Goal: Task Accomplishment & Management: Use online tool/utility

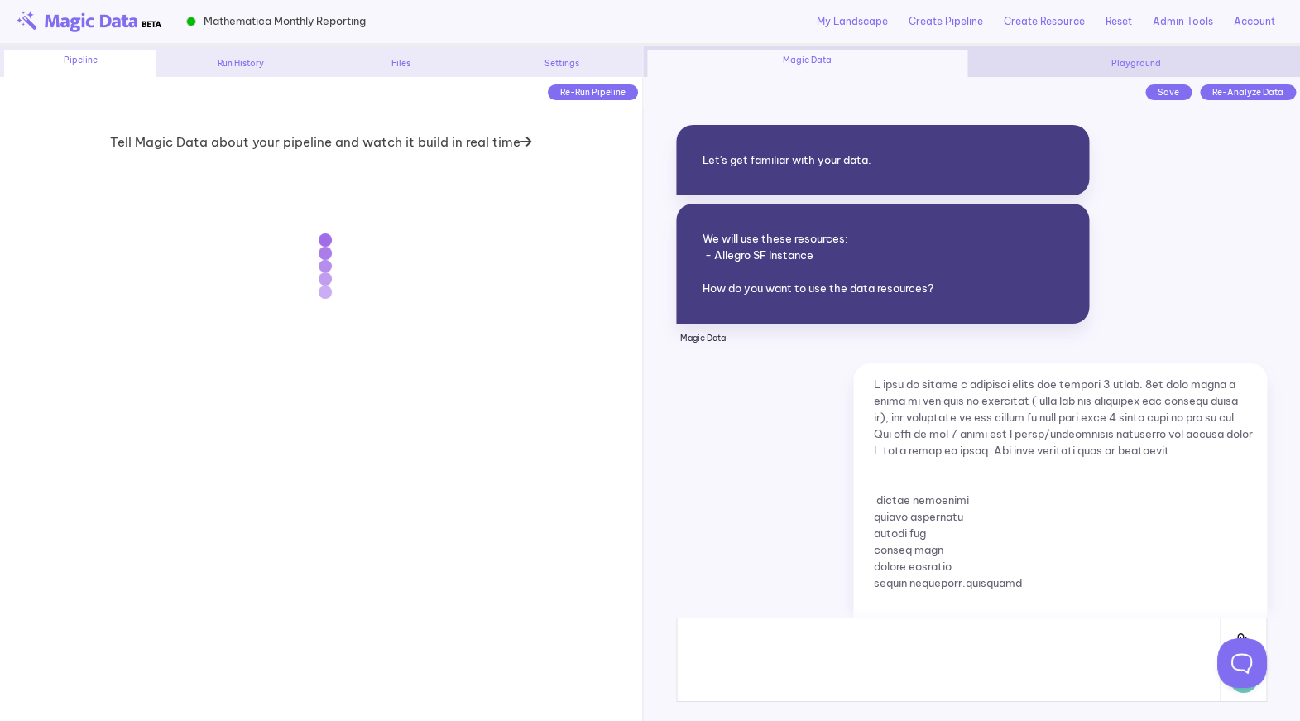
scroll to position [9771, 0]
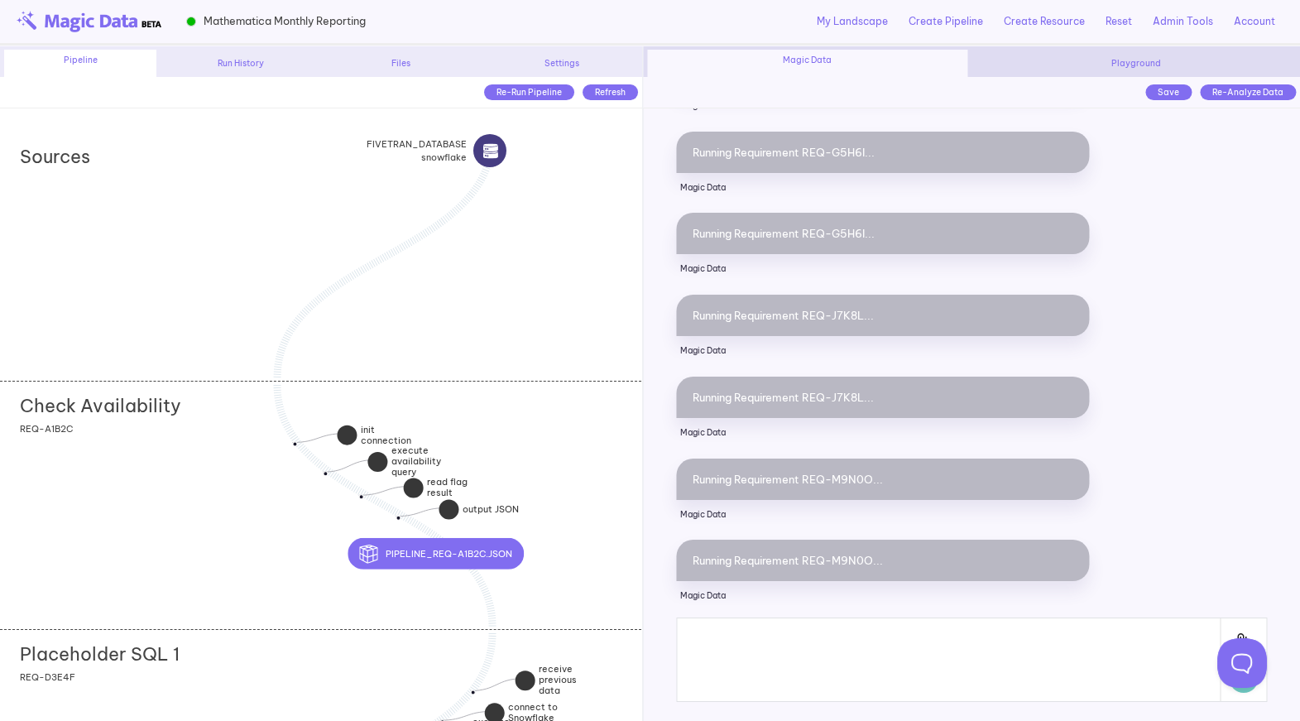
click at [211, 472] on div "Check Availability add section adding new section REQ-A1B2C" at bounding box center [320, 505] width 641 height 248
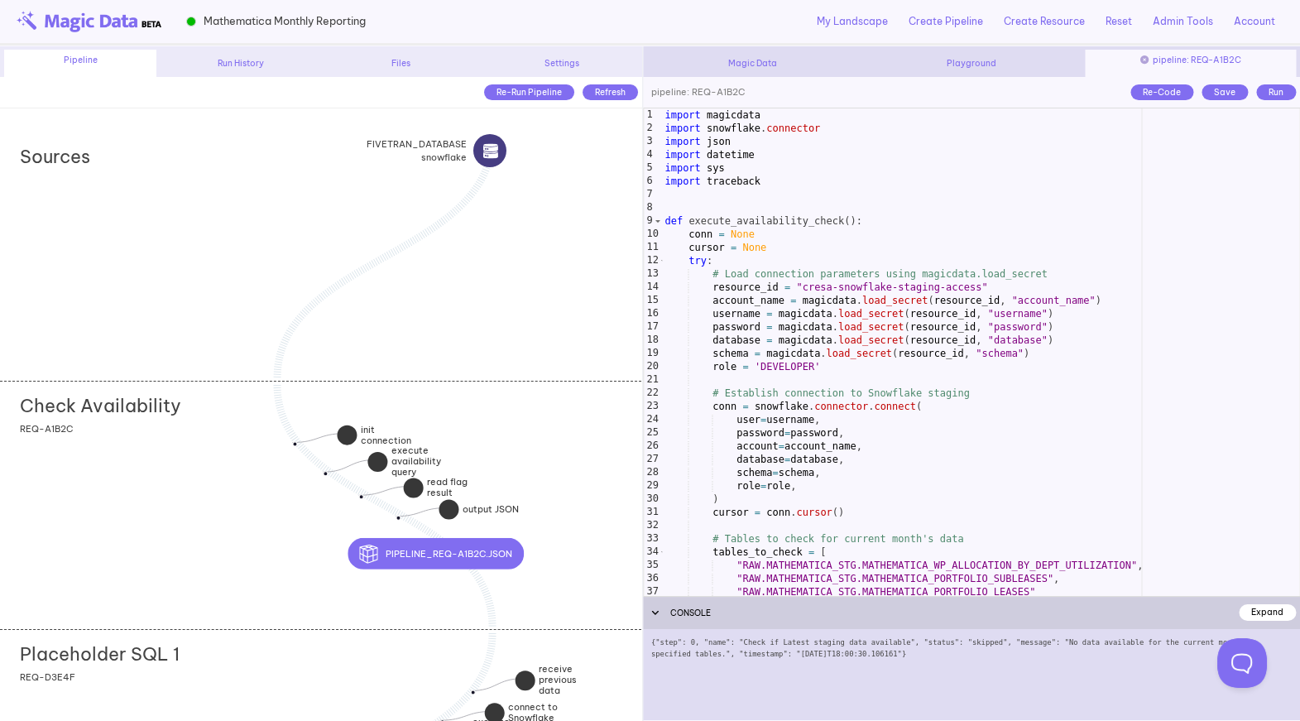
click at [788, 471] on div "import magicdata import snowflake . connector import json import datetime impor…" at bounding box center [980, 365] width 638 height 514
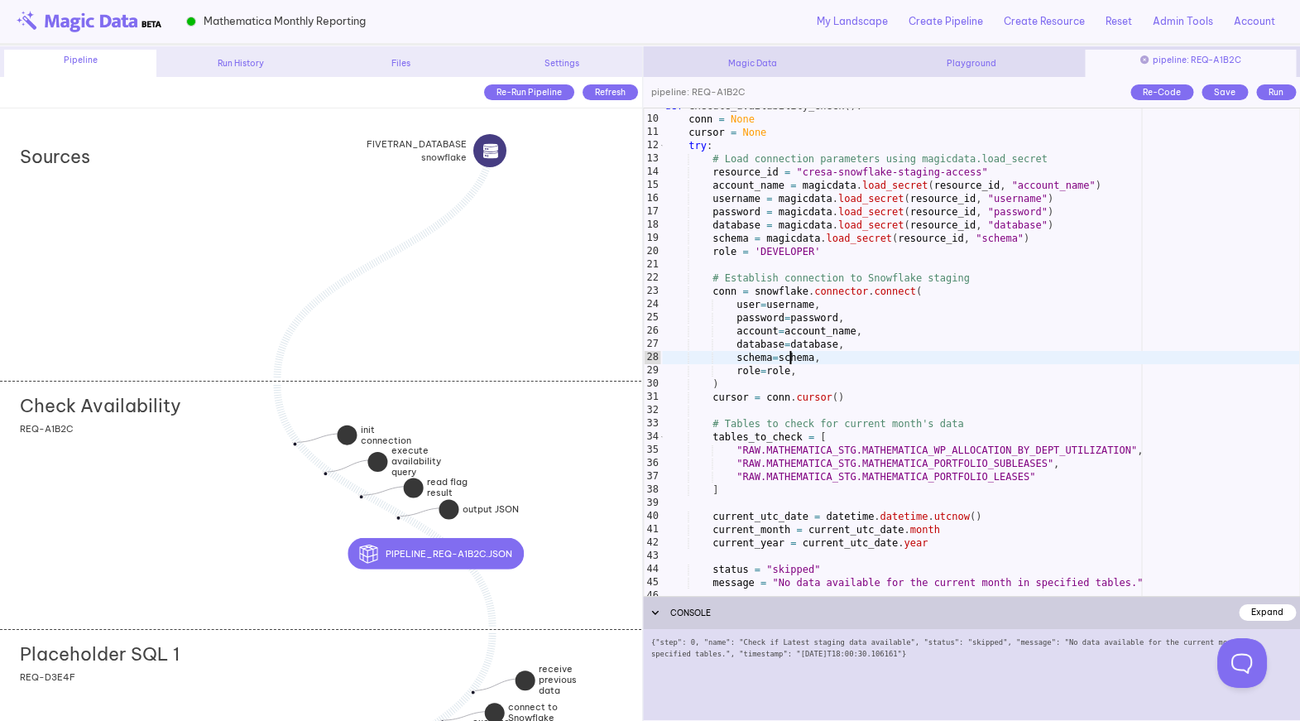
scroll to position [127, 0]
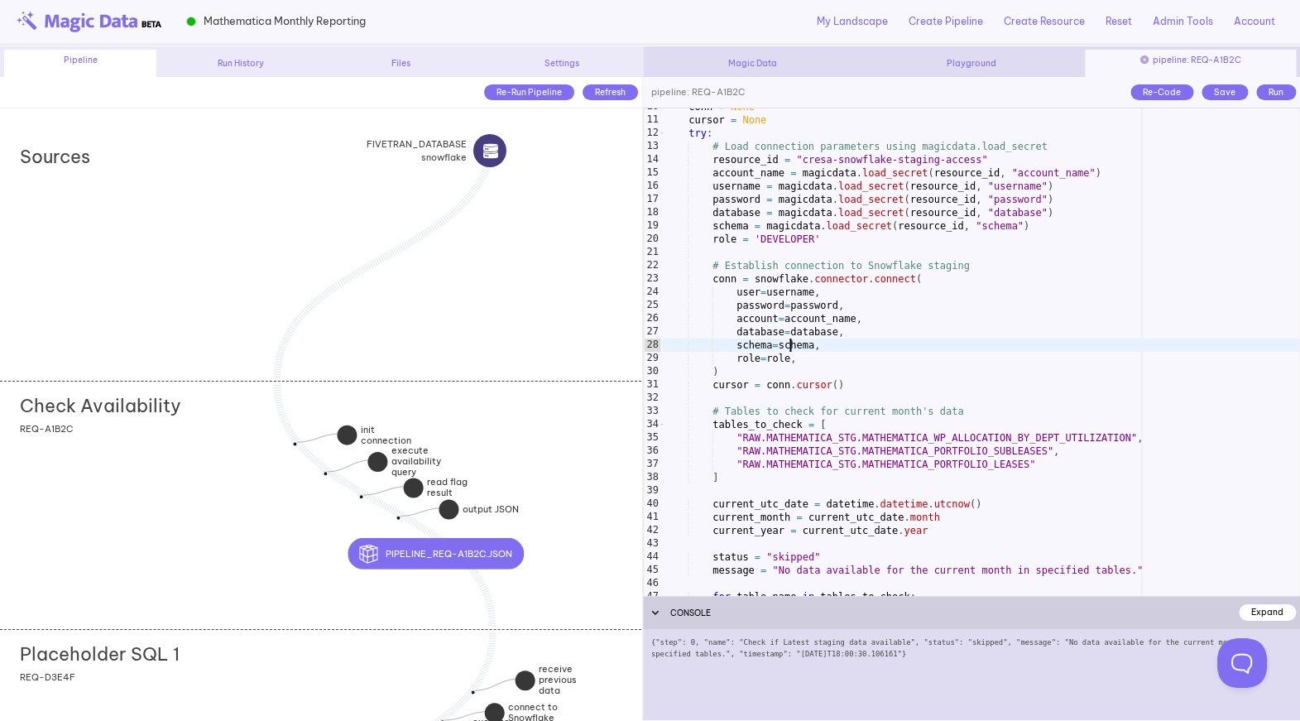
click at [788, 474] on div "conn = None cursor = None try : # Load connection parameters using magicdata.lo…" at bounding box center [980, 357] width 638 height 514
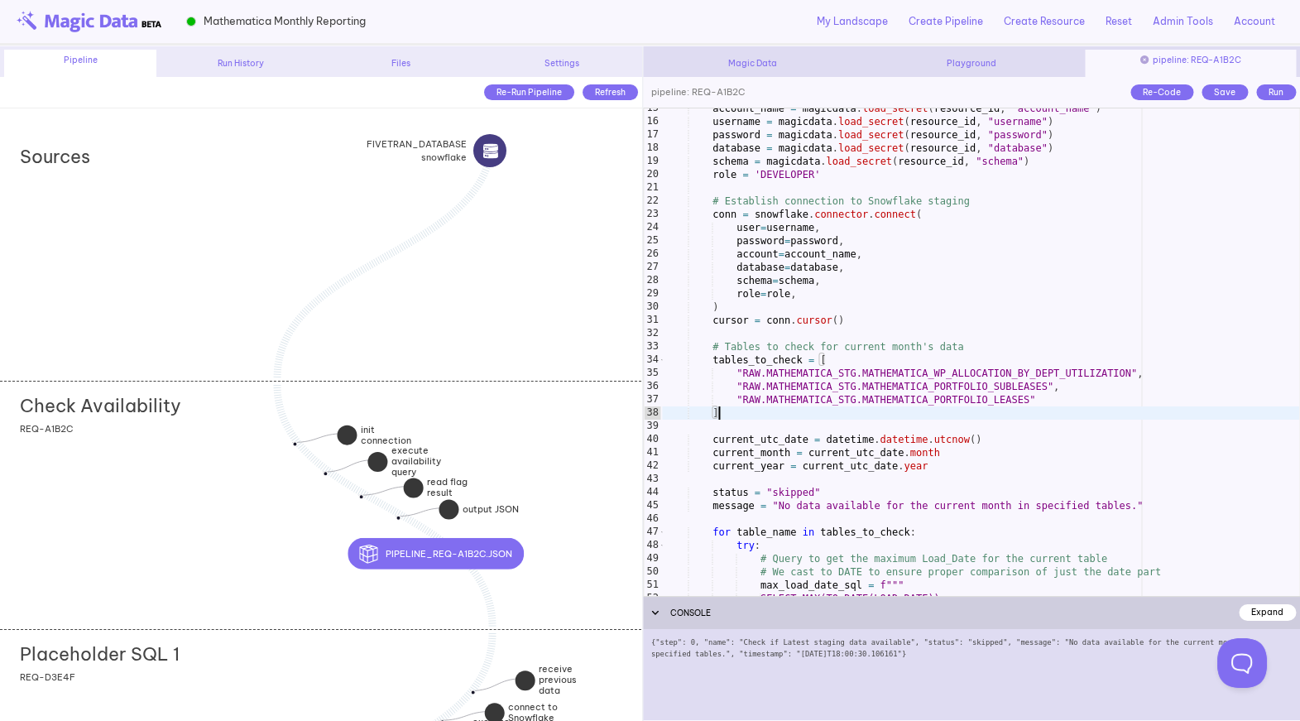
scroll to position [207, 0]
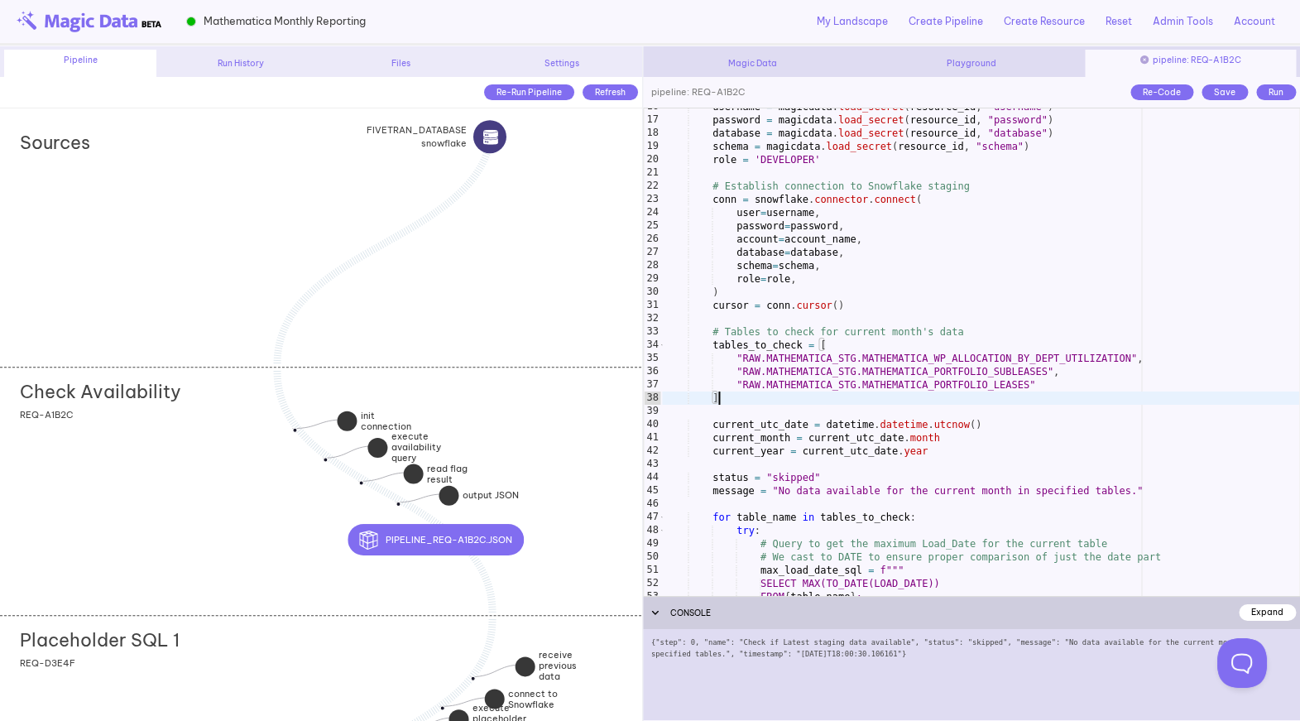
click at [260, 458] on div "Check Availability add section adding new section REQ-A1B2C" at bounding box center [320, 491] width 641 height 248
click at [1221, 92] on div "Save" at bounding box center [1224, 92] width 46 height 16
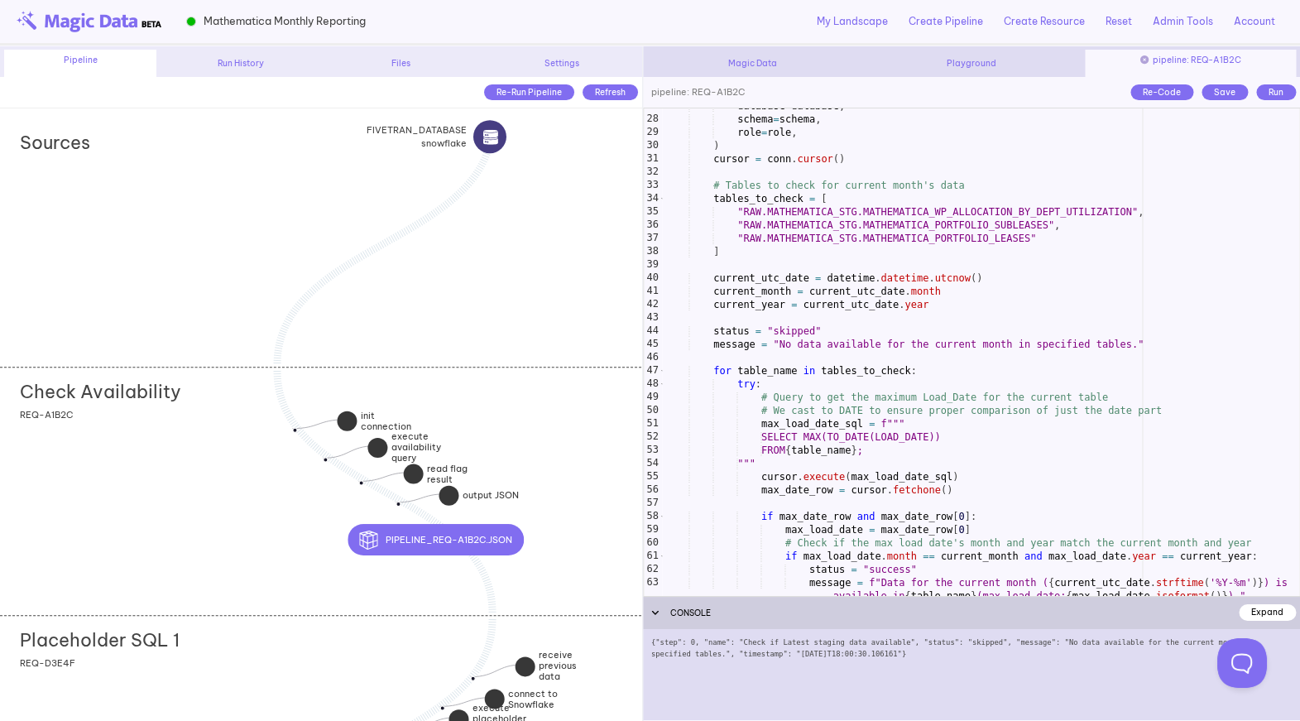
scroll to position [355, 0]
click at [1268, 89] on div "Run" at bounding box center [1276, 92] width 40 height 16
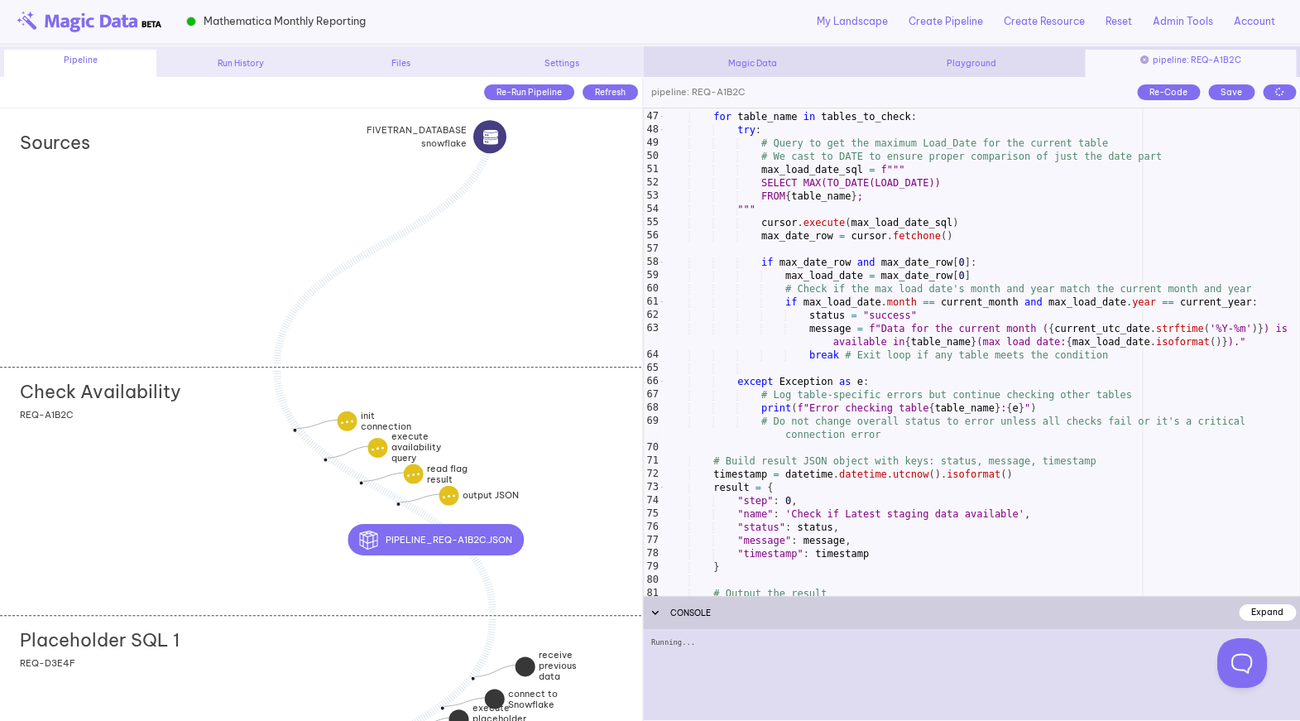
scroll to position [606, 0]
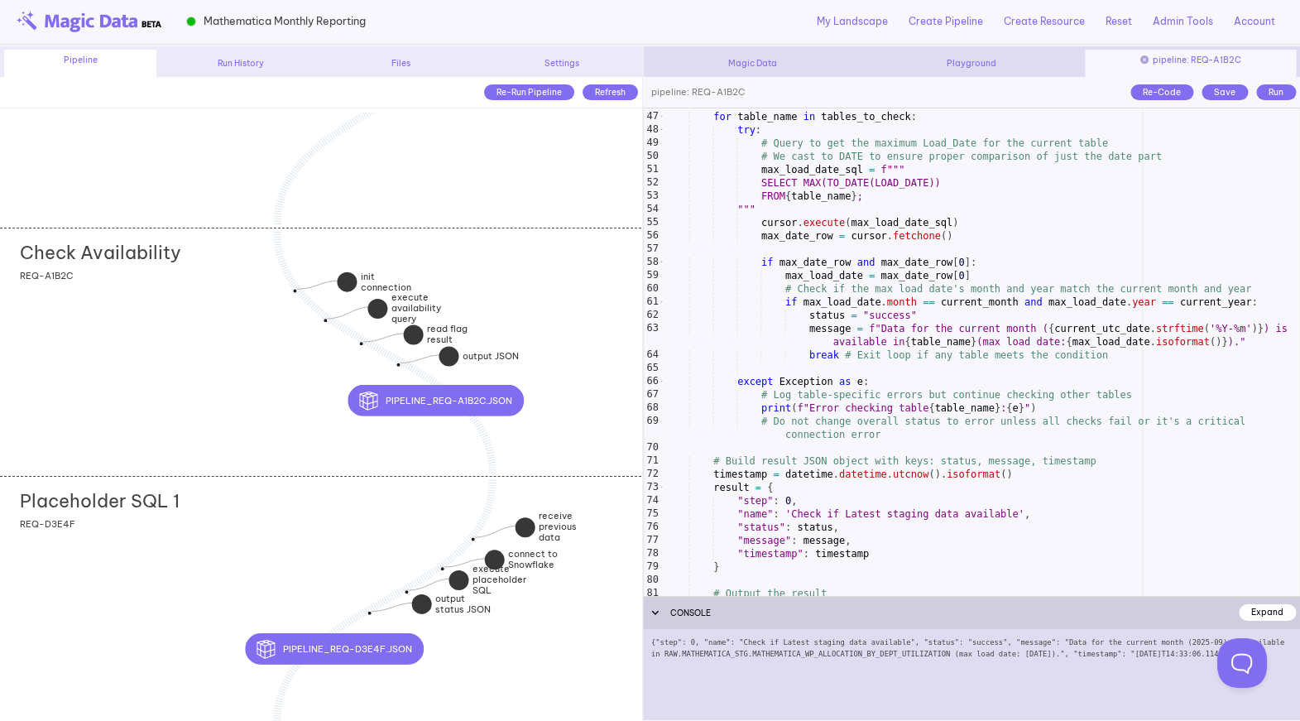
click at [256, 536] on div "Placeholder SQL 1 add section adding new section REQ-D3E4F" at bounding box center [320, 600] width 641 height 248
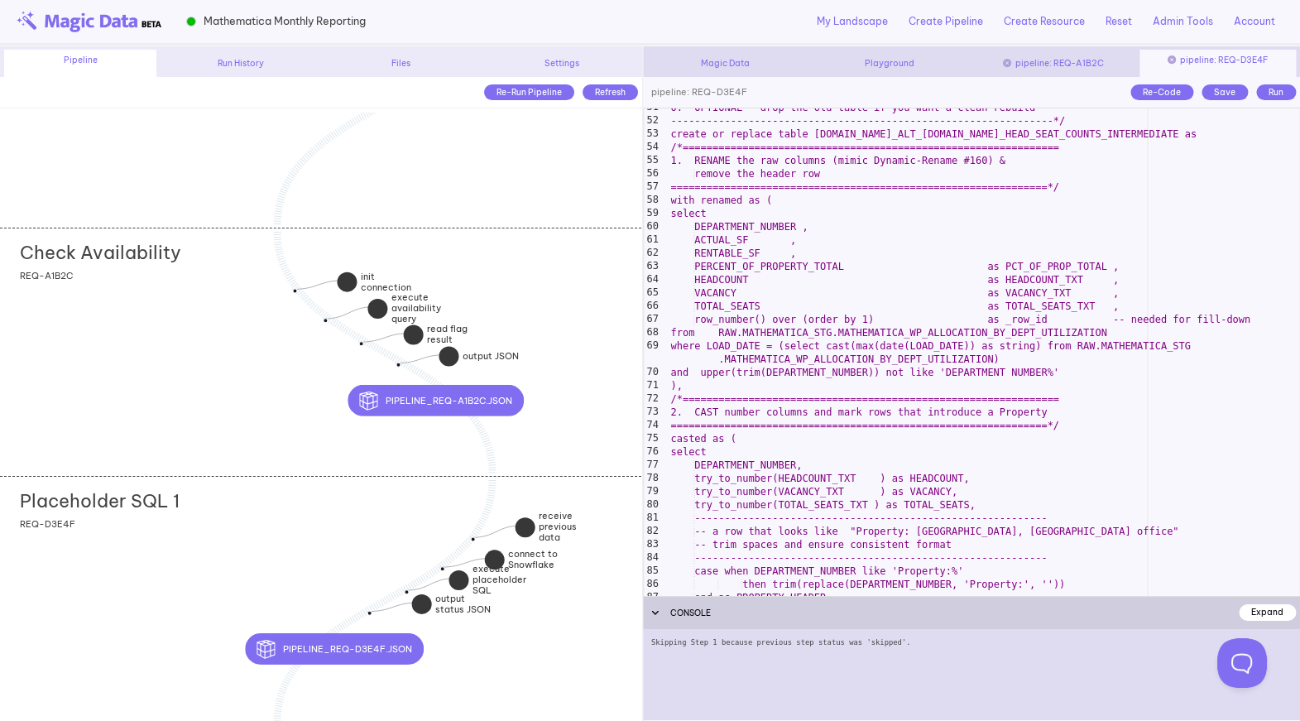
scroll to position [695, 0]
type textarea "**********"
click at [865, 361] on div "0. OPTIONAL – drop the old table if you want a clean rebuild ------------------…" at bounding box center [984, 358] width 632 height 514
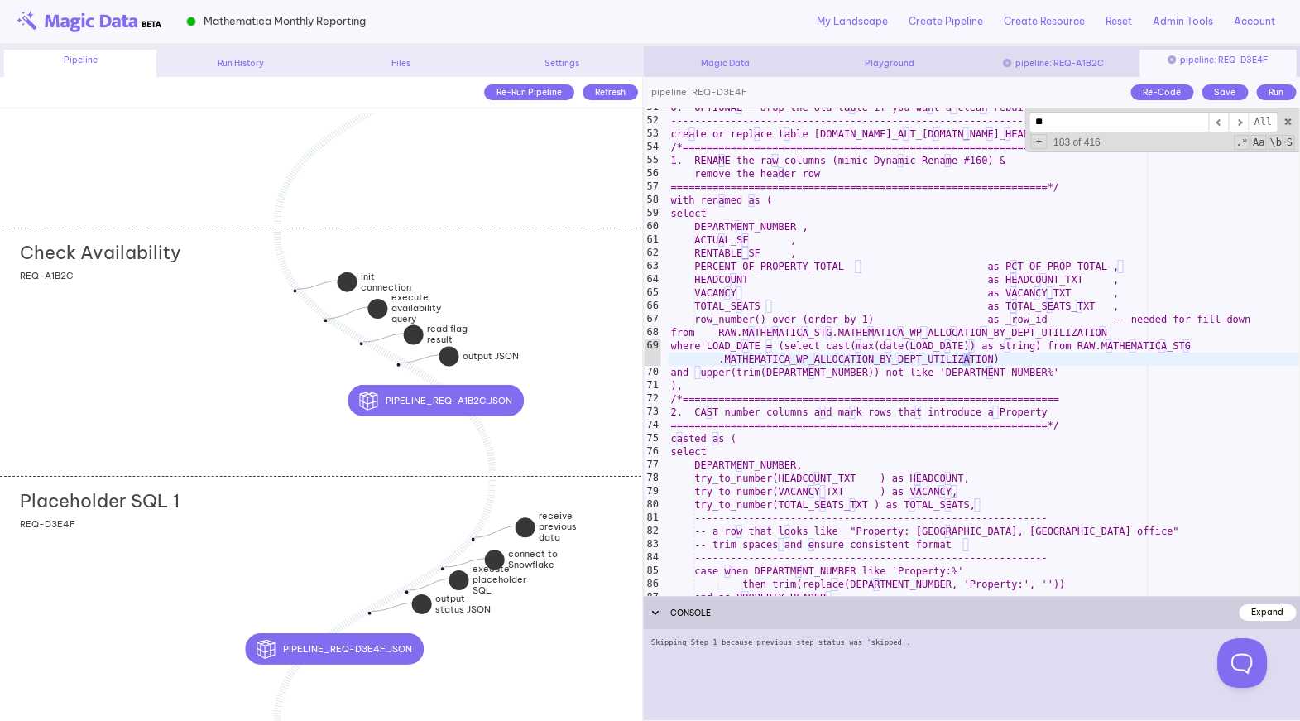
scroll to position [3074, 0]
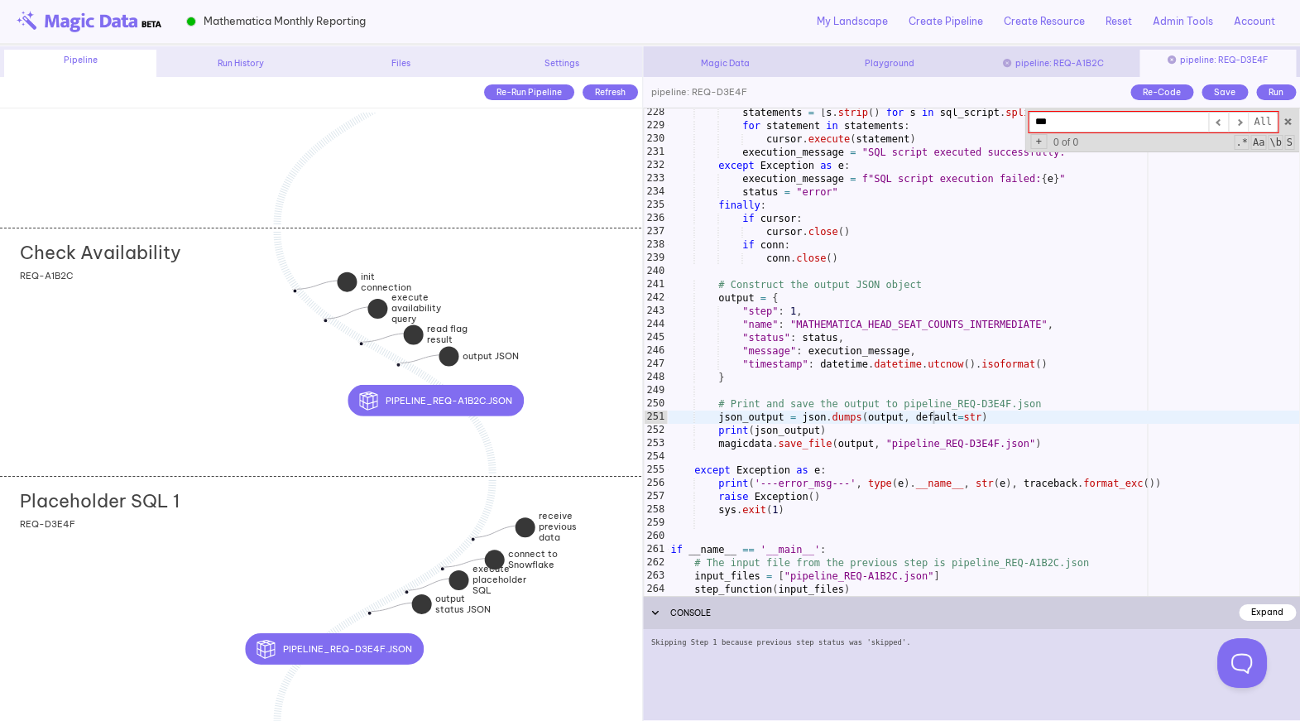
type input "****"
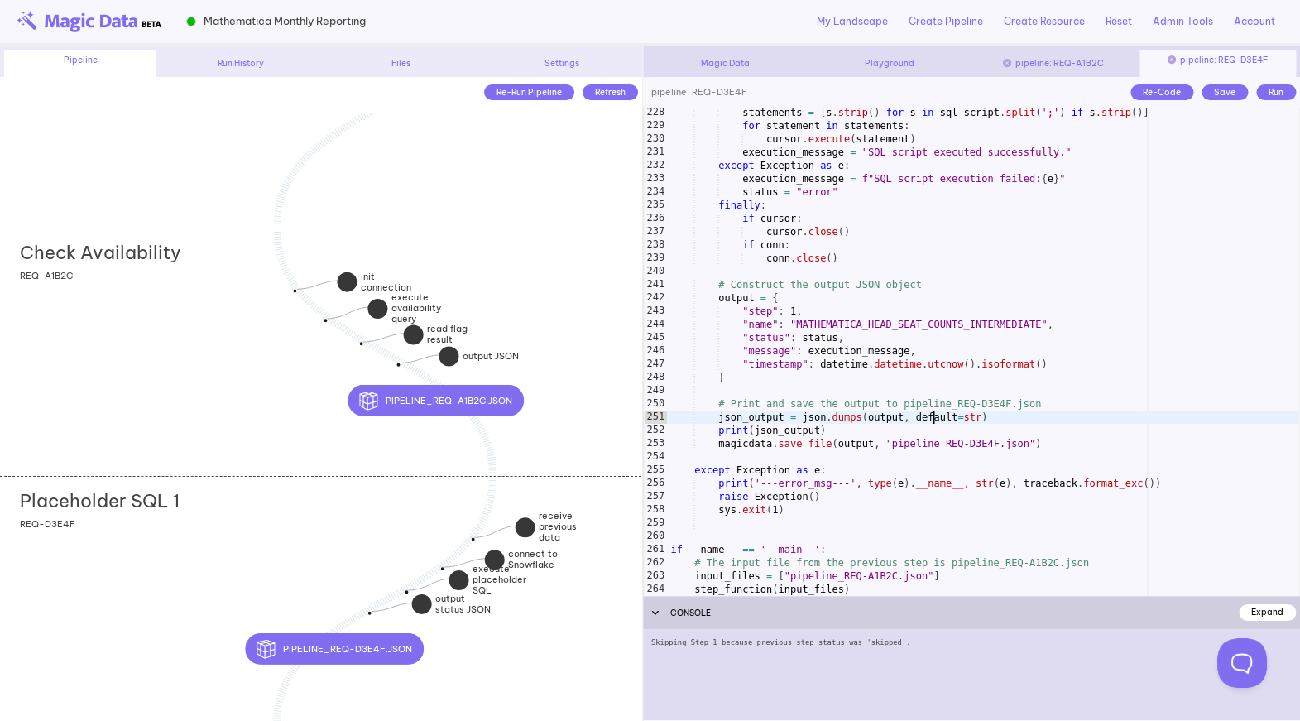
click at [1261, 90] on div "Run" at bounding box center [1276, 92] width 40 height 16
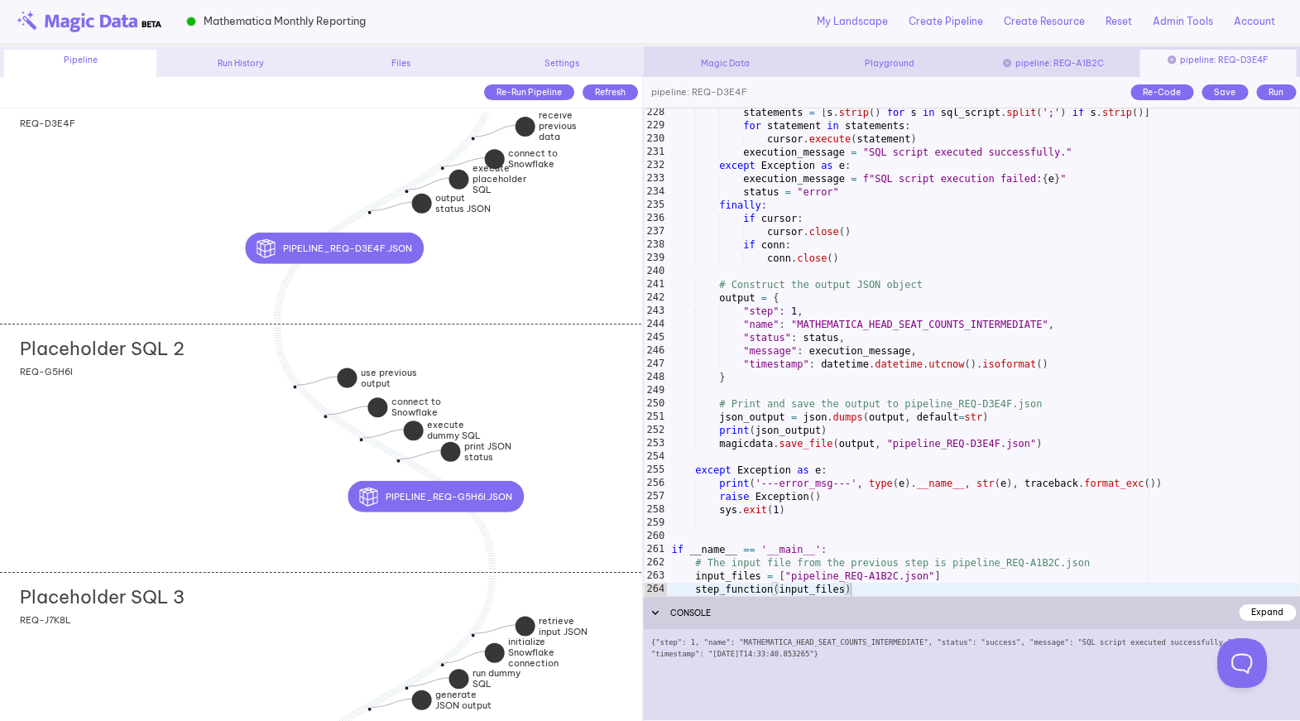
click at [177, 452] on div "Placeholder SQL 2 add section adding new section REQ-G5H6I" at bounding box center [320, 448] width 641 height 248
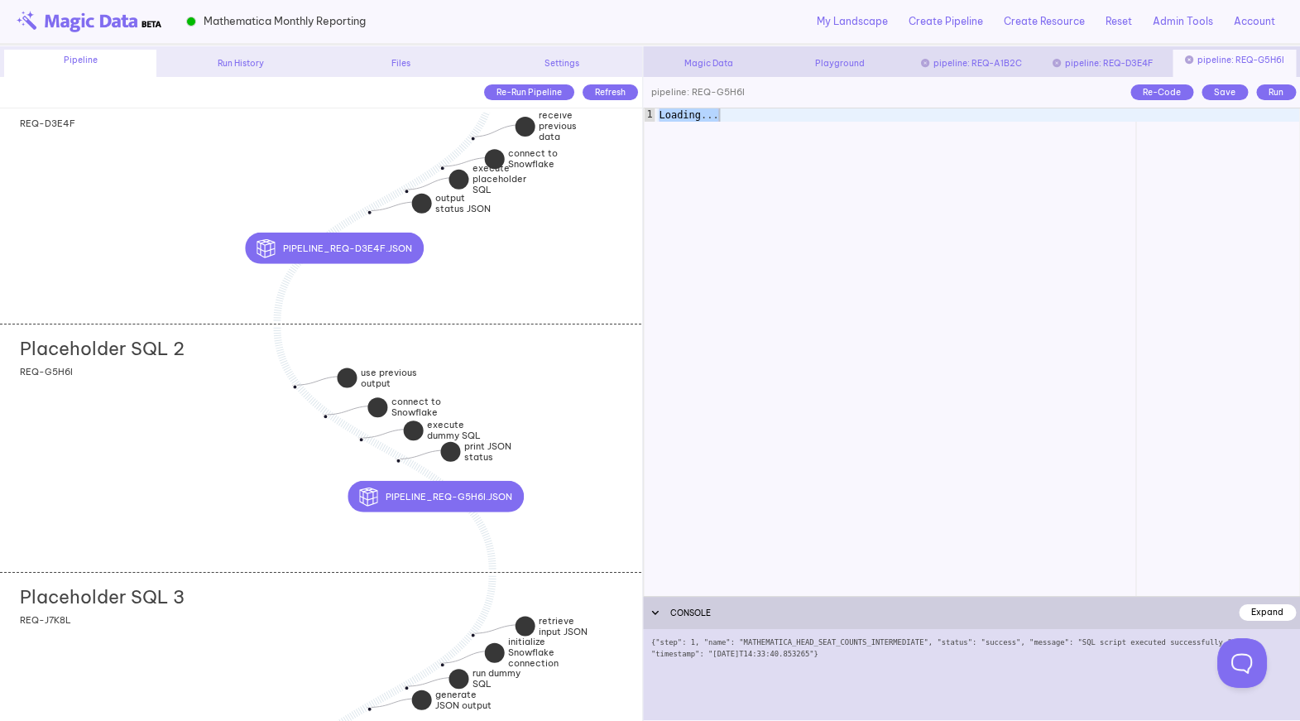
scroll to position [2239, 0]
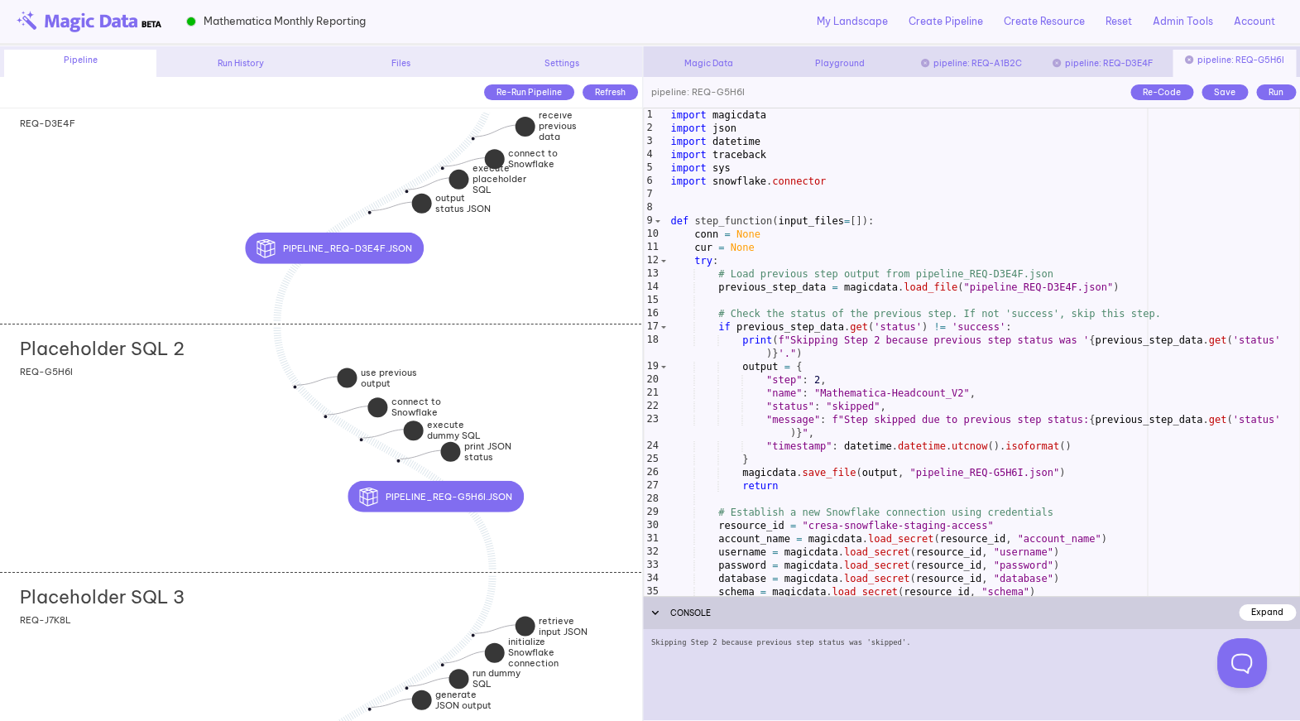
type textarea "**********"
click at [880, 419] on div "import magicdata import json import datetime import traceback import sys import…" at bounding box center [984, 365] width 632 height 514
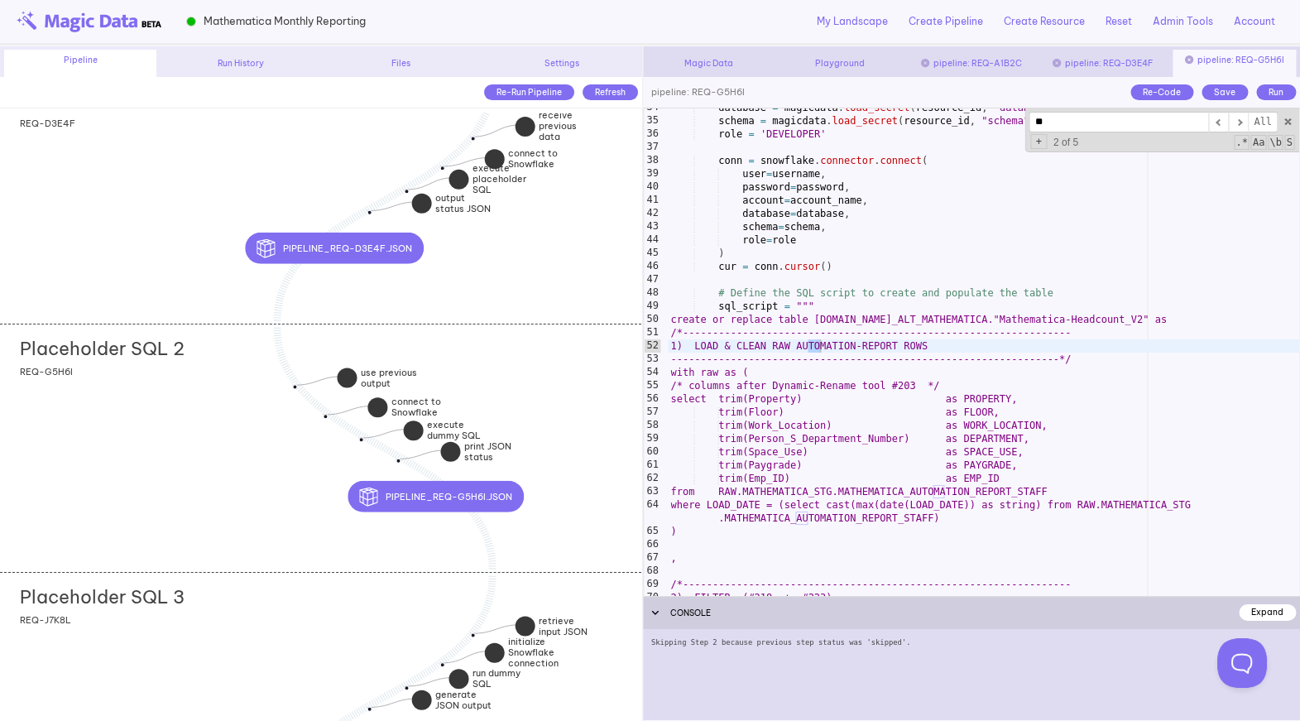
scroll to position [471, 0]
type input "****"
click at [1279, 96] on div "Run" at bounding box center [1276, 92] width 40 height 16
click at [925, 372] on div "database = magicdata . load_secret ( resource_id , "database" ) schema = magicd…" at bounding box center [984, 358] width 632 height 514
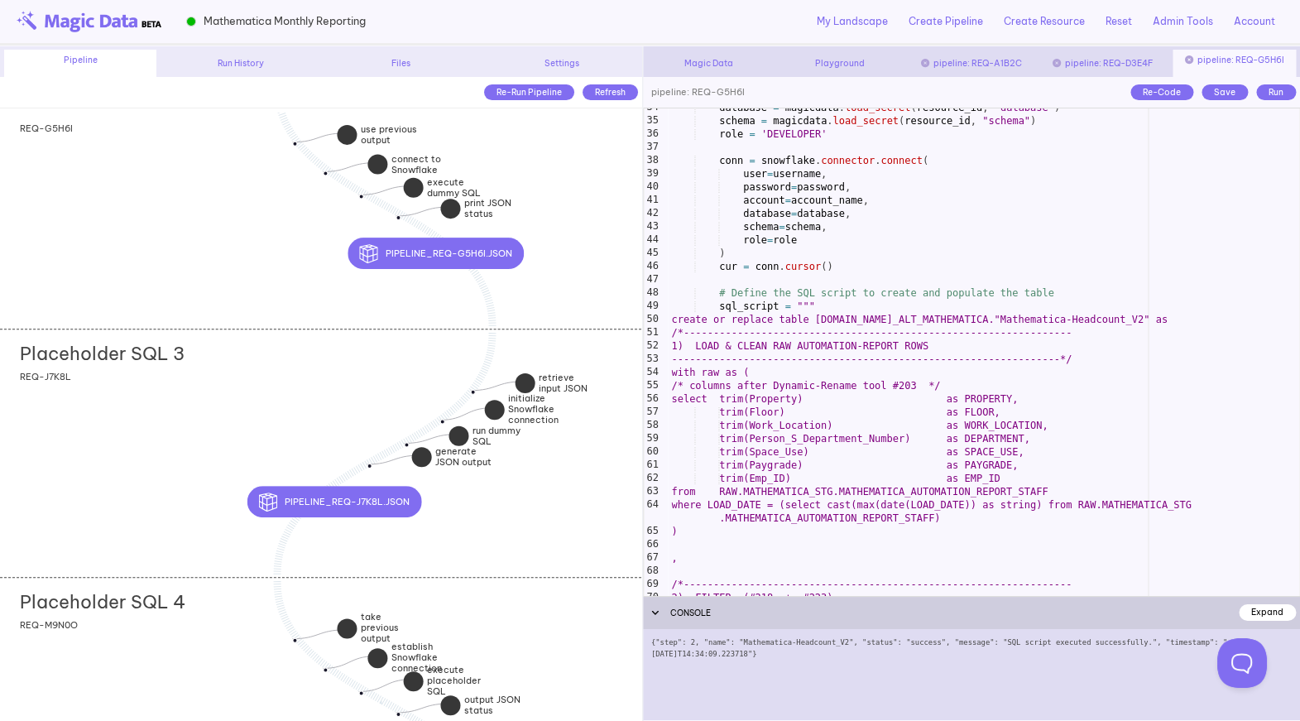
click at [228, 409] on div "Placeholder SQL 3 add section adding new section REQ-J7K8L" at bounding box center [320, 452] width 641 height 248
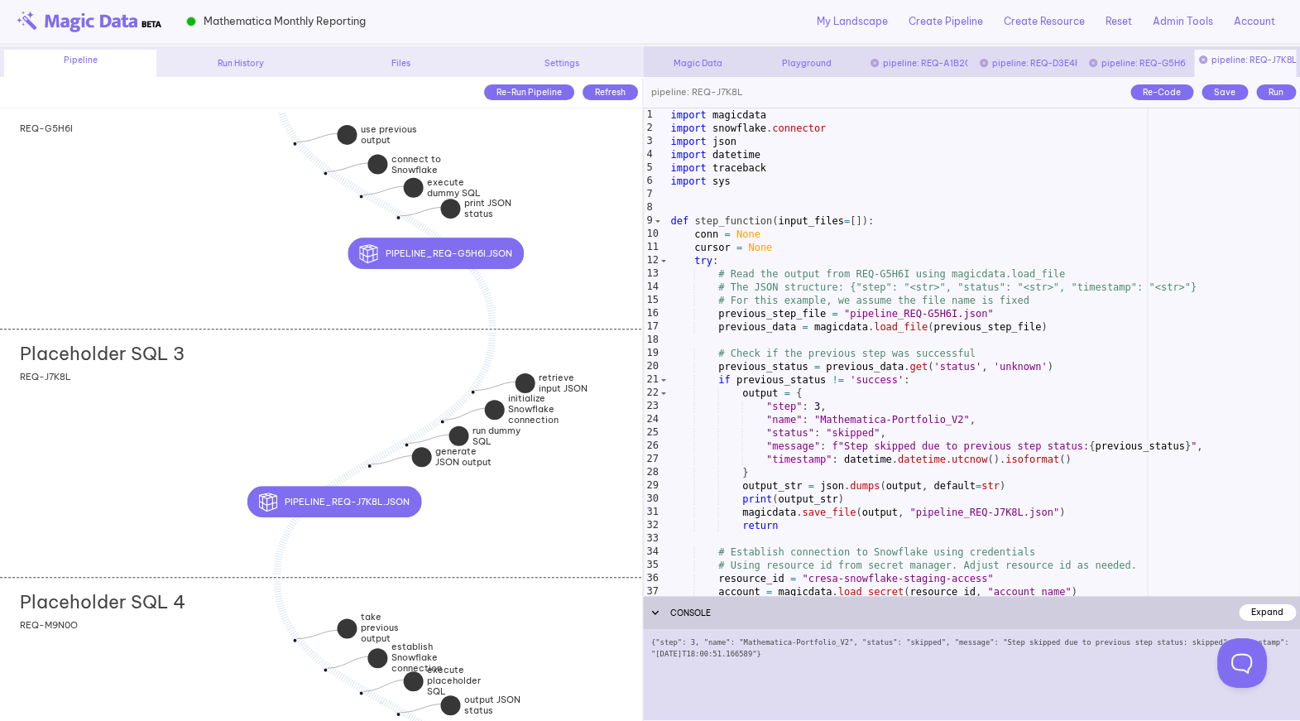
click at [786, 375] on div "import magicdata import snowflake . connector import json import datetime impor…" at bounding box center [984, 365] width 632 height 514
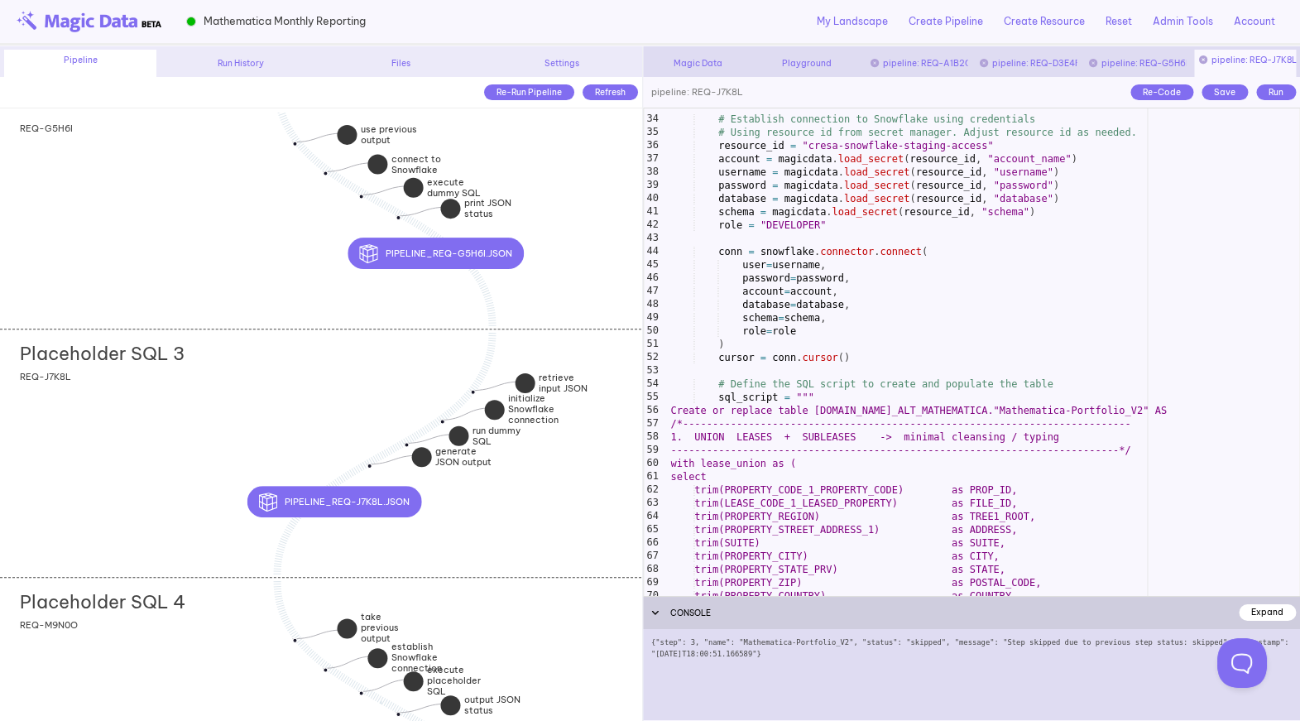
scroll to position [486, 0]
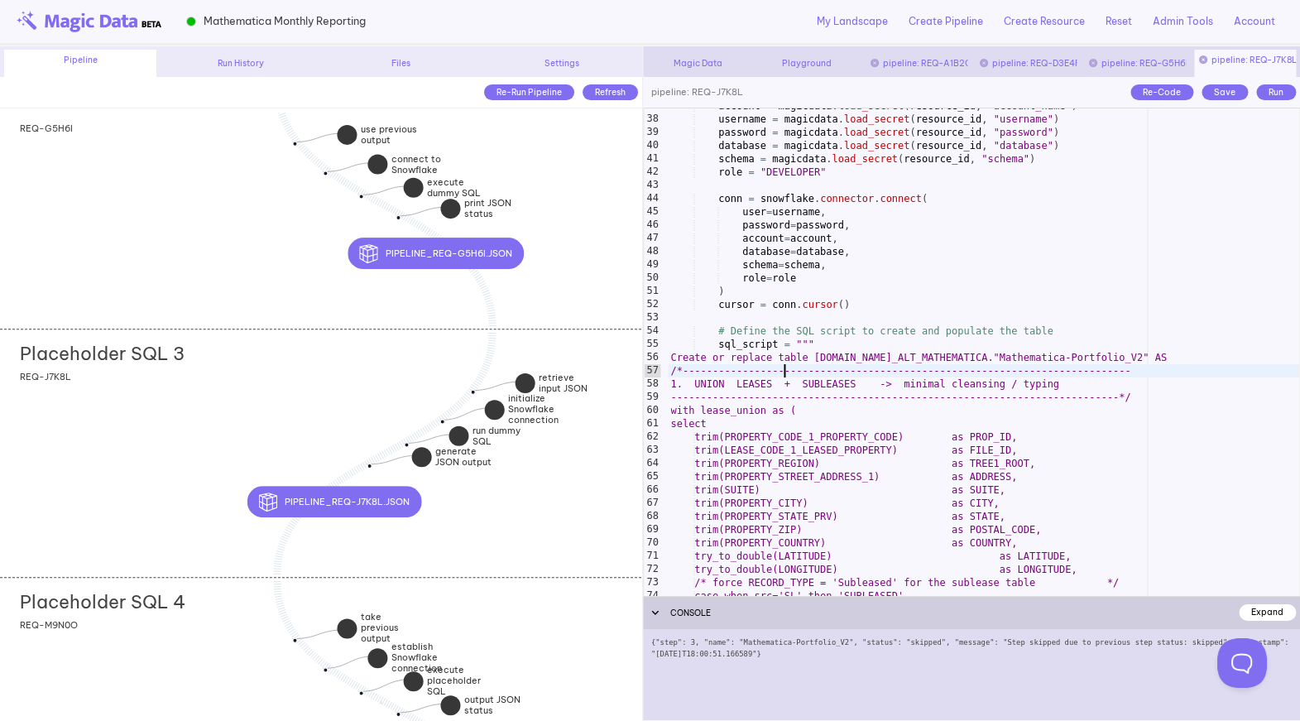
click at [786, 375] on div "account = magicdata . load_secret ( resource_id , "account_name" ) username = m…" at bounding box center [984, 356] width 632 height 514
type textarea "**********"
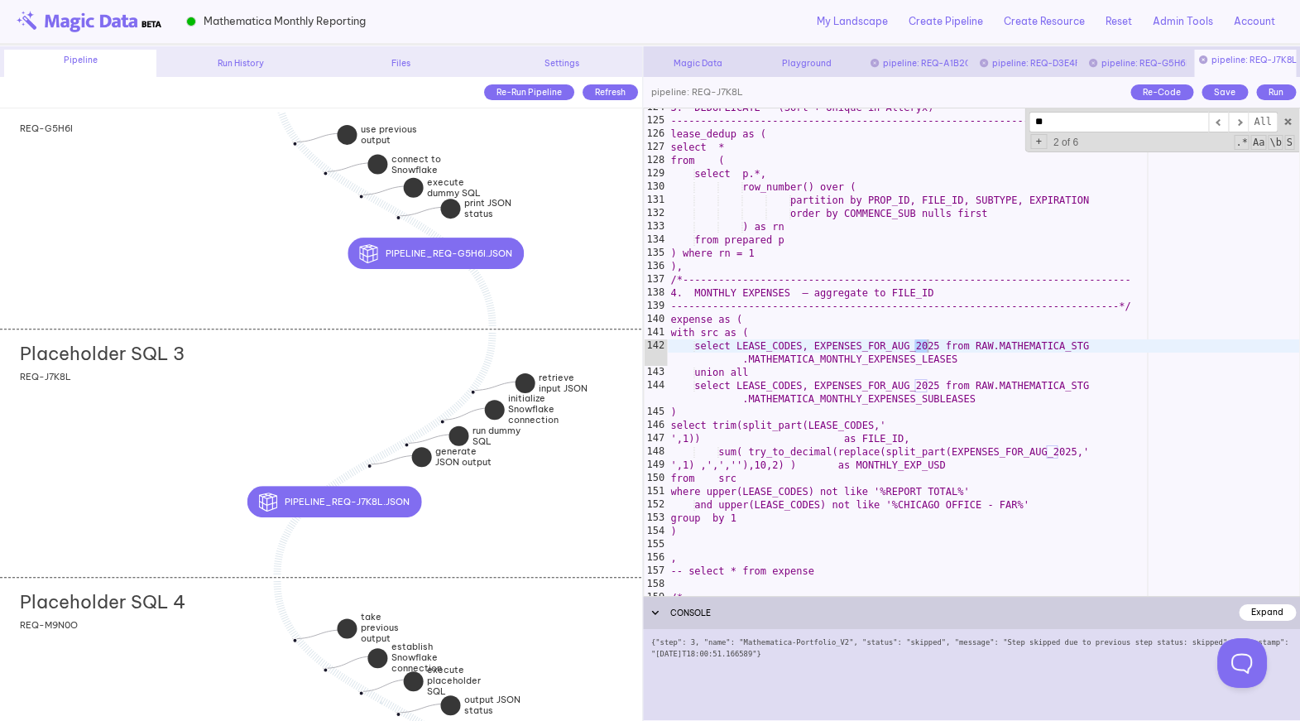
scroll to position [1662, 0]
type input "****"
drag, startPoint x: 915, startPoint y: 348, endPoint x: 932, endPoint y: 348, distance: 17.4
click at [932, 348] on div "3. DEDUPLICATE (Sort + Unique in Alteryx) -------------------------------------…" at bounding box center [984, 358] width 632 height 514
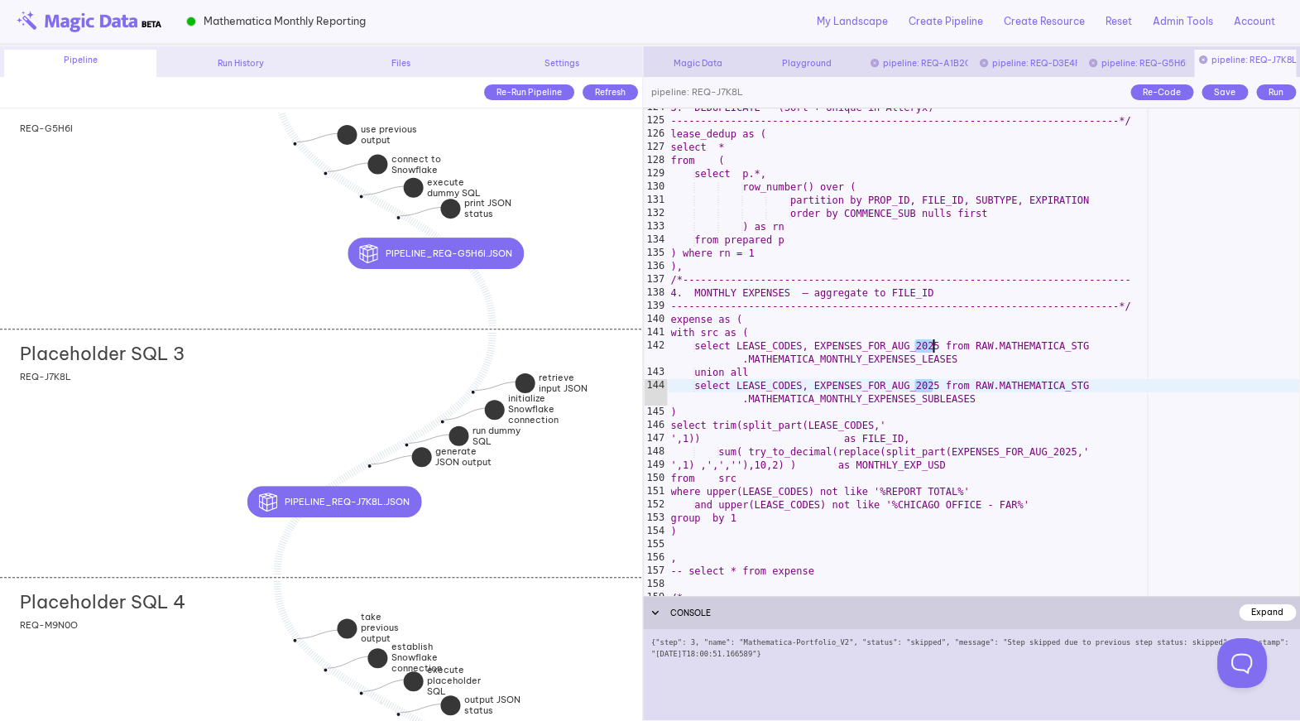
drag, startPoint x: 916, startPoint y: 385, endPoint x: 932, endPoint y: 386, distance: 16.6
click at [932, 386] on div "3. DEDUPLICATE (Sort + Unique in Alteryx) -------------------------------------…" at bounding box center [984, 358] width 632 height 514
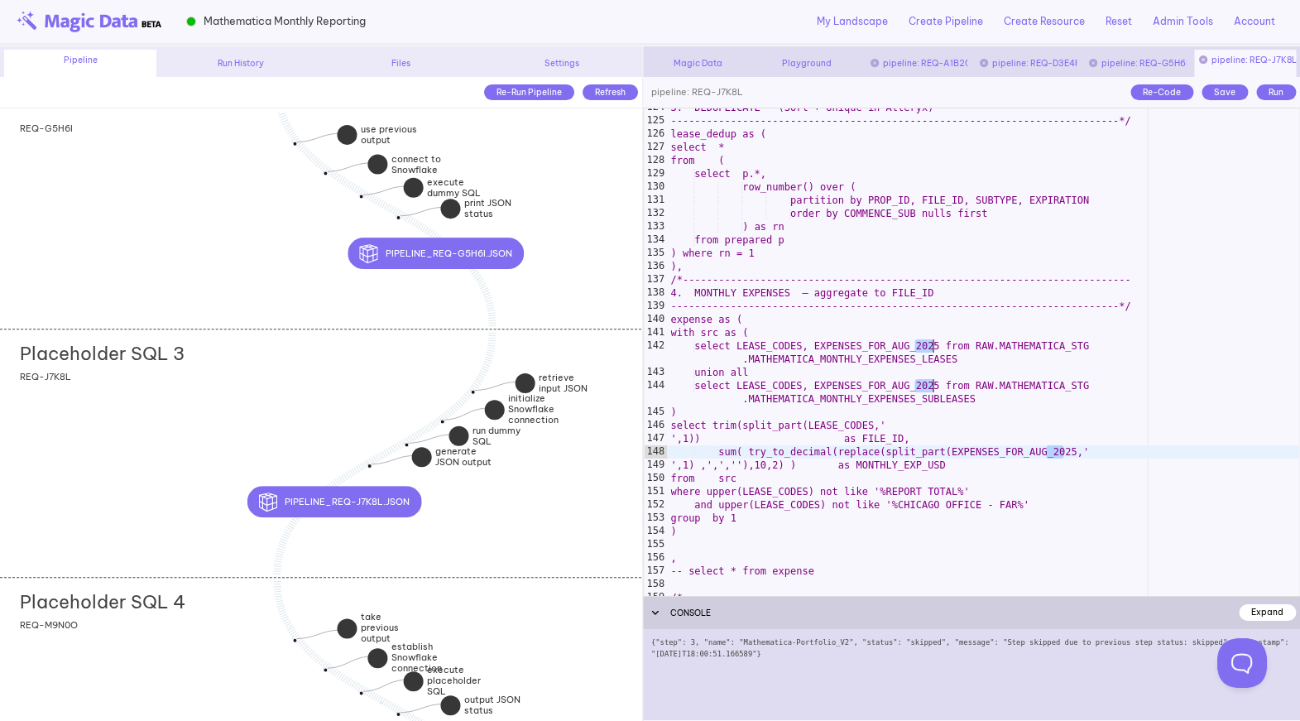
drag, startPoint x: 1047, startPoint y: 451, endPoint x: 1066, endPoint y: 451, distance: 18.2
click at [1066, 451] on div "3. DEDUPLICATE (Sort + Unique in Alteryx) -------------------------------------…" at bounding box center [984, 358] width 632 height 514
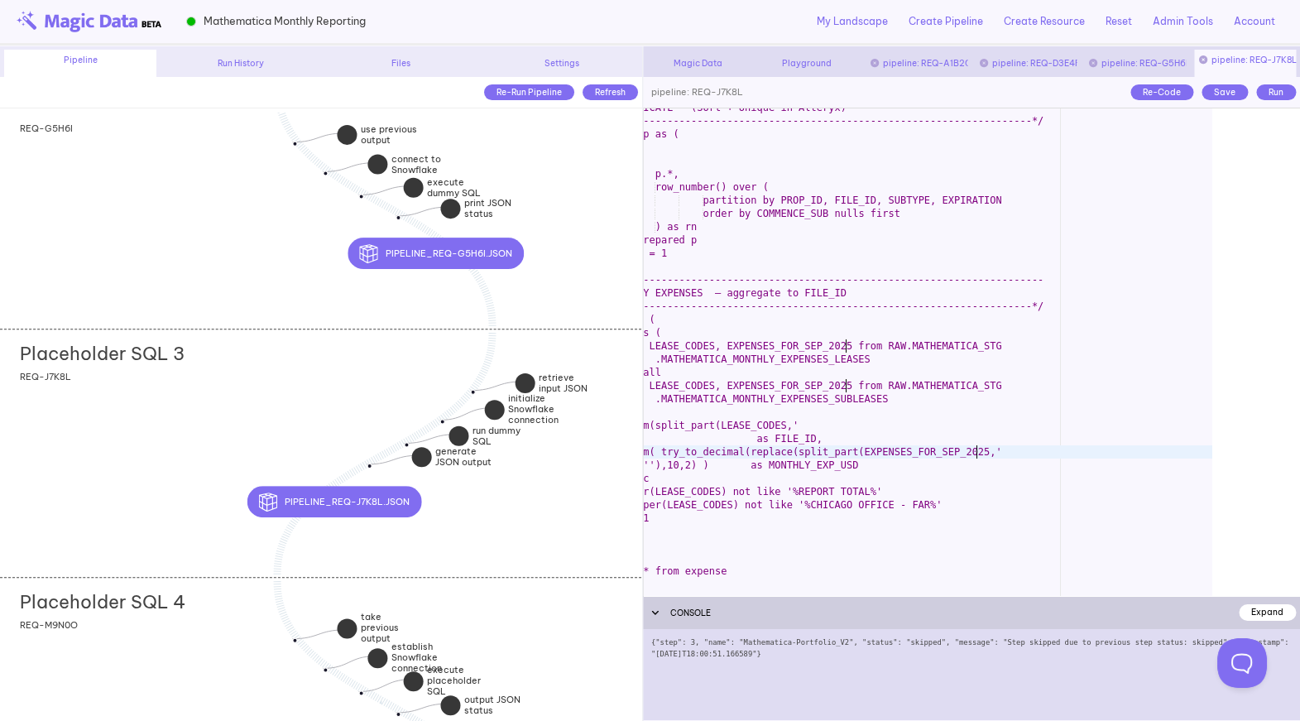
scroll to position [0, 22]
click at [964, 467] on div "3. DEDUPLICATE (Sort + Unique in Alteryx) -------------------------------------…" at bounding box center [897, 358] width 632 height 514
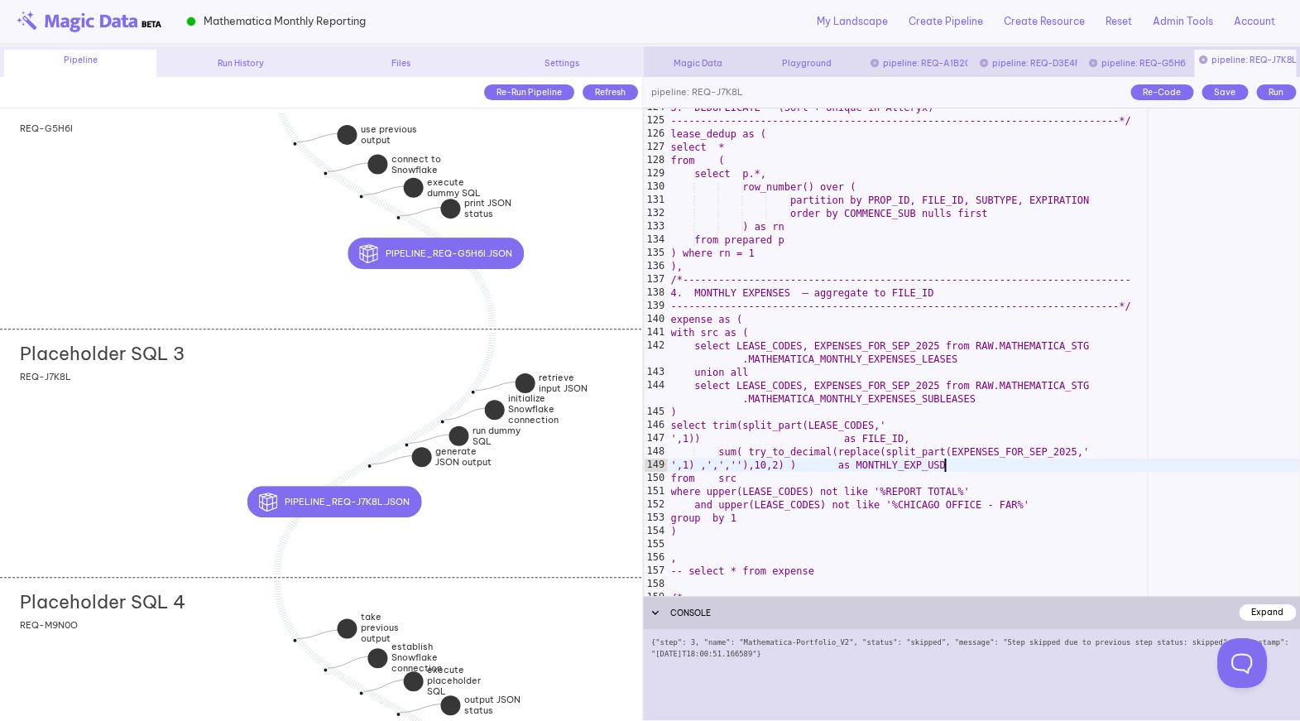
scroll to position [0, 0]
click at [1212, 96] on div "Save" at bounding box center [1224, 92] width 46 height 16
click at [1273, 94] on div "Run" at bounding box center [1276, 92] width 40 height 16
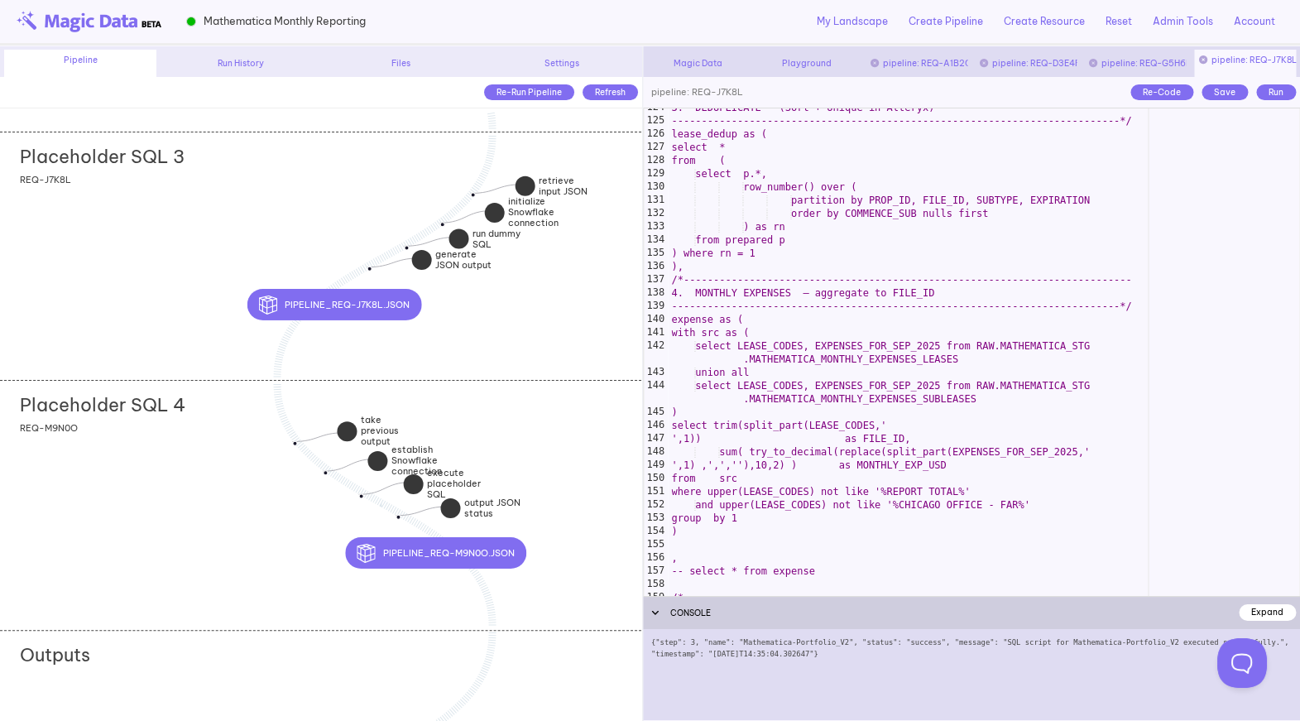
click at [159, 500] on div "Placeholder SQL 4 add section adding new section REQ-M9N0O" at bounding box center [320, 504] width 641 height 248
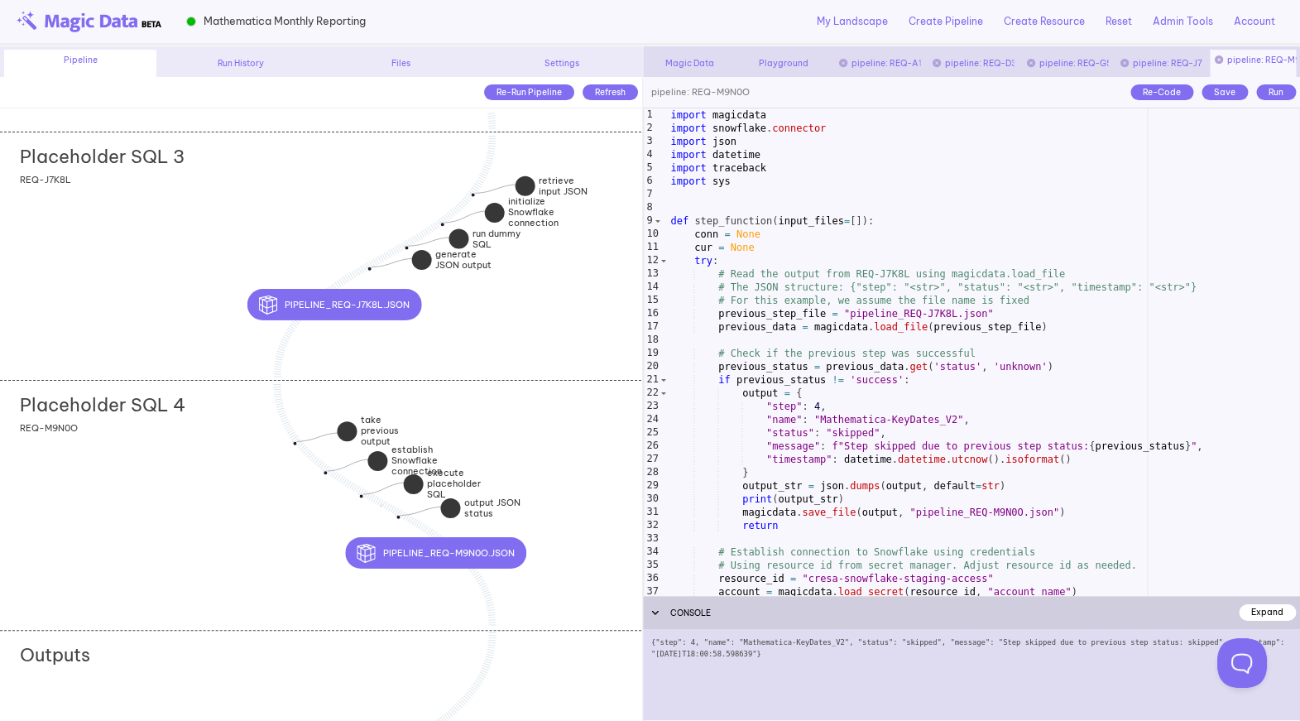
type textarea "**********"
click at [938, 407] on div "import magicdata import snowflake . connector import json import datetime impor…" at bounding box center [984, 365] width 632 height 514
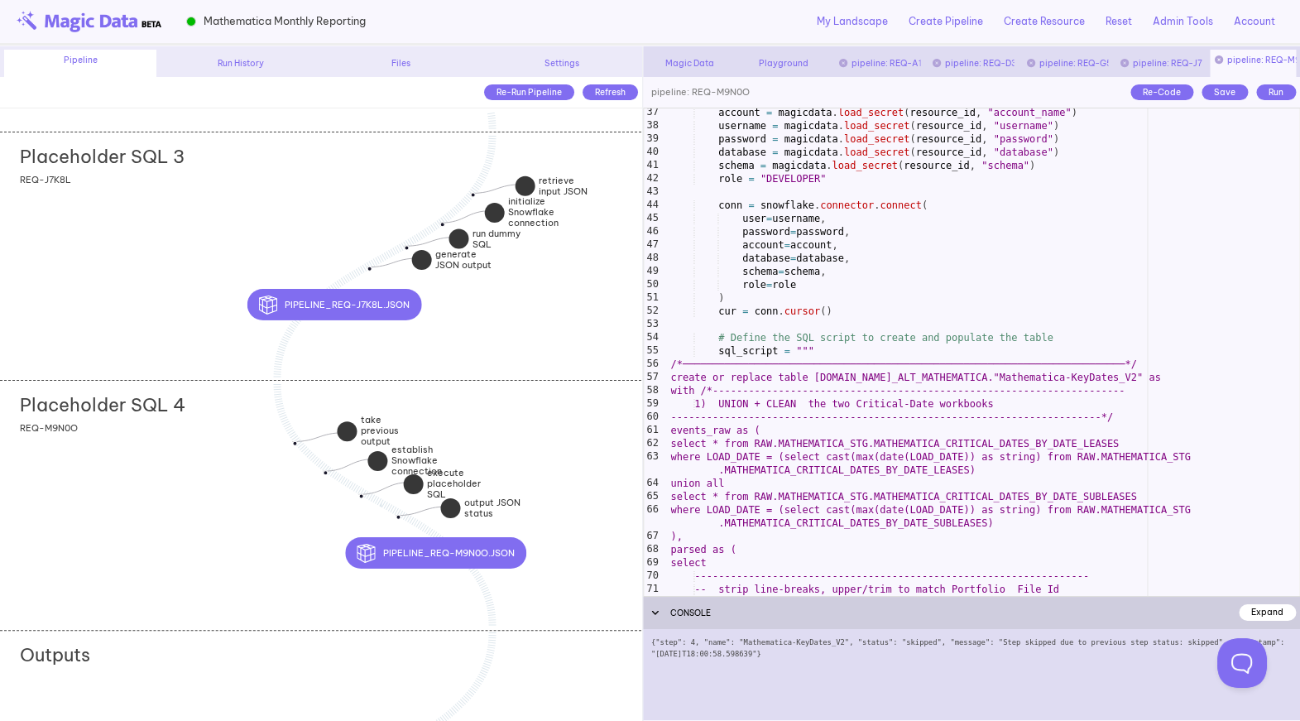
scroll to position [479, 0]
click at [1215, 93] on div "Save" at bounding box center [1224, 92] width 46 height 16
click at [1268, 95] on div "Run" at bounding box center [1276, 92] width 40 height 16
click at [1018, 330] on div "account = magicdata . load_secret ( resource_id , "account_name" ) username = m…" at bounding box center [984, 363] width 632 height 514
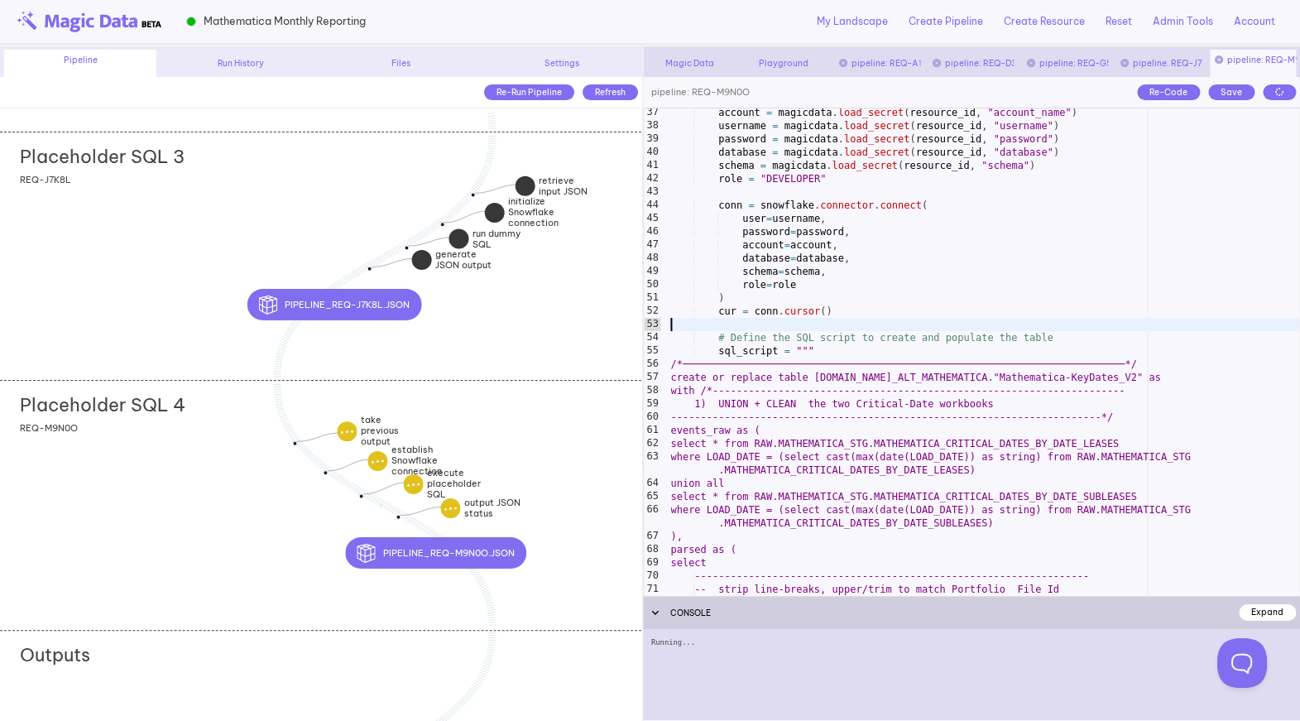
type textarea "**********"
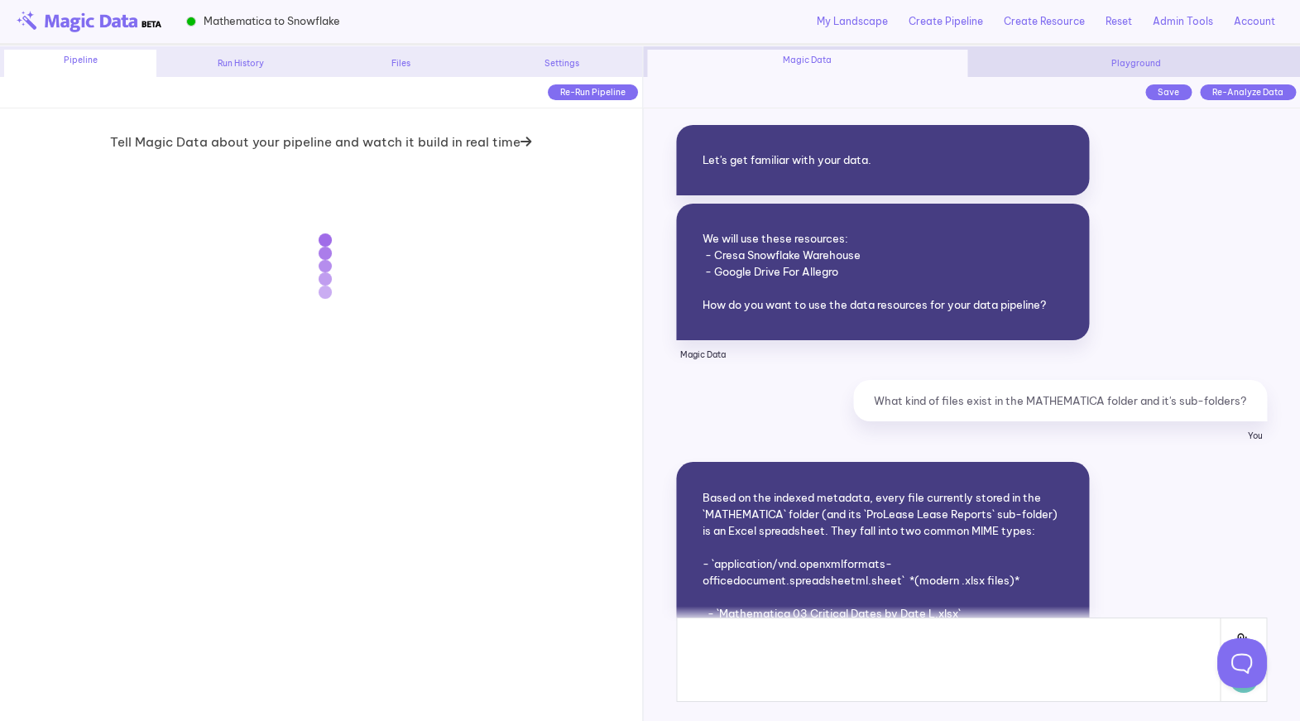
scroll to position [32101, 0]
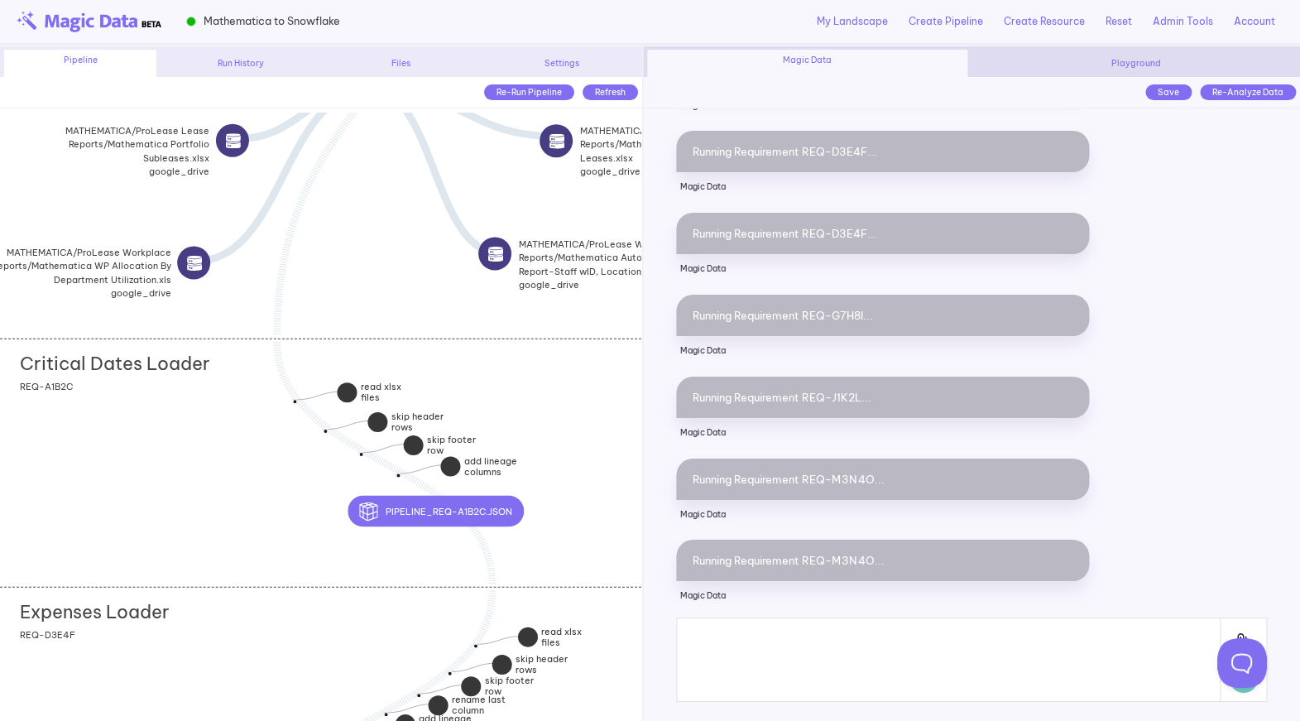
click at [211, 486] on div "Critical Dates Loader add section adding new section REQ-A1B2C" at bounding box center [320, 462] width 641 height 248
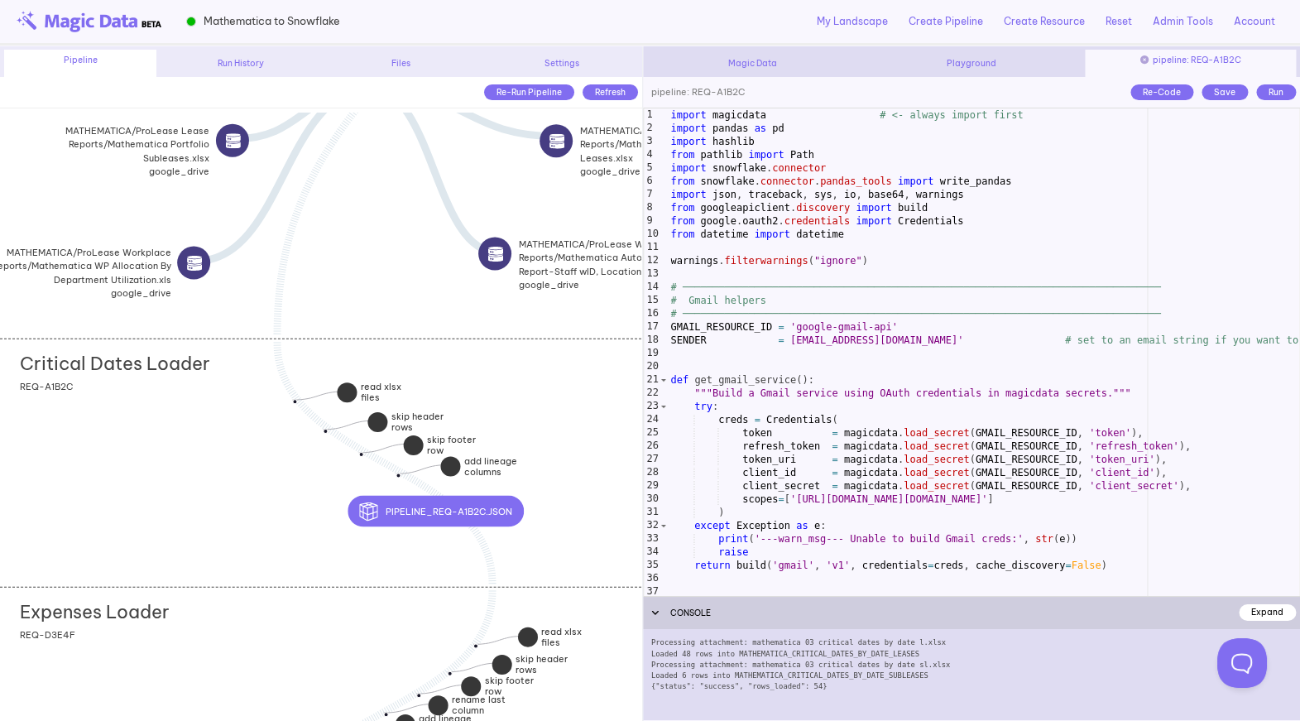
click at [597, 66] on div "Settings" at bounding box center [562, 63] width 152 height 12
type input "**********"
select select "****"
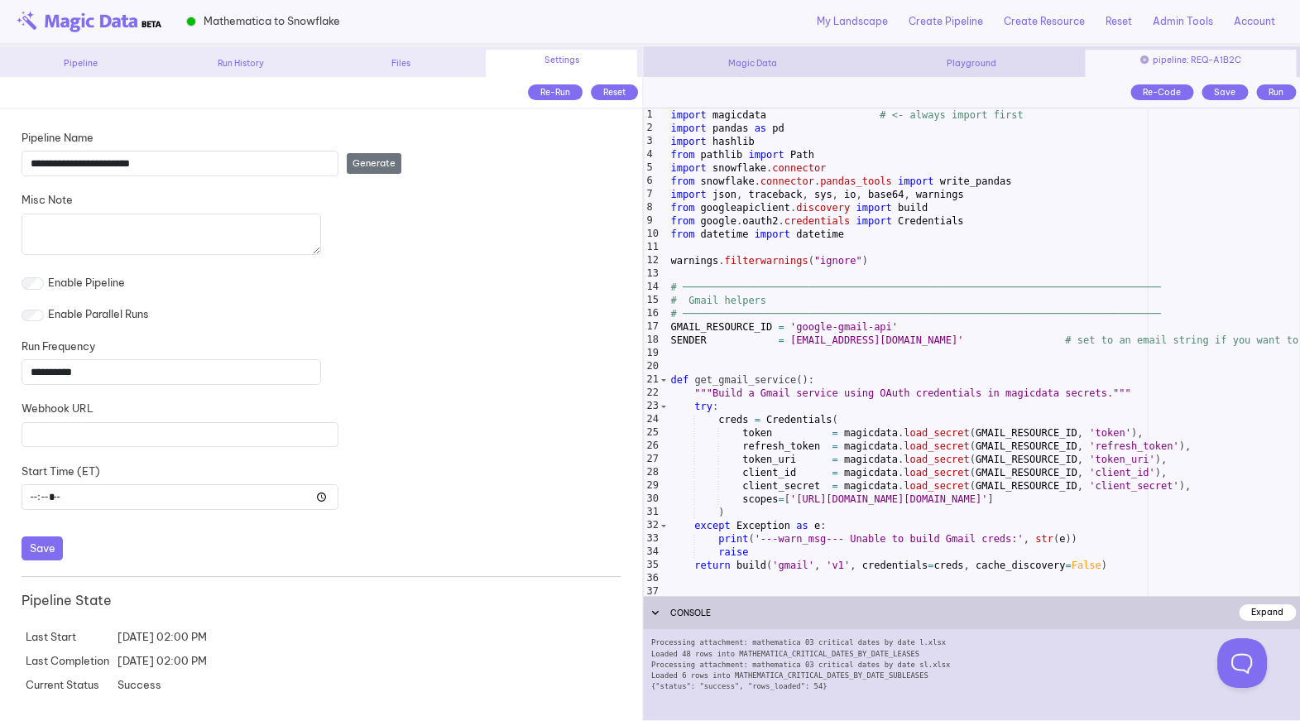
click at [262, 65] on div "Run History" at bounding box center [241, 63] width 152 height 12
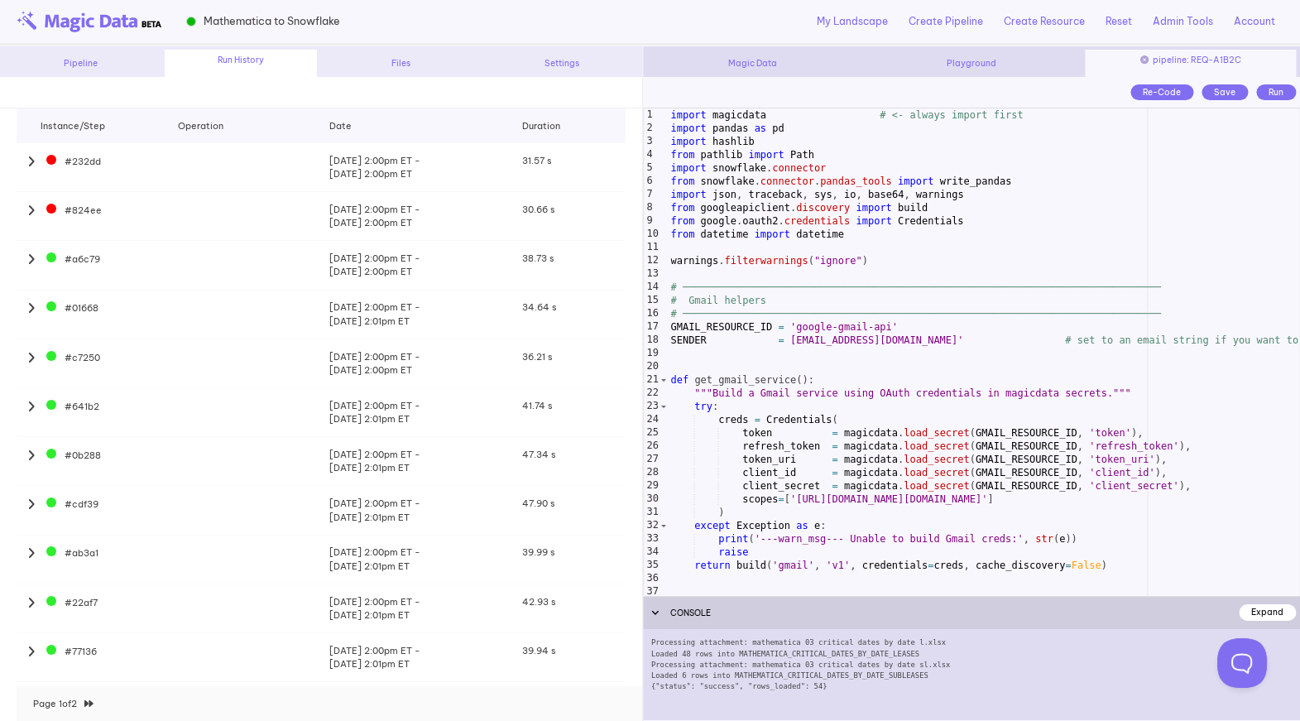
click at [36, 211] on icon at bounding box center [32, 210] width 11 height 12
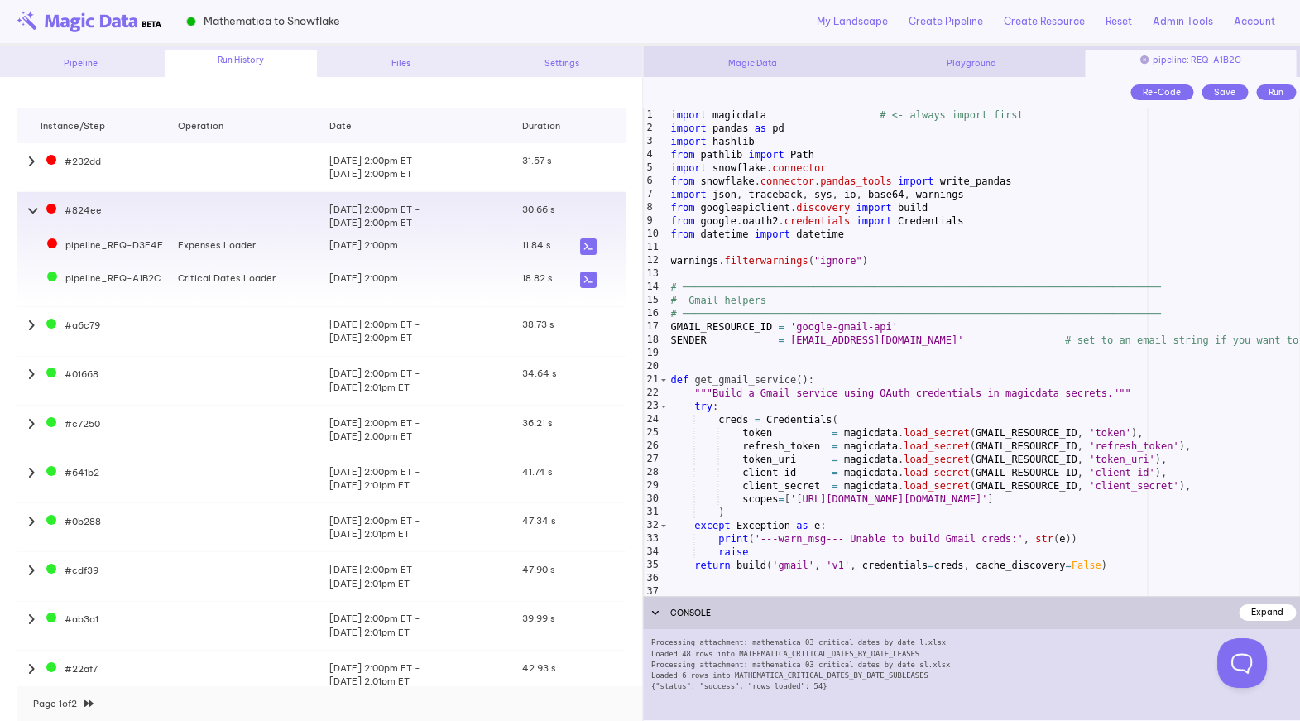
click at [586, 250] on icon at bounding box center [588, 246] width 17 height 17
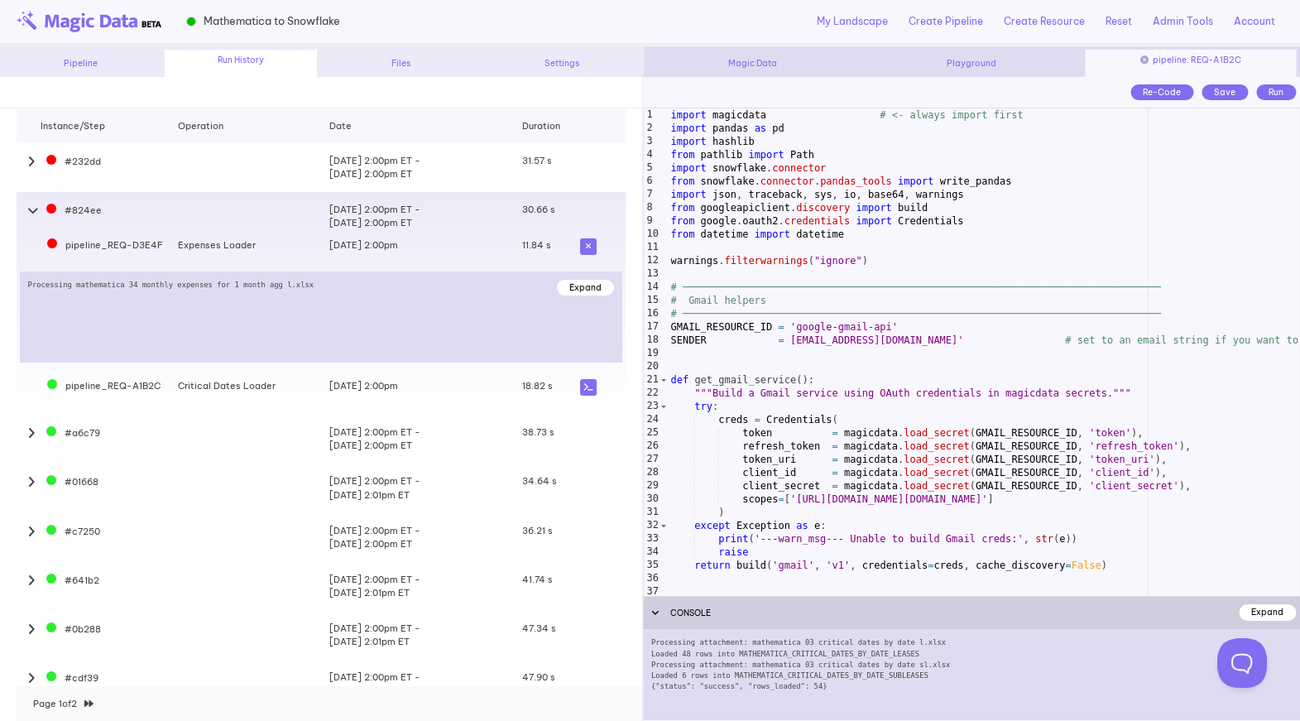
click at [33, 163] on icon at bounding box center [32, 162] width 11 height 12
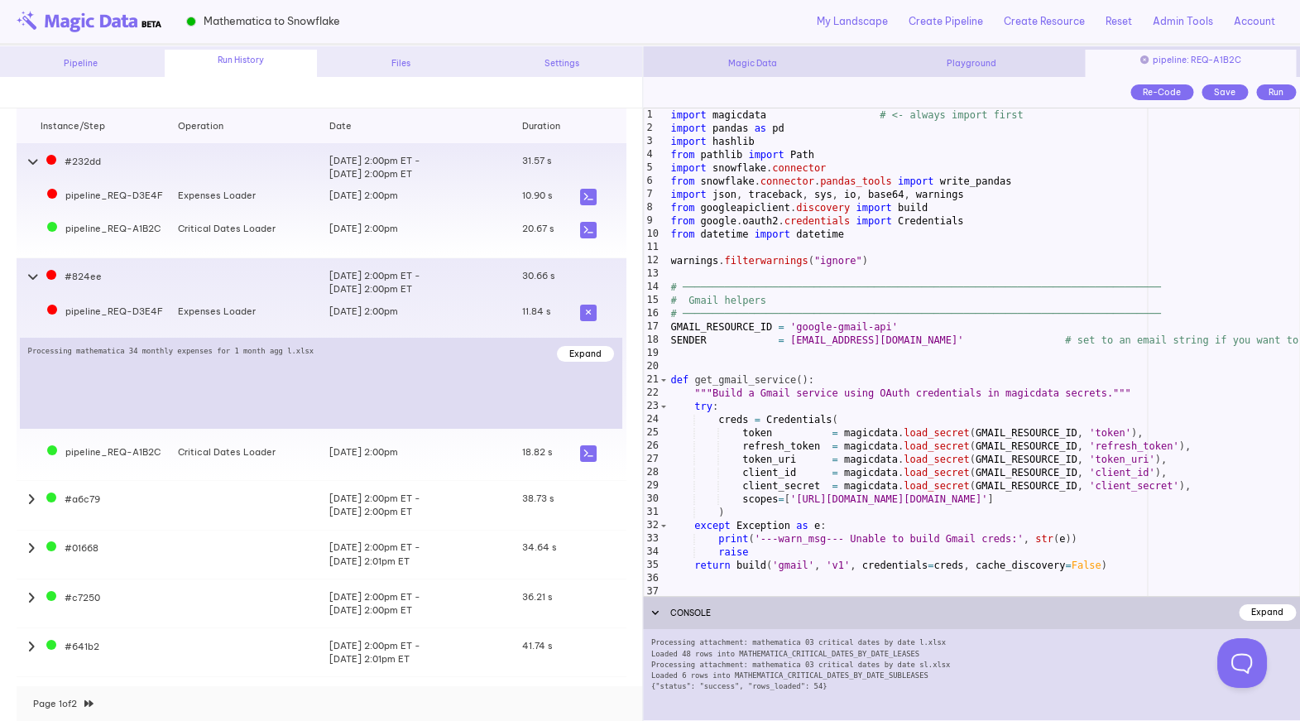
click at [587, 197] on icon at bounding box center [588, 197] width 17 height 17
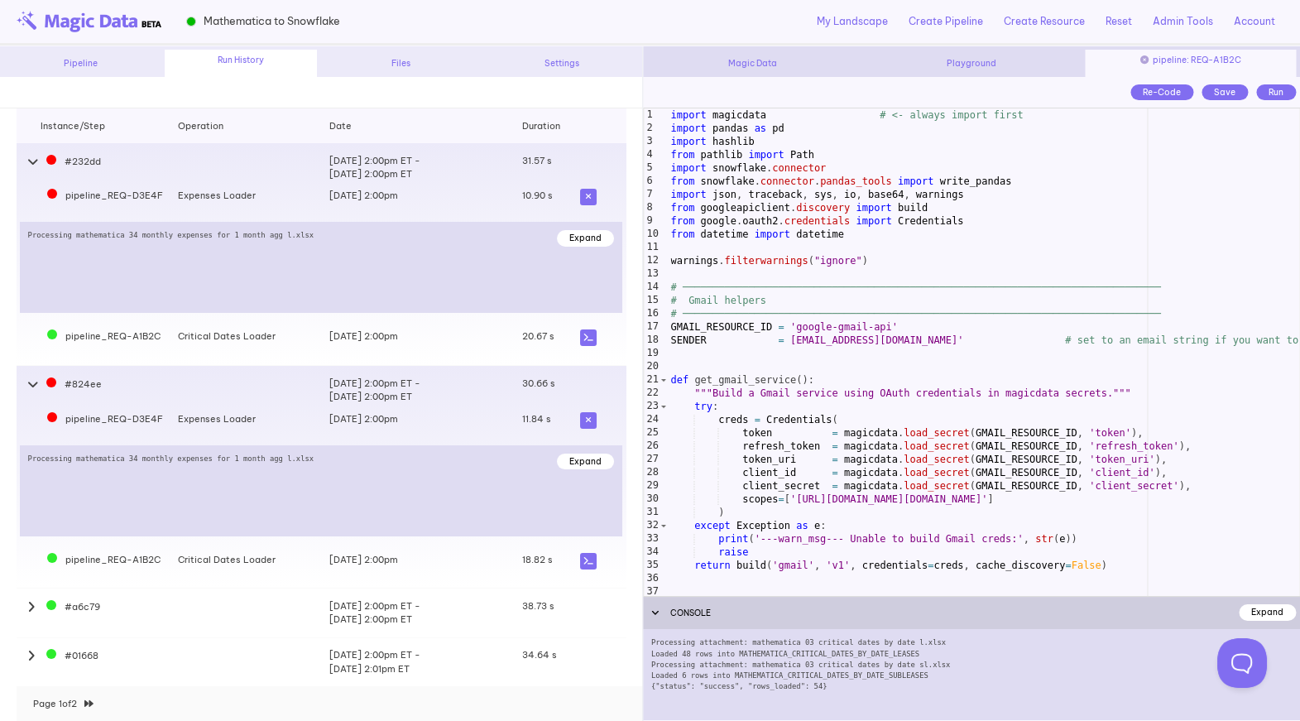
click at [587, 196] on icon at bounding box center [588, 197] width 17 height 17
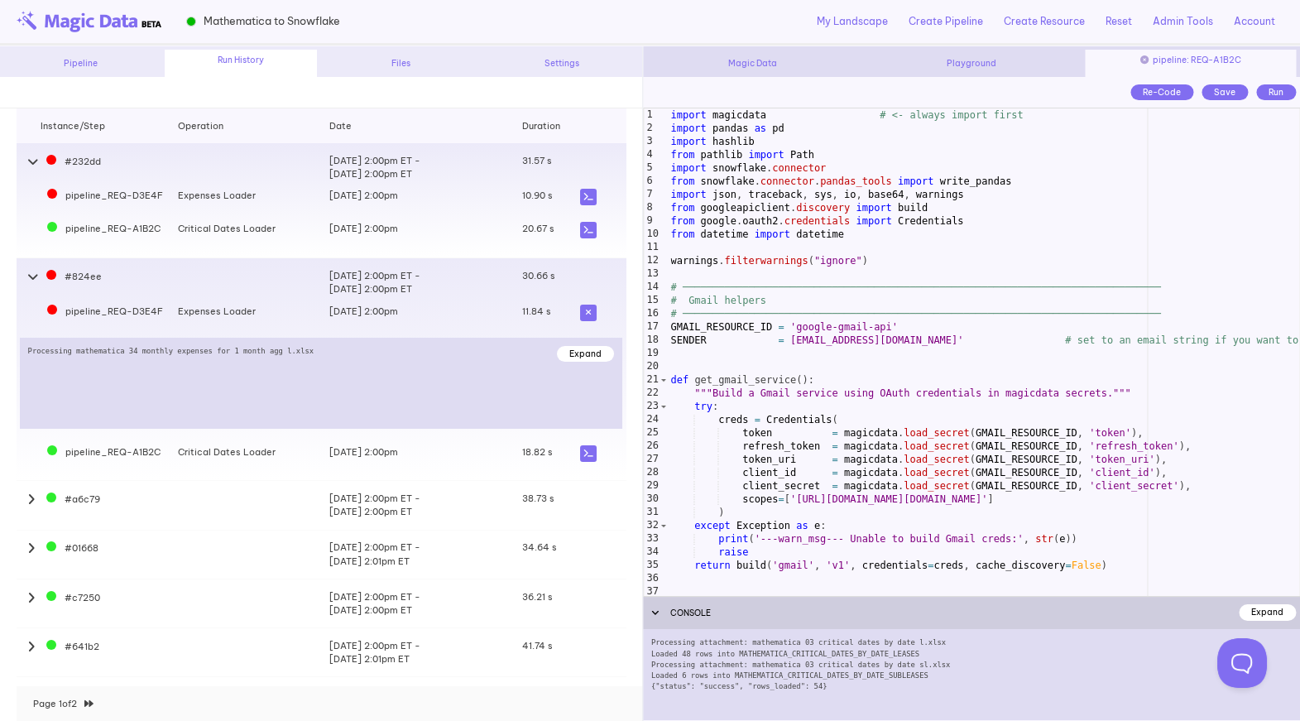
click at [580, 308] on icon at bounding box center [588, 312] width 17 height 17
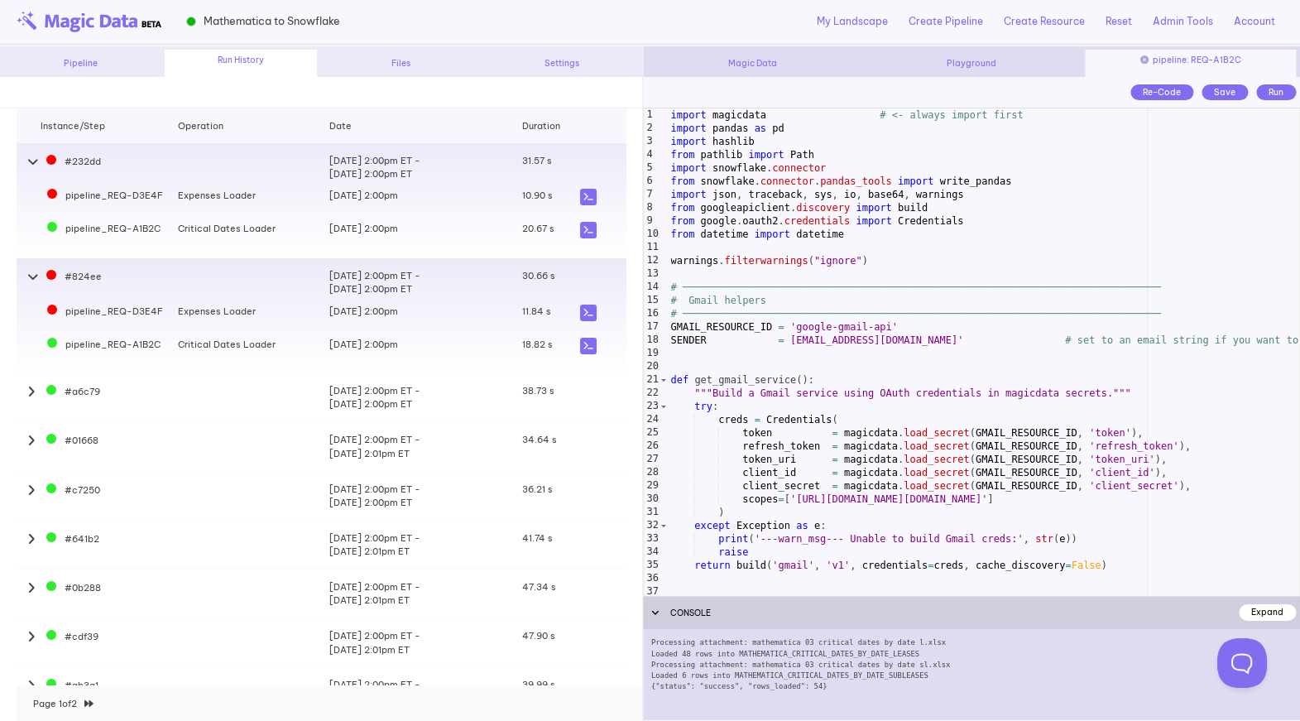
click at [35, 161] on icon at bounding box center [32, 162] width 11 height 12
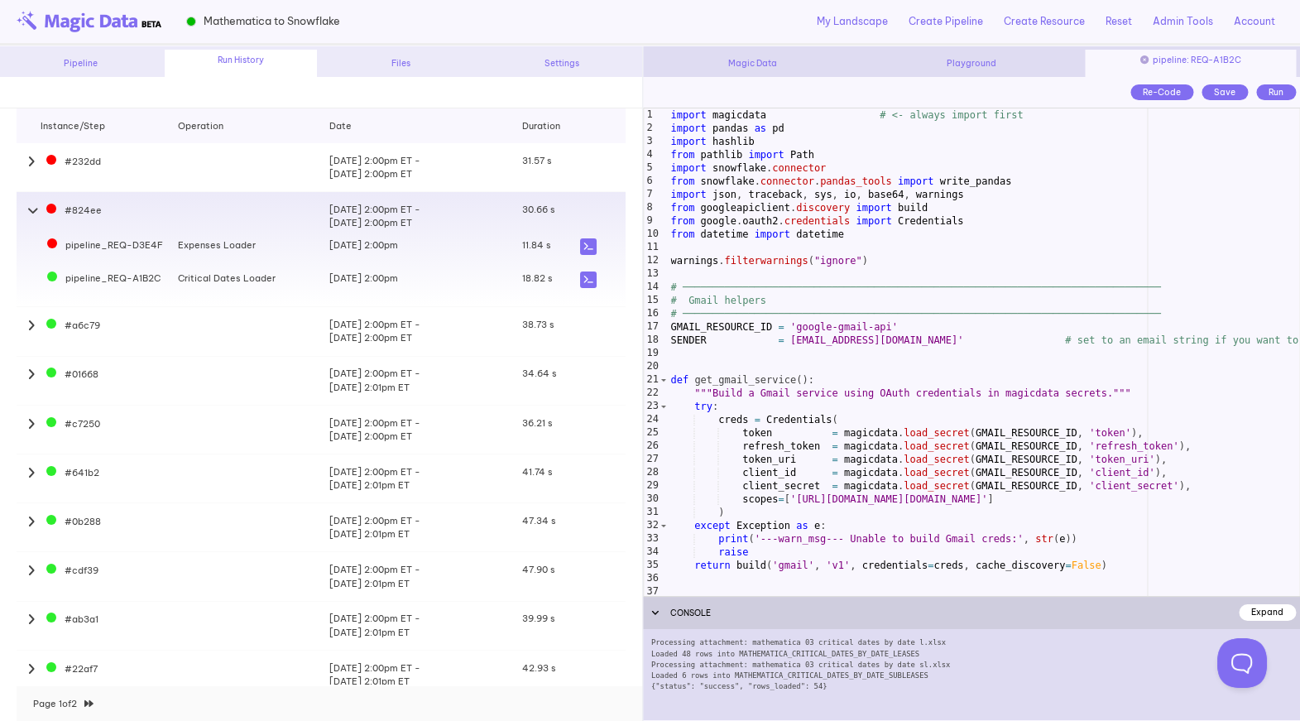
click at [35, 206] on icon at bounding box center [32, 210] width 11 height 12
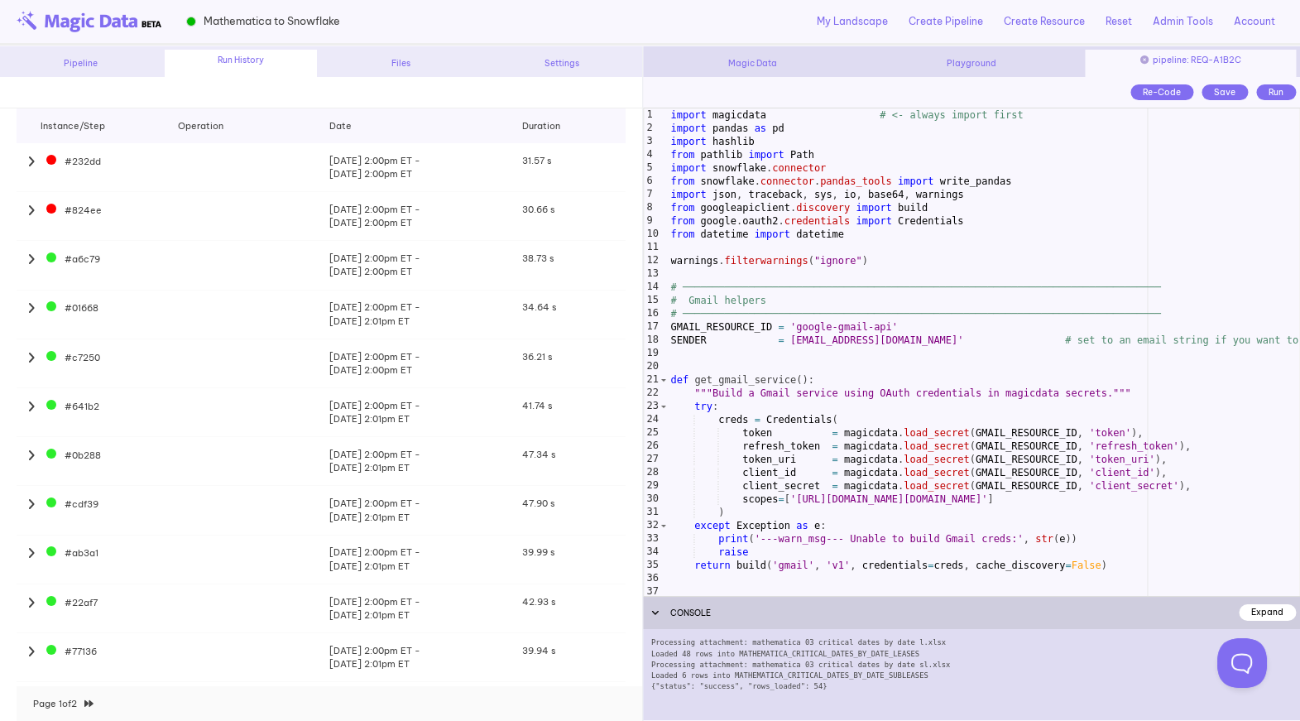
click at [69, 67] on div "Pipeline" at bounding box center [80, 63] width 152 height 12
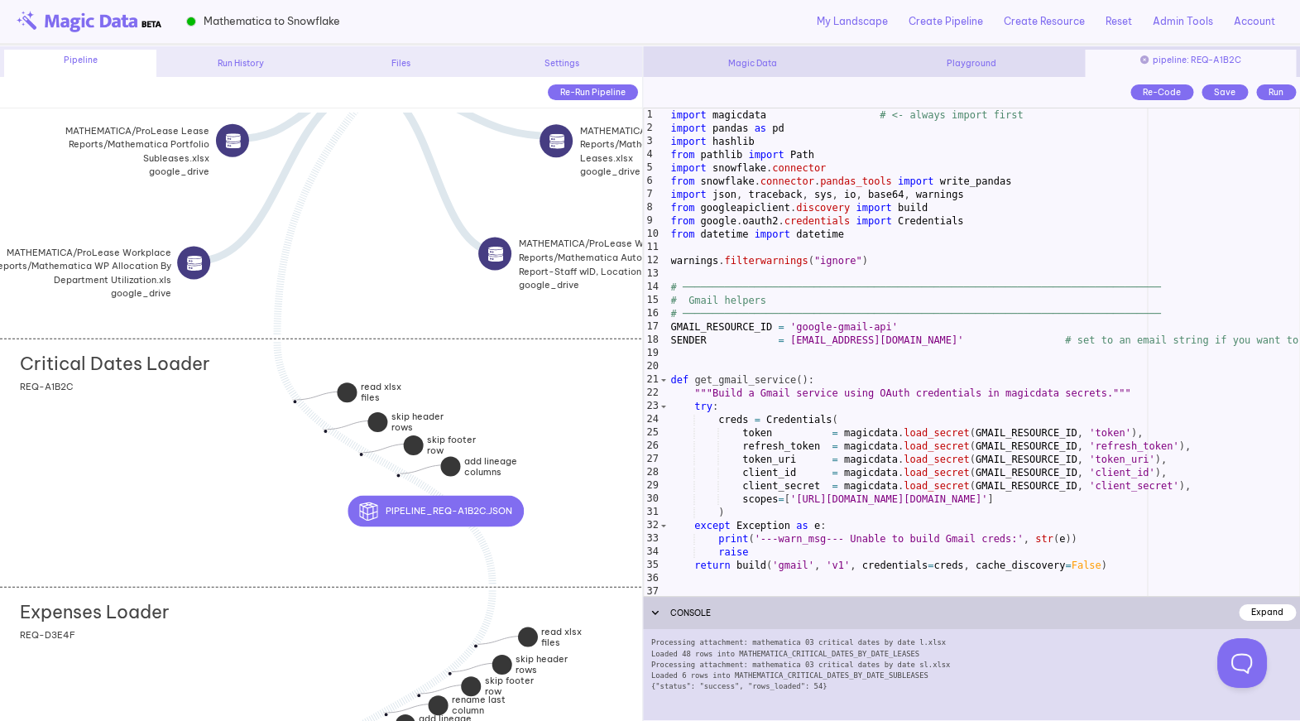
click at [156, 458] on div "Critical Dates Loader add section adding new section REQ-A1B2C" at bounding box center [320, 462] width 641 height 248
type textarea "*"
click at [830, 510] on div "import magicdata # <- always import first import pandas as pd import hashlib fr…" at bounding box center [983, 365] width 631 height 514
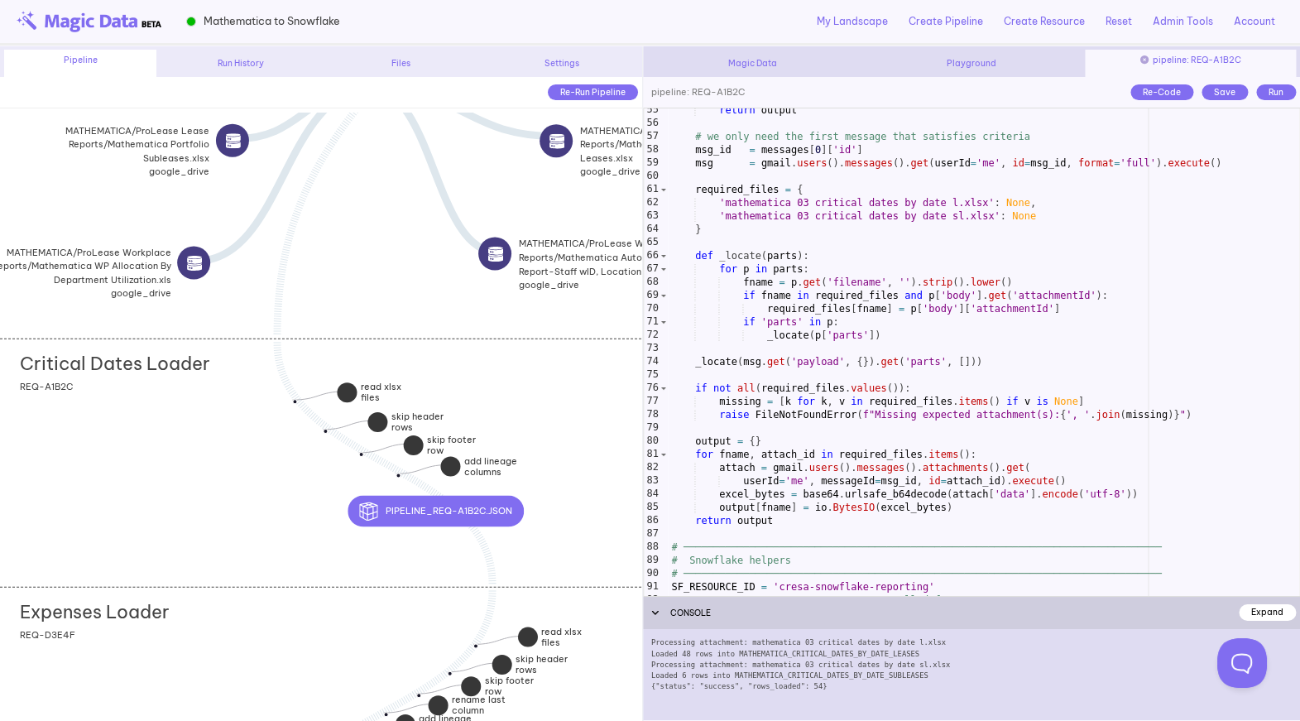
scroll to position [720, 0]
click at [832, 424] on div "return output # we only need the first message that satisfies criteria msg_id =…" at bounding box center [983, 360] width 631 height 514
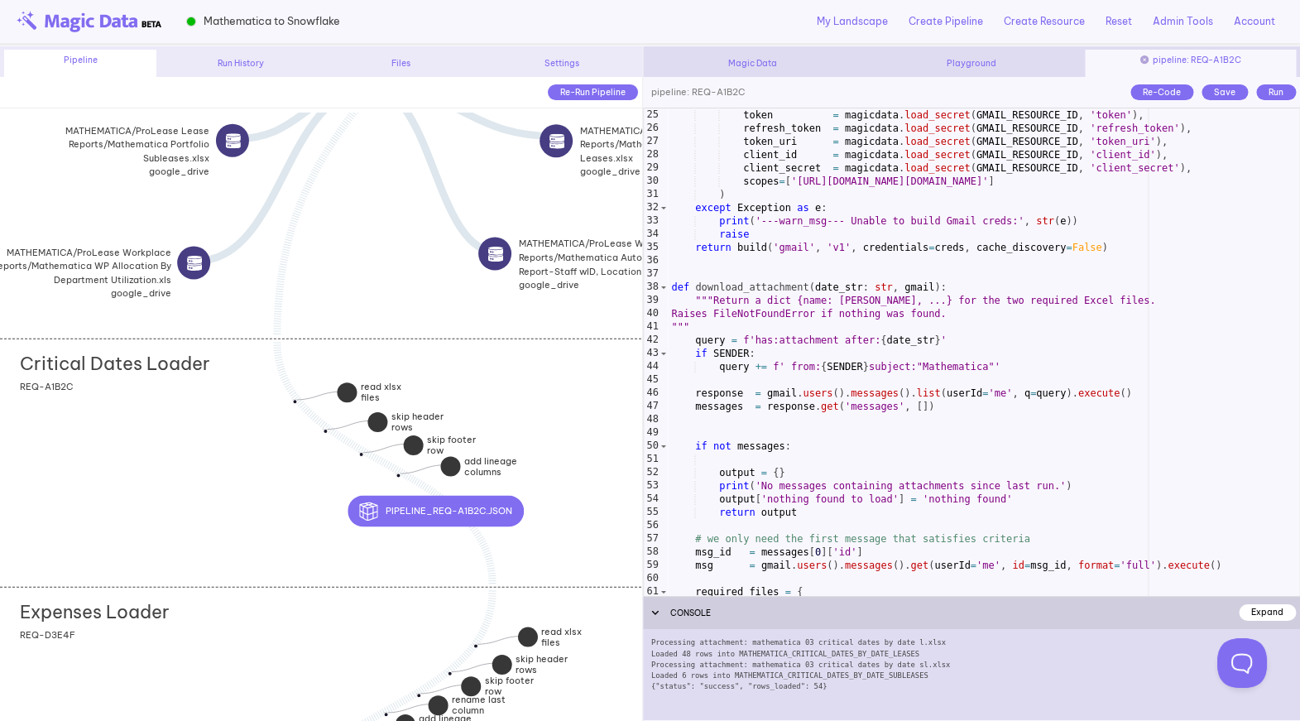
scroll to position [312, 0]
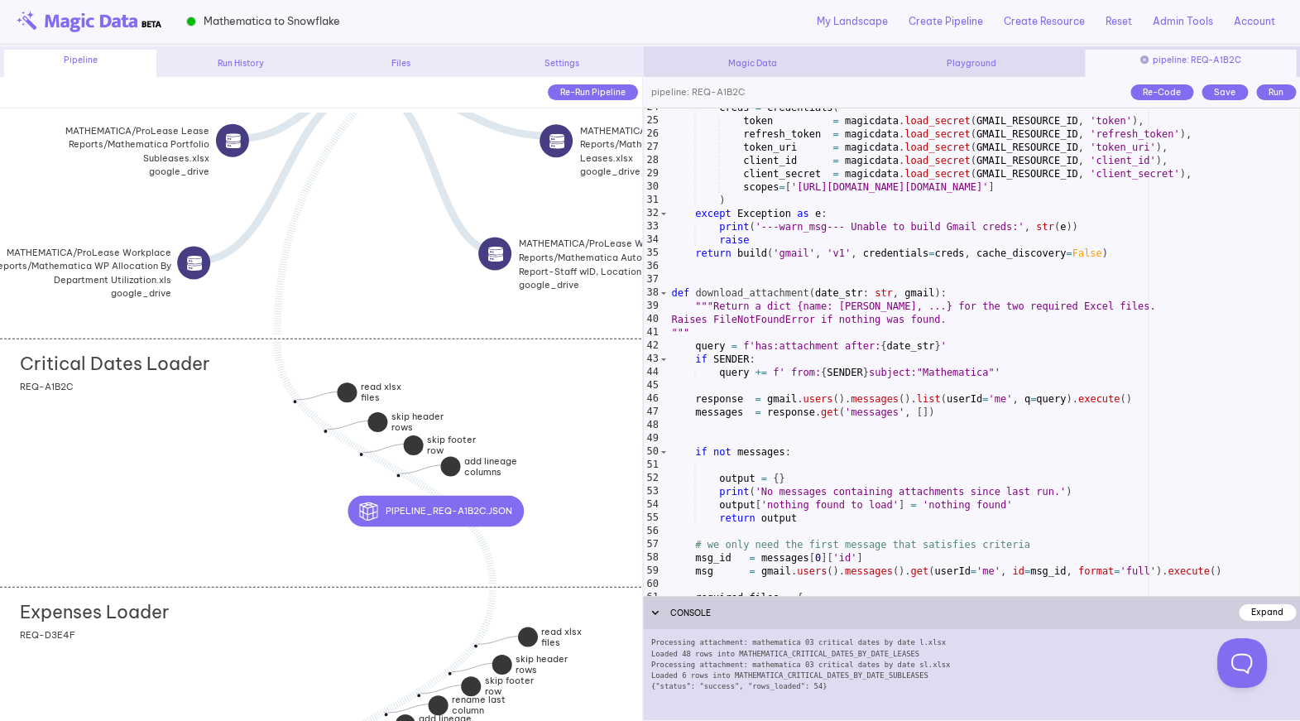
click at [901, 345] on div "creds = Credentials ( token = magicdata . load_secret ( GMAIL_RESOURCE_ID , 'to…" at bounding box center [983, 358] width 631 height 514
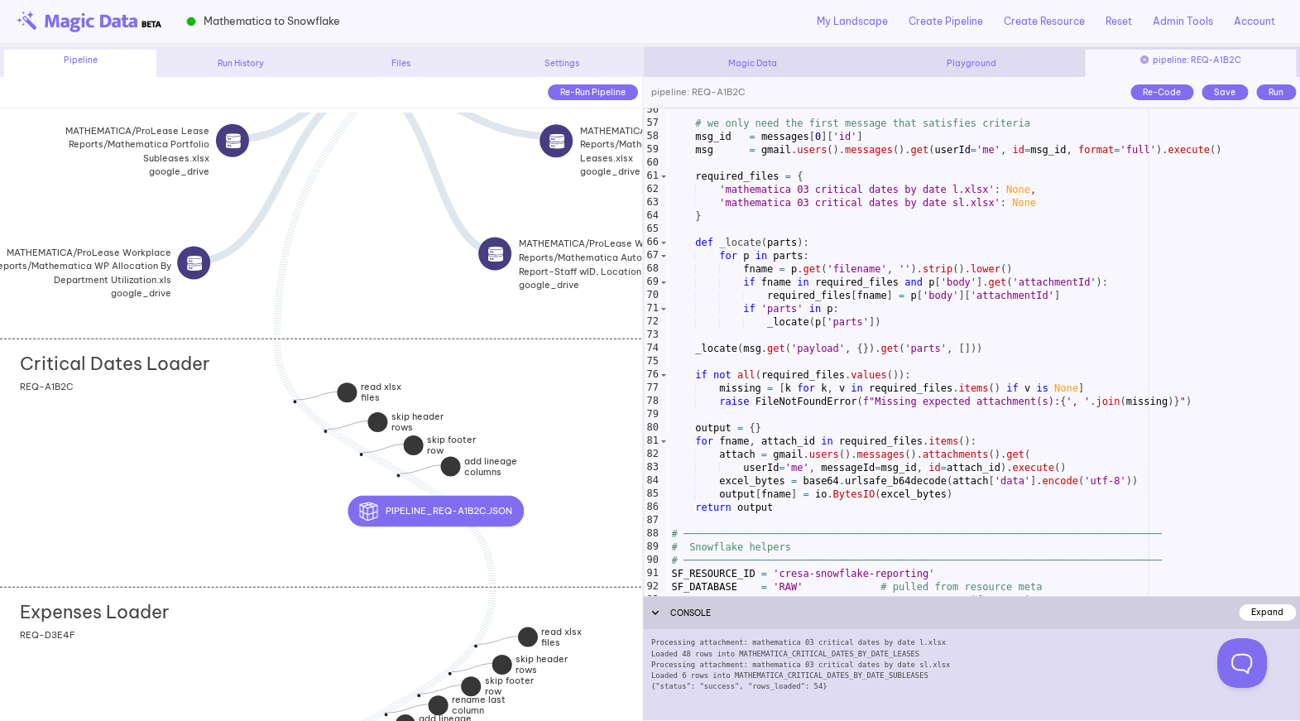
scroll to position [736, 0]
click at [807, 505] on div "# we only need the first message that satisfies criteria msg_id = messages [ 0 …" at bounding box center [983, 358] width 631 height 514
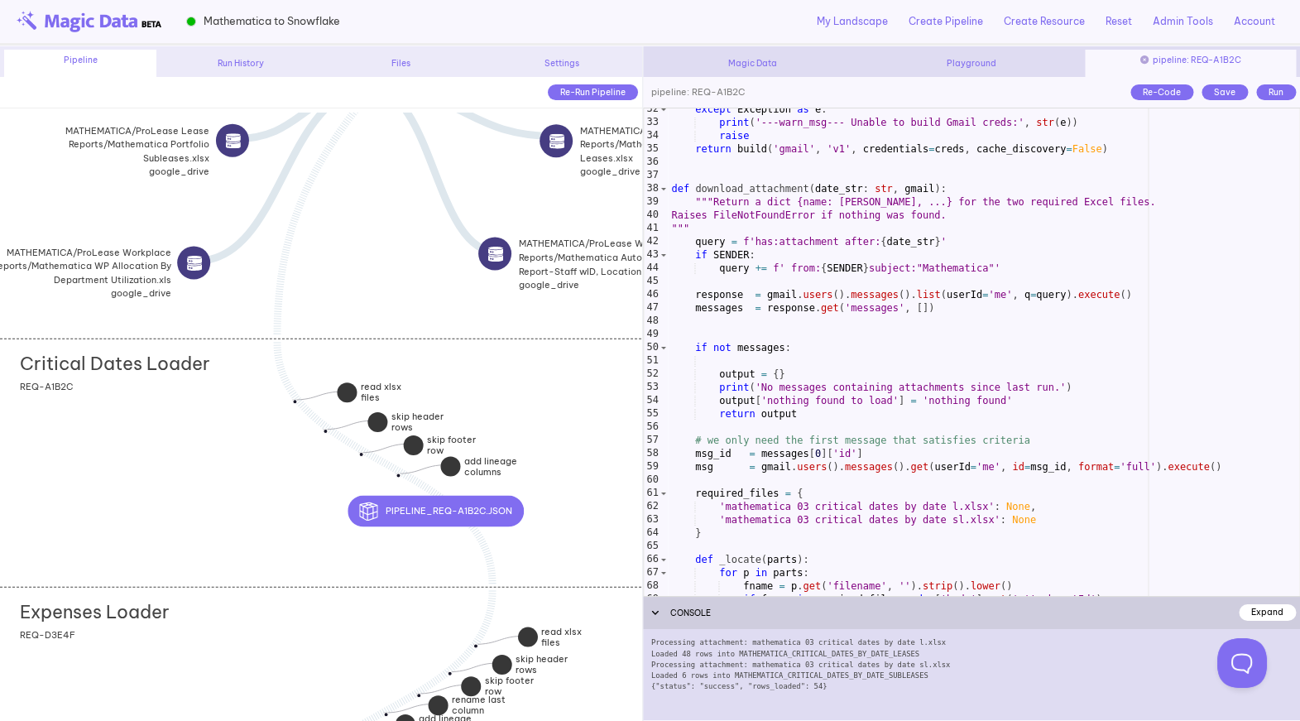
scroll to position [416, 0]
click at [861, 314] on div "except Exception as e : print ( '---warn_msg--- Unable to build Gmail creds:' ,…" at bounding box center [983, 360] width 631 height 514
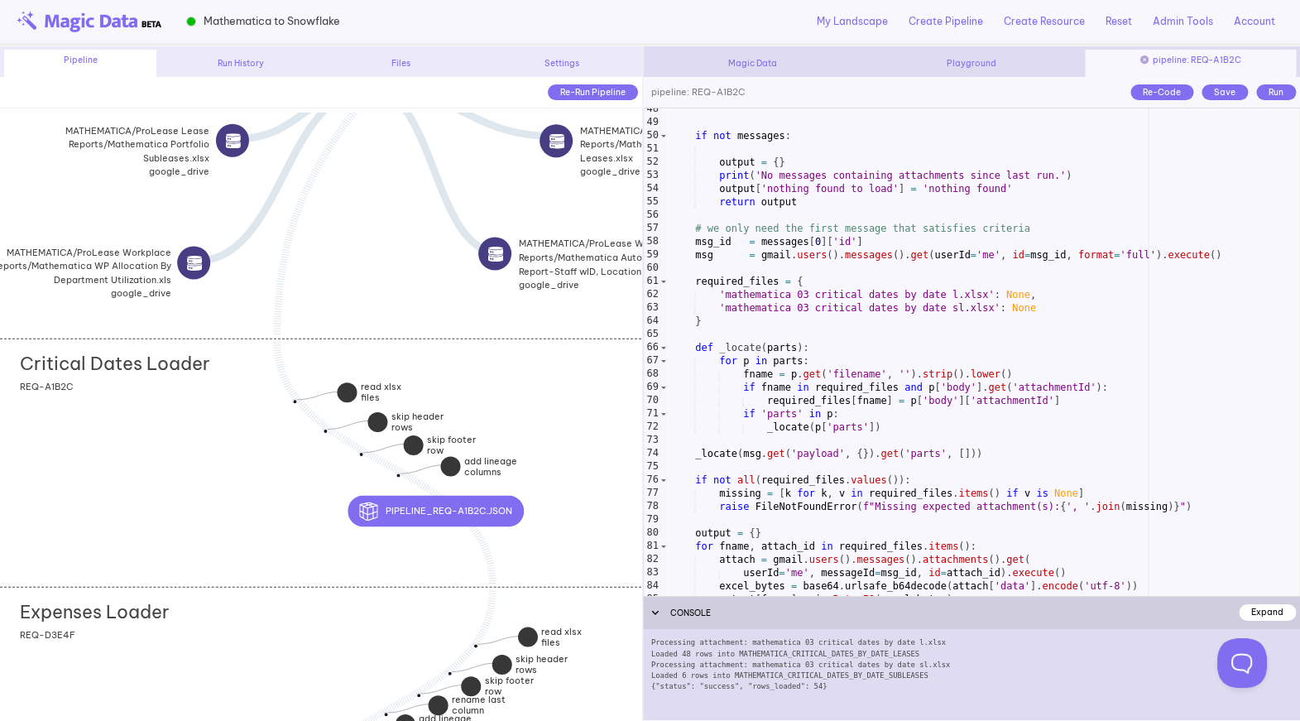
scroll to position [629, 0]
click at [859, 327] on div "if not messages : output = { } print ( 'No messages containing attachments sinc…" at bounding box center [983, 359] width 631 height 514
type textarea "*"
click at [1219, 93] on div "Save" at bounding box center [1224, 92] width 46 height 16
click at [1286, 84] on div "Run" at bounding box center [1276, 92] width 40 height 16
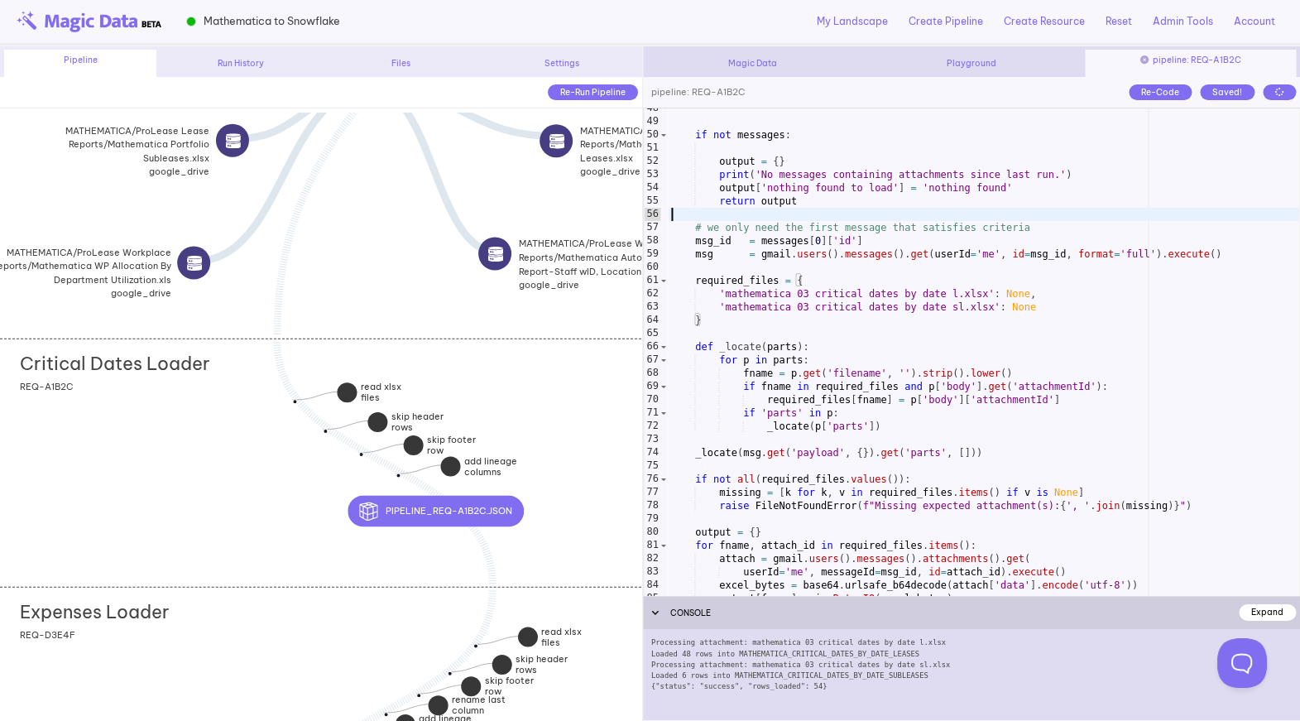
click at [1105, 209] on div "if not messages : output = { } print ( 'No messages containing attachments sinc…" at bounding box center [983, 359] width 631 height 514
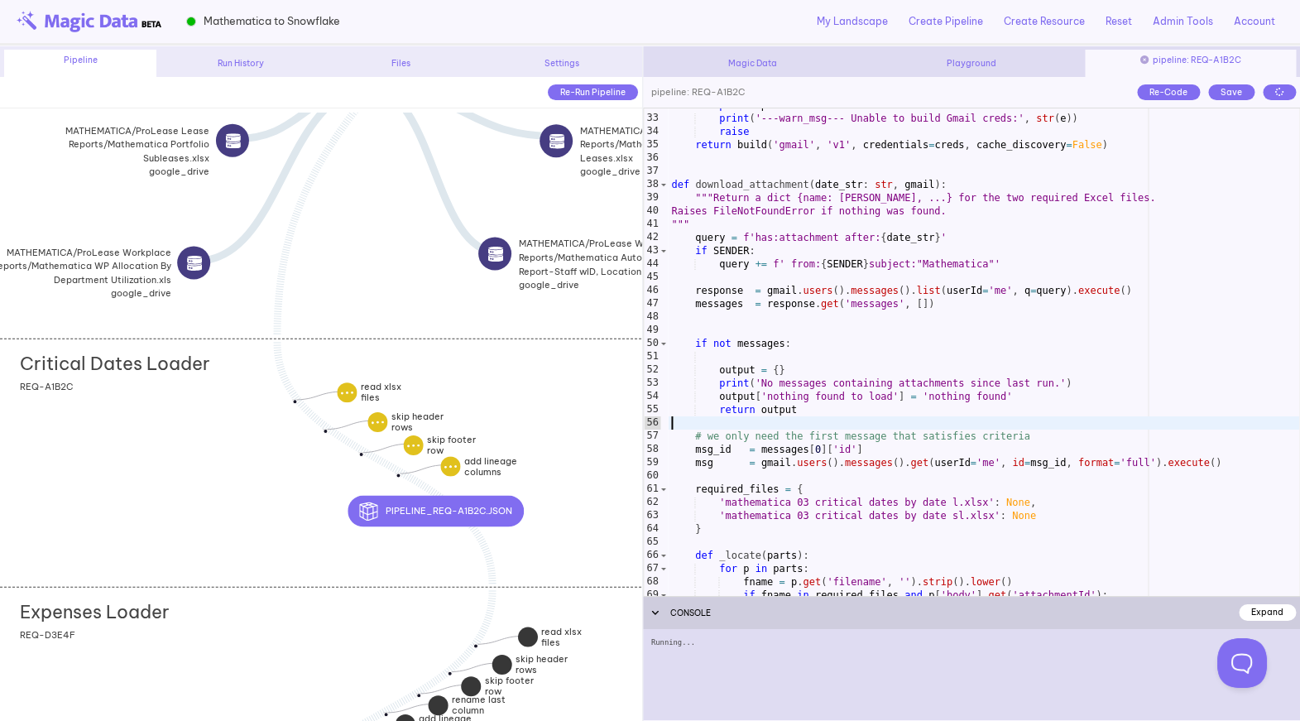
scroll to position [405, 0]
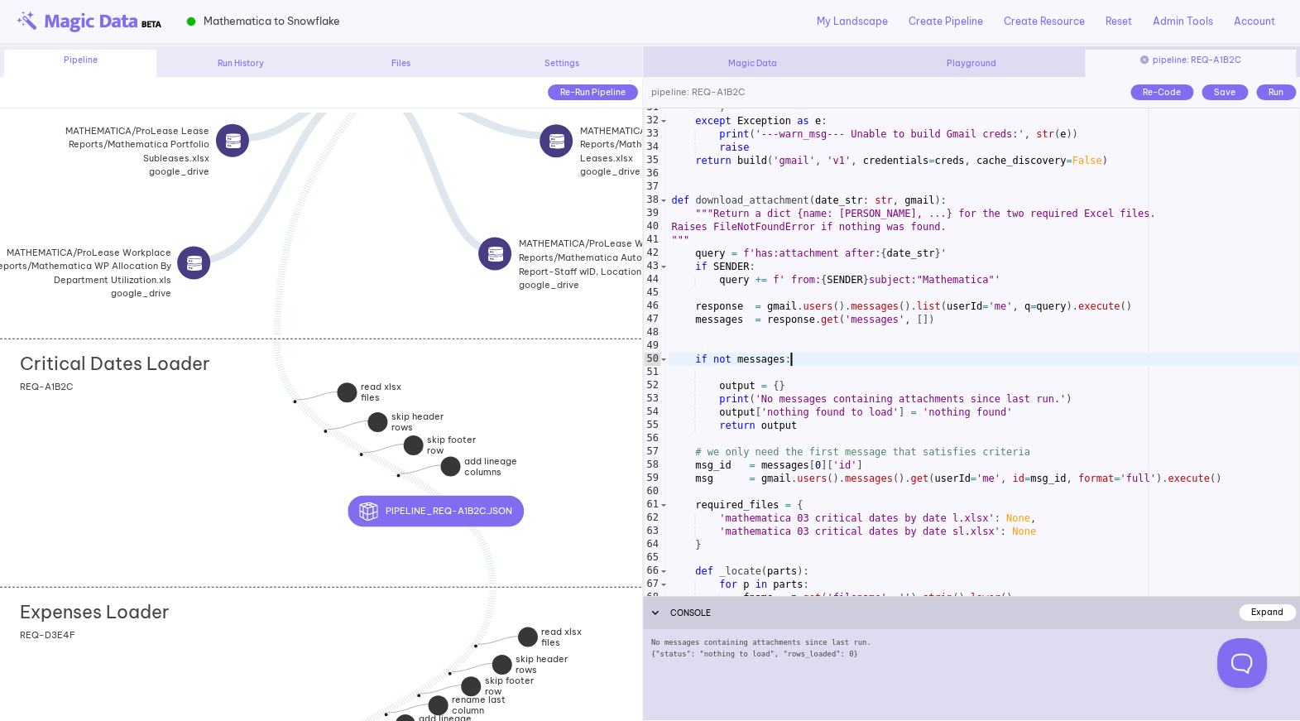
click at [809, 362] on div ") except Exception as e : print ( '---warn_msg--- Unable to build Gmail creds:'…" at bounding box center [983, 358] width 631 height 514
click at [274, 64] on div "Run History" at bounding box center [241, 63] width 152 height 12
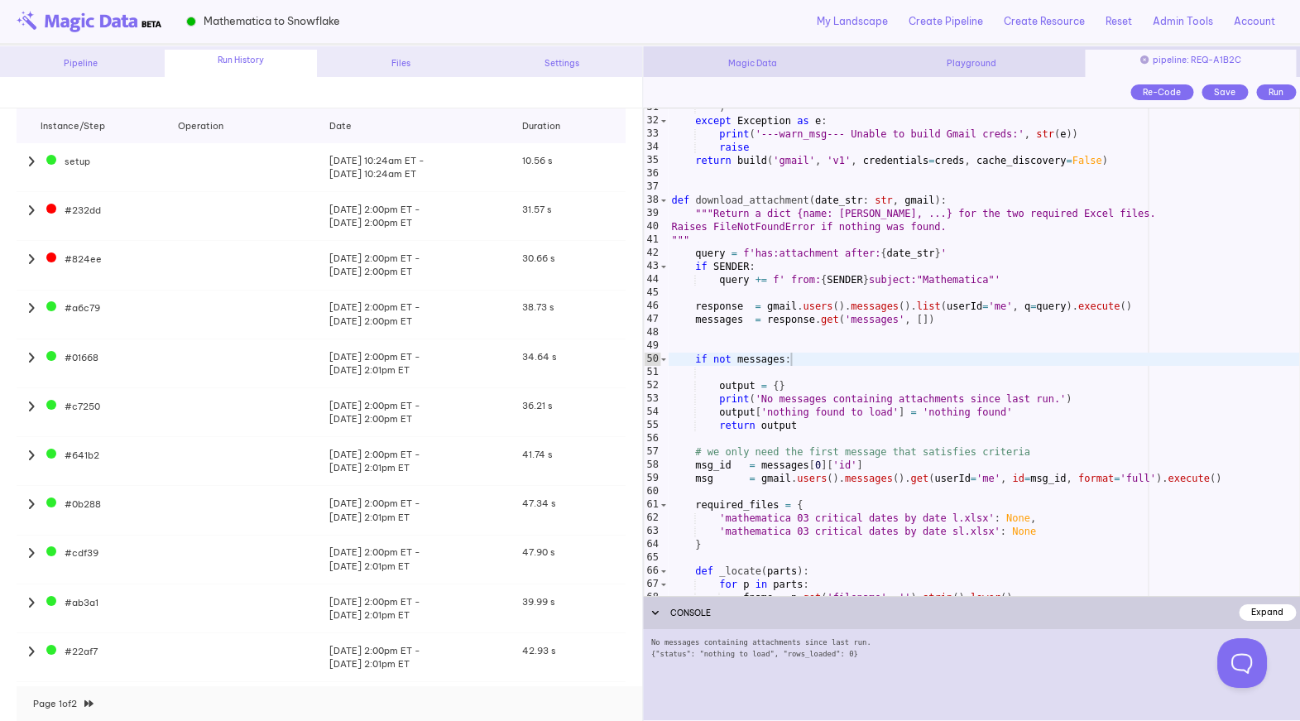
click at [29, 261] on icon at bounding box center [32, 259] width 11 height 12
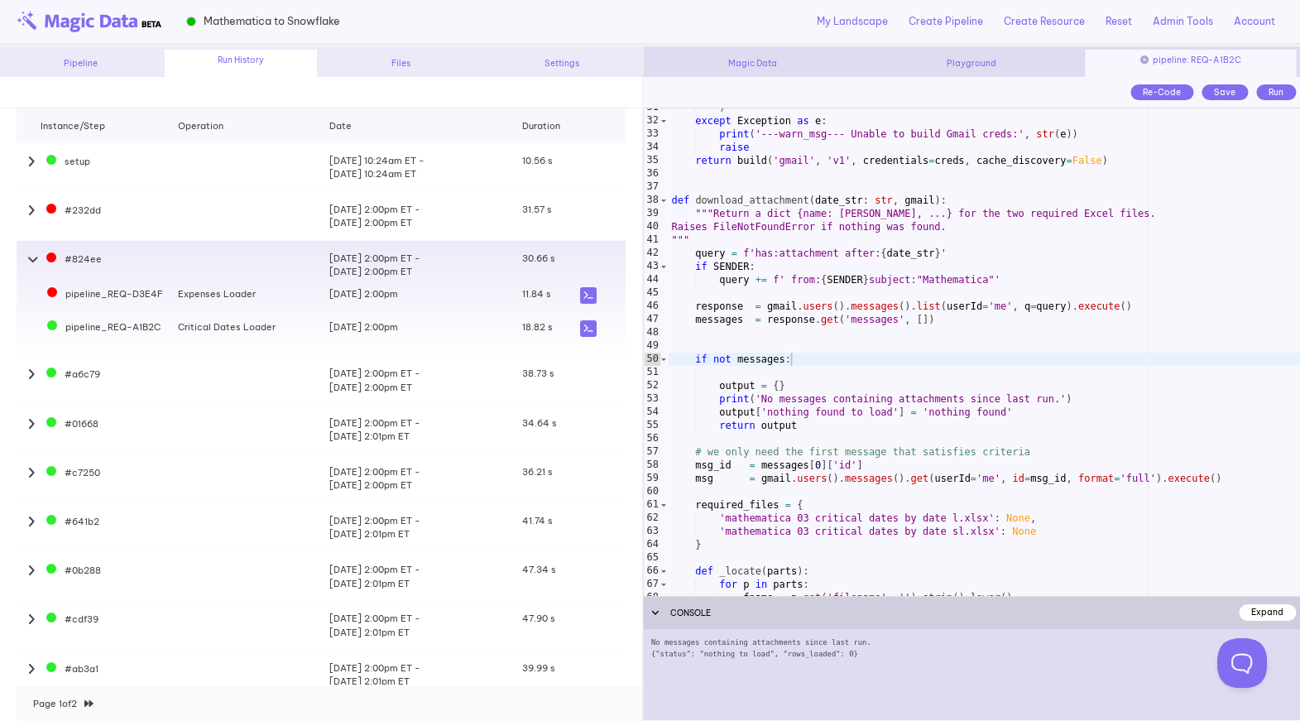
click at [586, 333] on icon at bounding box center [588, 328] width 17 height 17
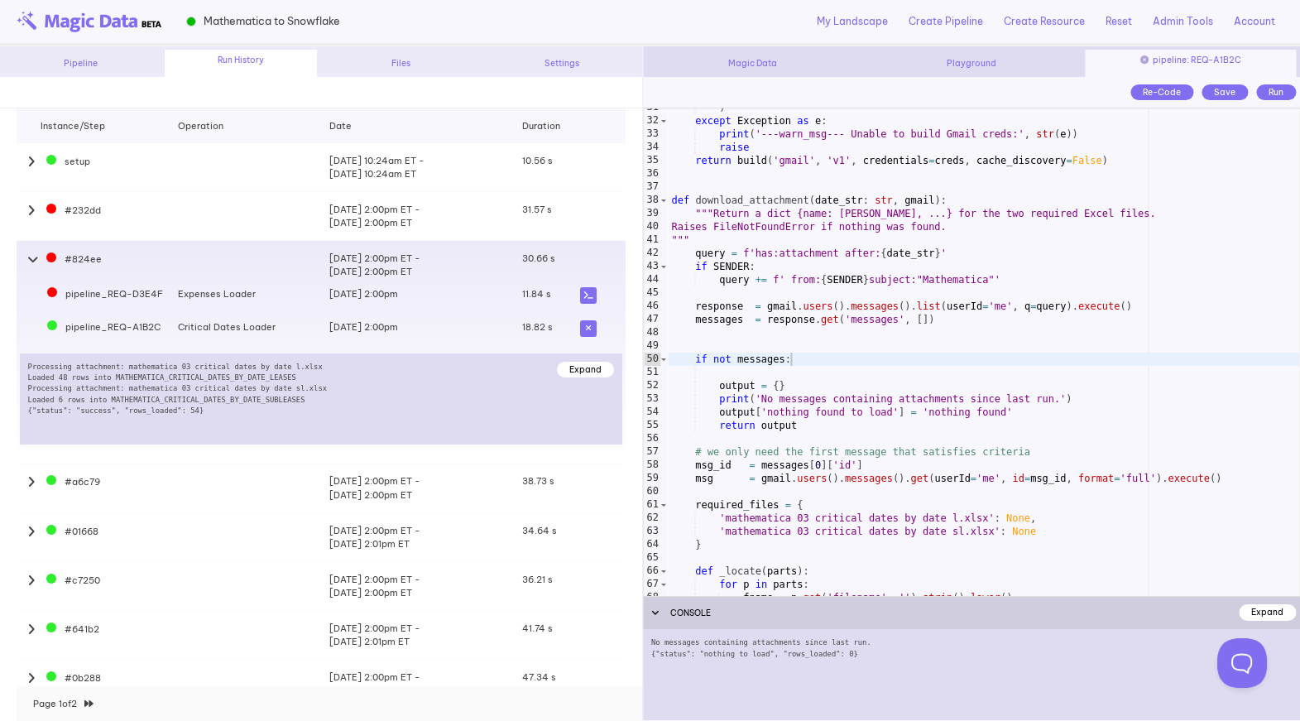
click at [31, 209] on icon at bounding box center [32, 210] width 11 height 12
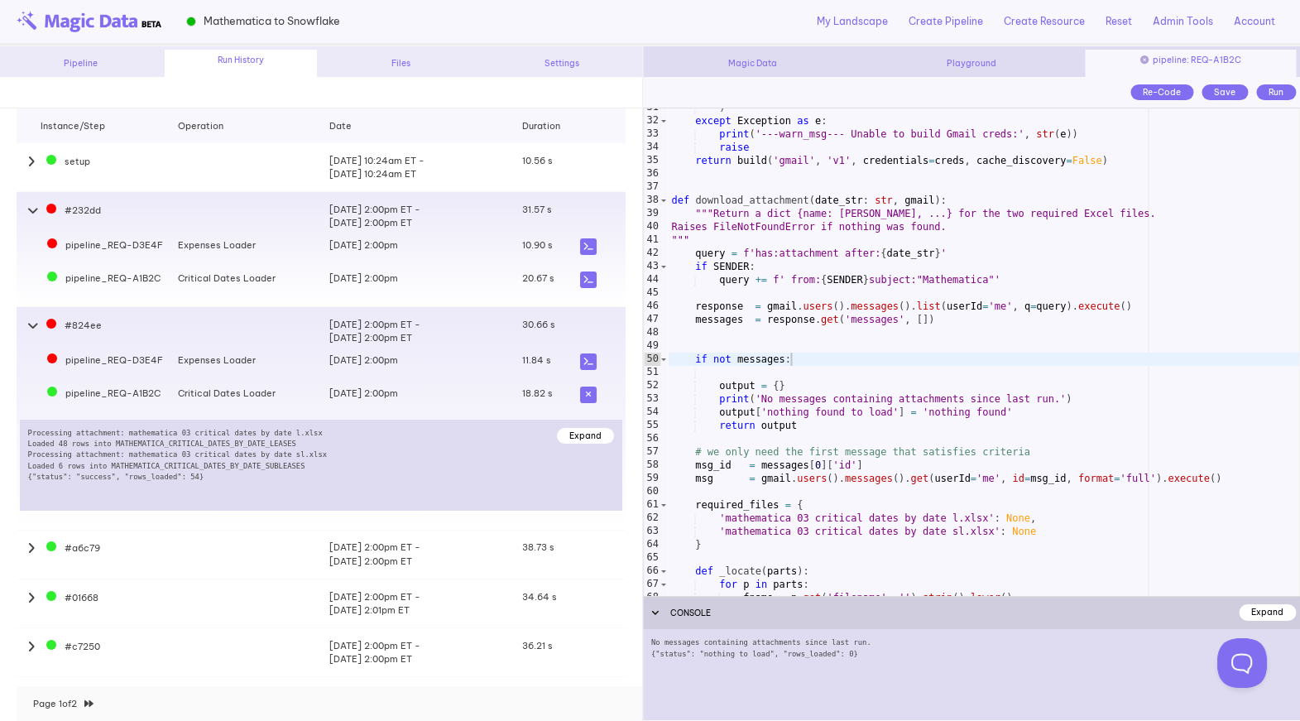
click at [590, 276] on icon at bounding box center [588, 279] width 17 height 17
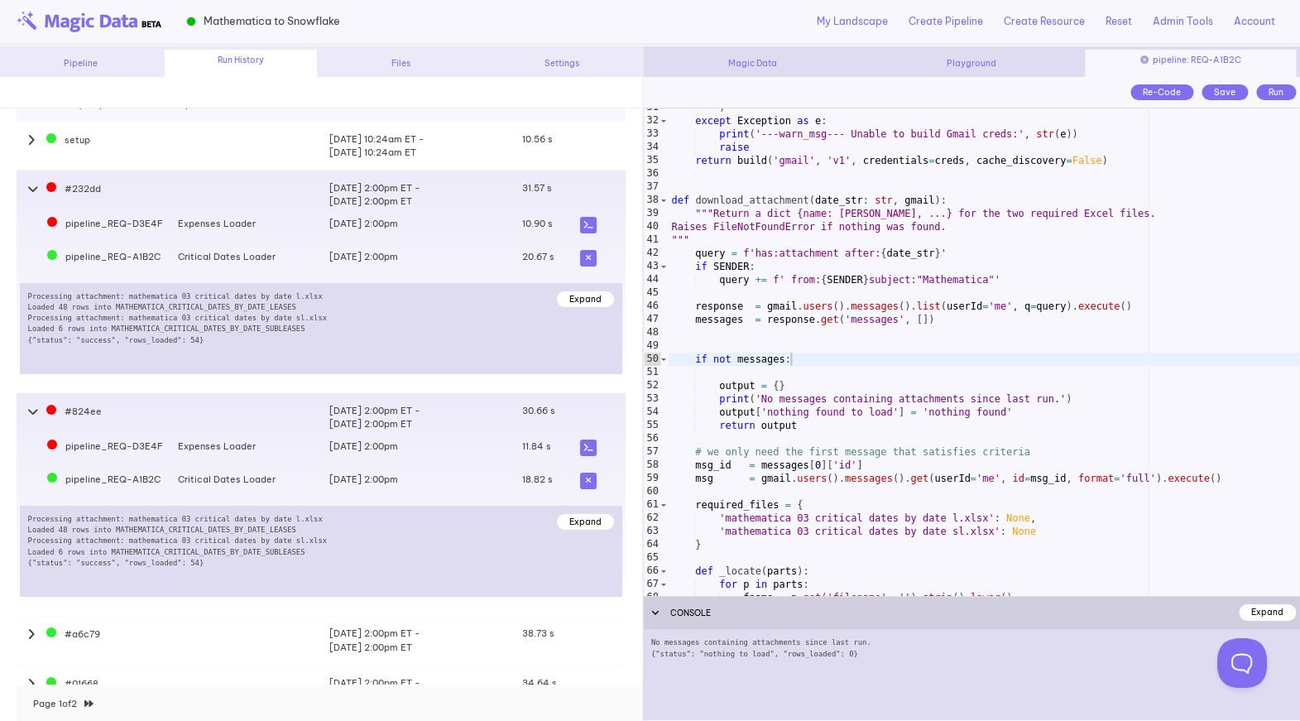
scroll to position [0, 0]
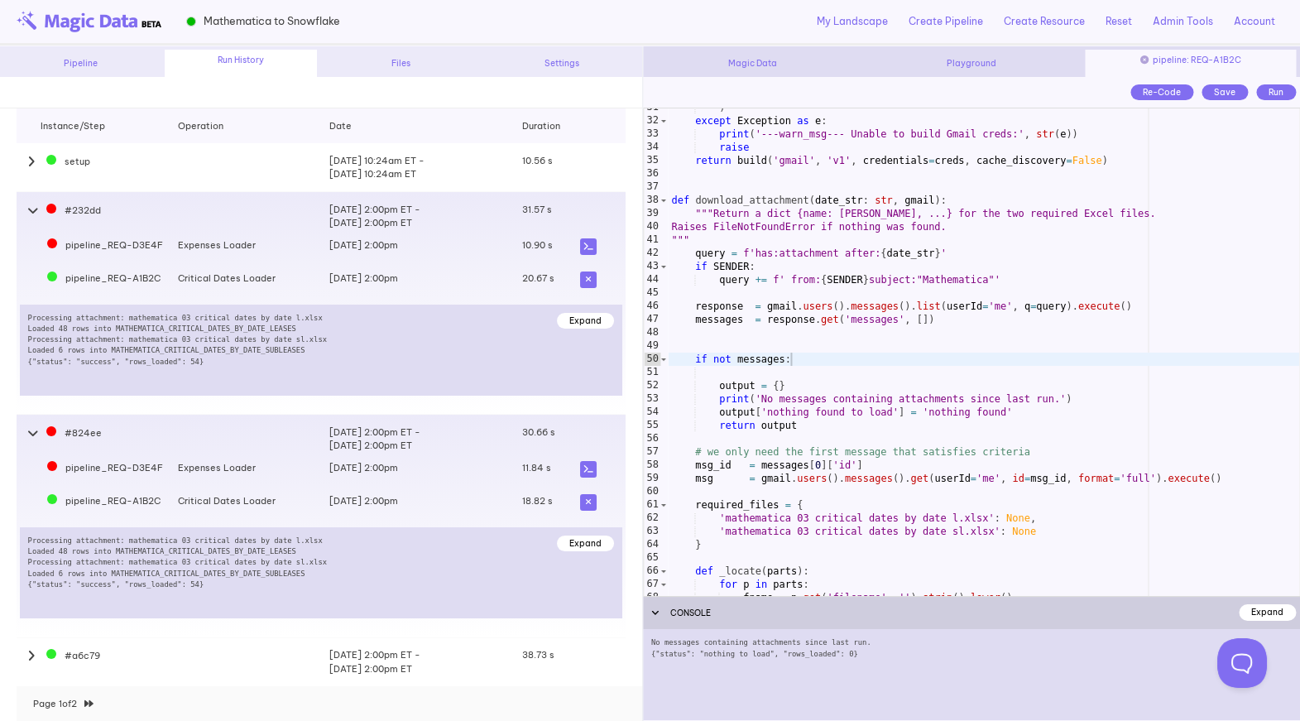
click at [28, 211] on icon at bounding box center [32, 210] width 11 height 12
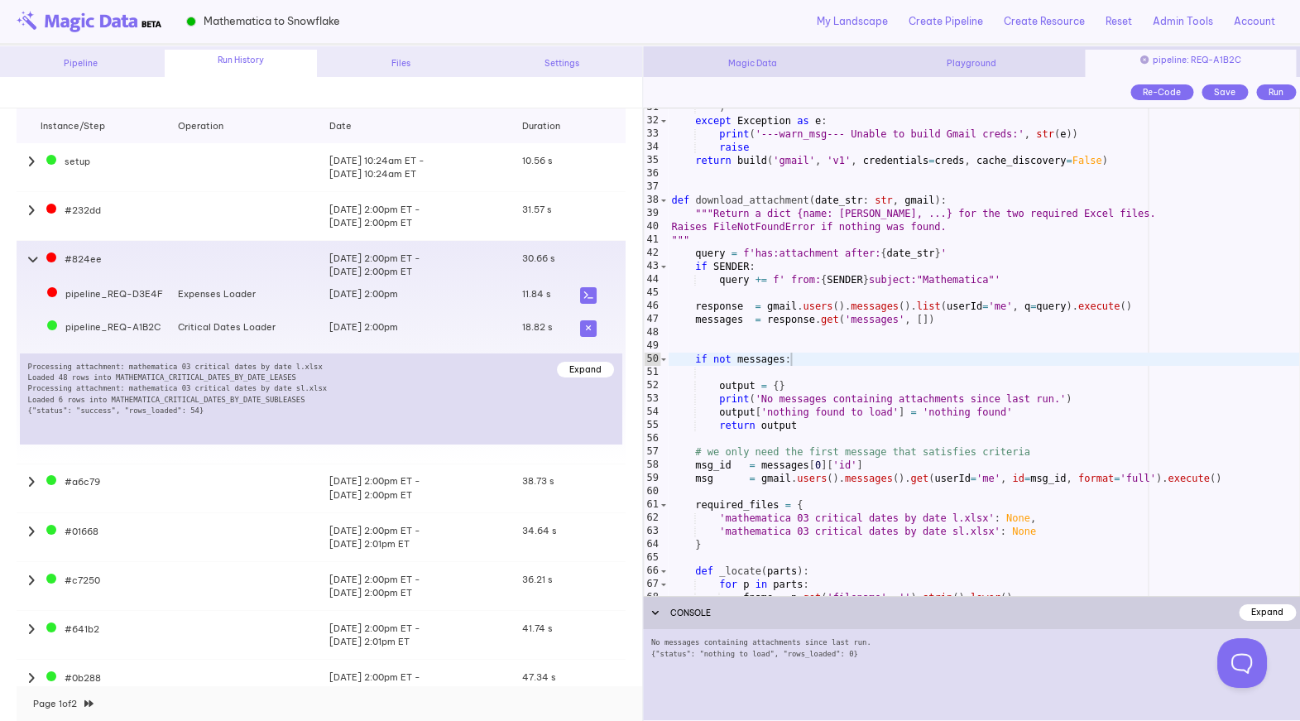
click at [34, 260] on icon at bounding box center [32, 259] width 11 height 12
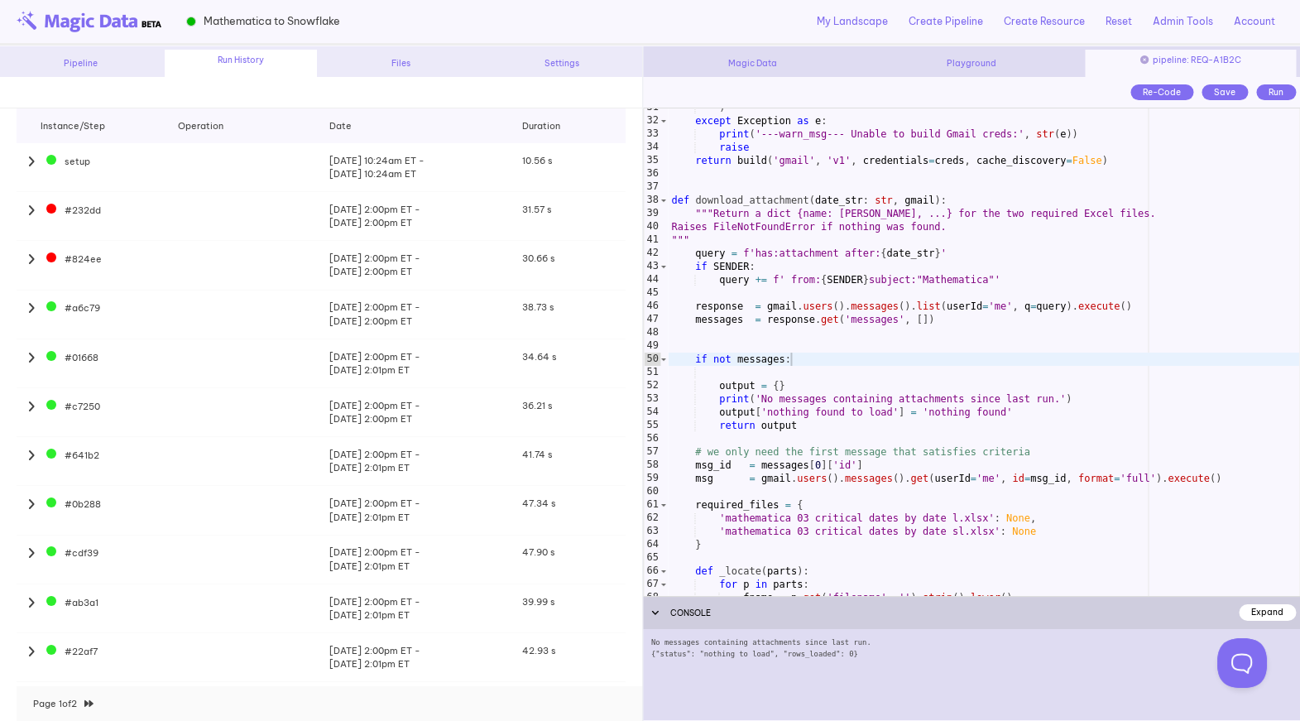
click at [77, 60] on div "Pipeline" at bounding box center [80, 63] width 152 height 12
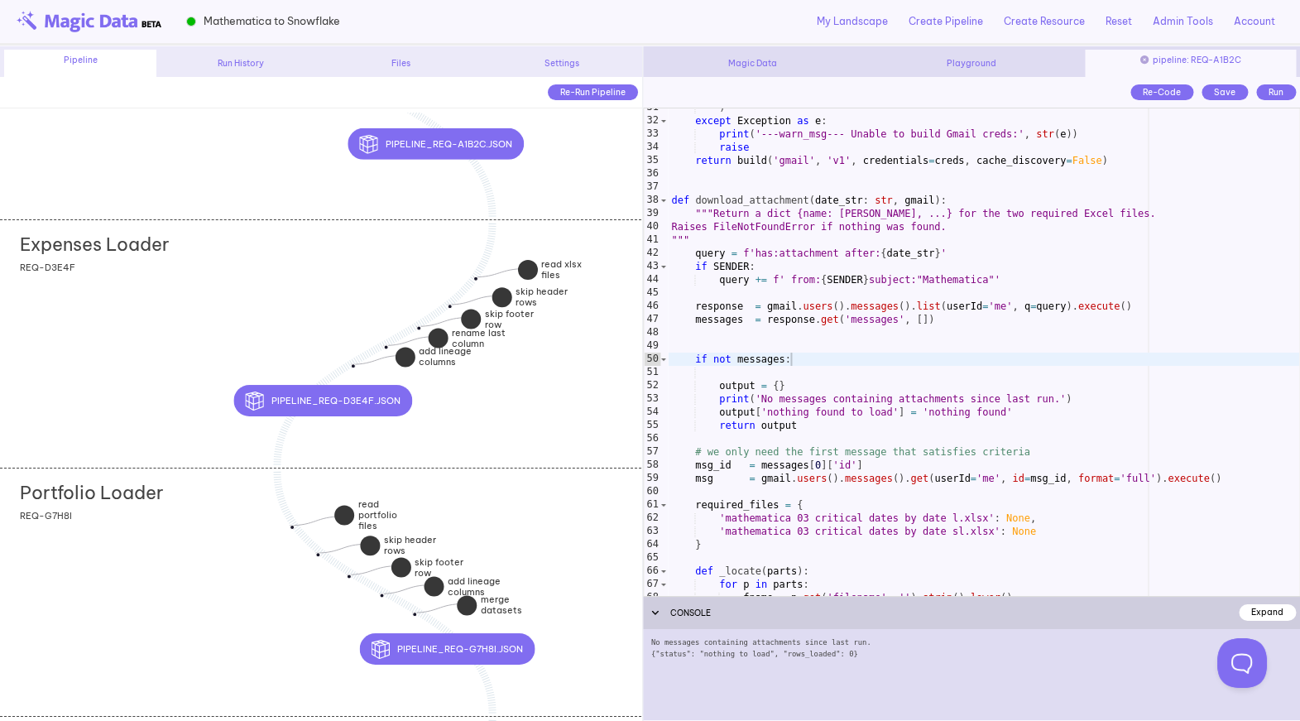
click at [123, 376] on div "Expenses Loader add section adding new section REQ-D3E4F" at bounding box center [320, 343] width 641 height 248
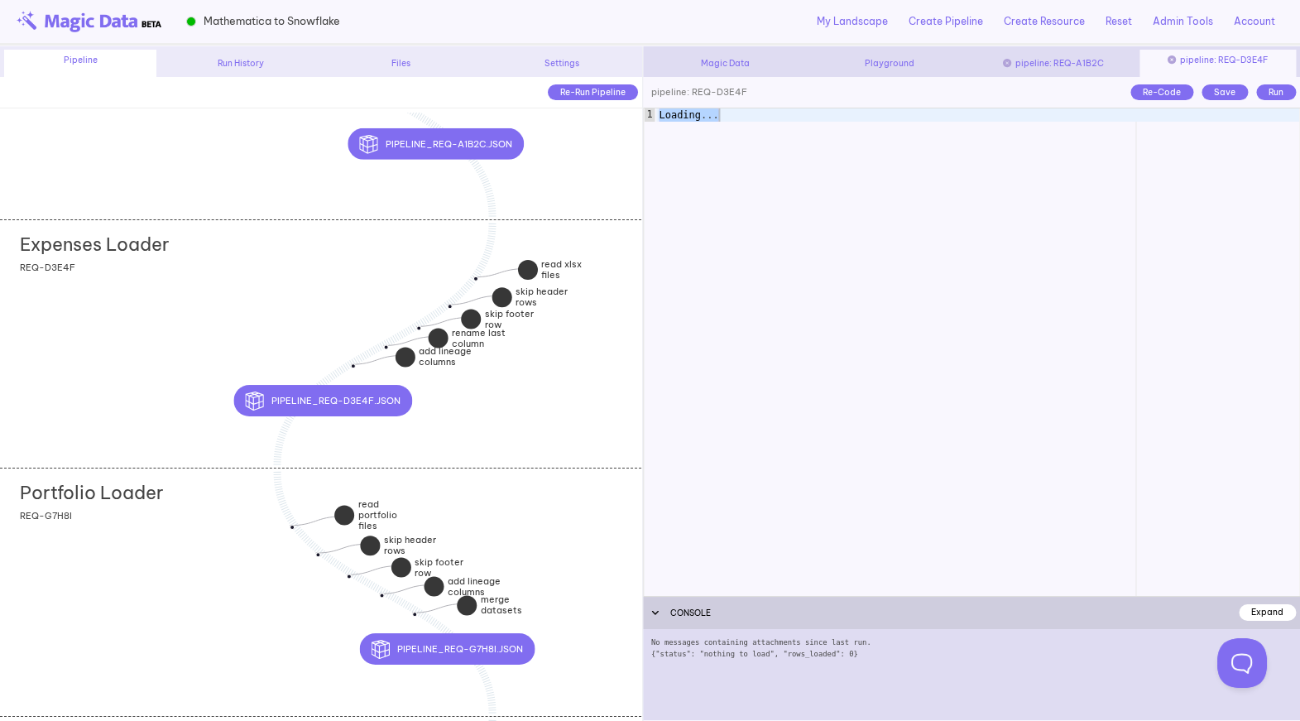
scroll to position [160, 0]
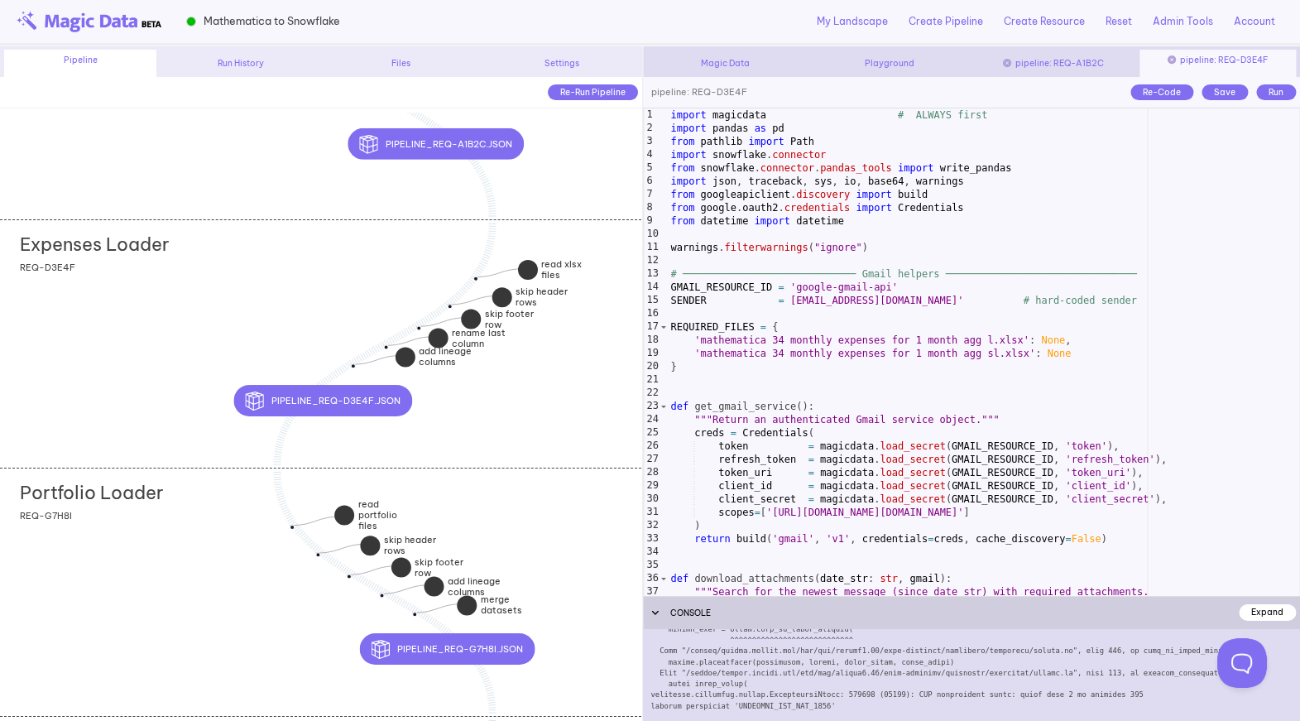
type textarea "**********"
click at [769, 419] on div "import magicdata # ALWAYS first import pandas as pd from pathlib import Path im…" at bounding box center [984, 365] width 632 height 514
click at [1258, 611] on div "Expand" at bounding box center [1267, 612] width 57 height 16
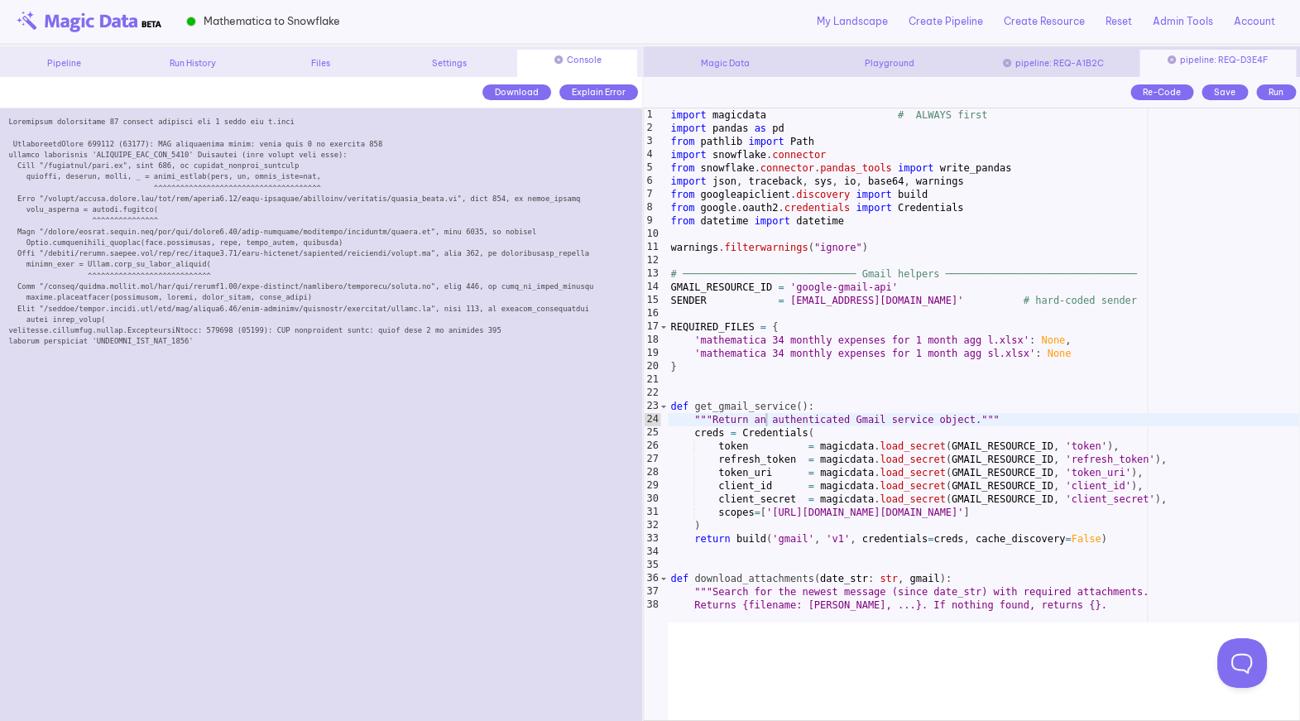
scroll to position [0, 0]
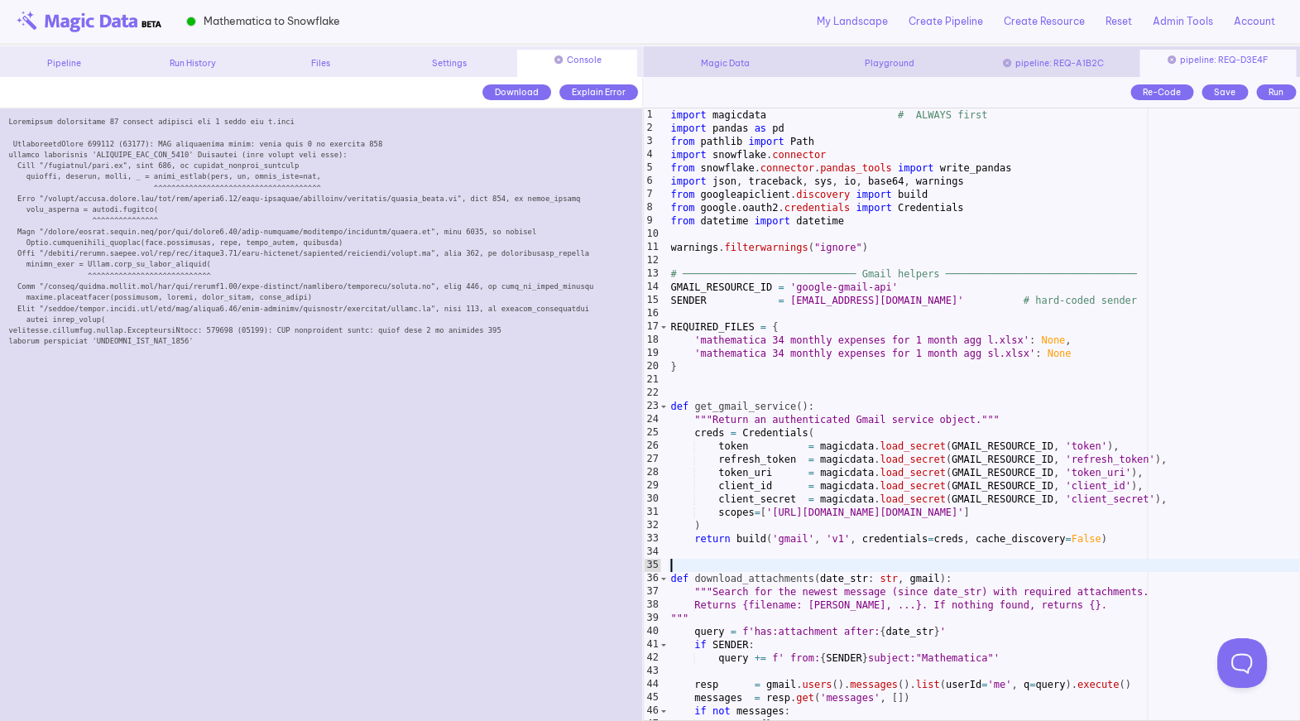
click at [789, 558] on div "import magicdata # ALWAYS first import pandas as pd from pathlib import Path im…" at bounding box center [984, 427] width 632 height 638
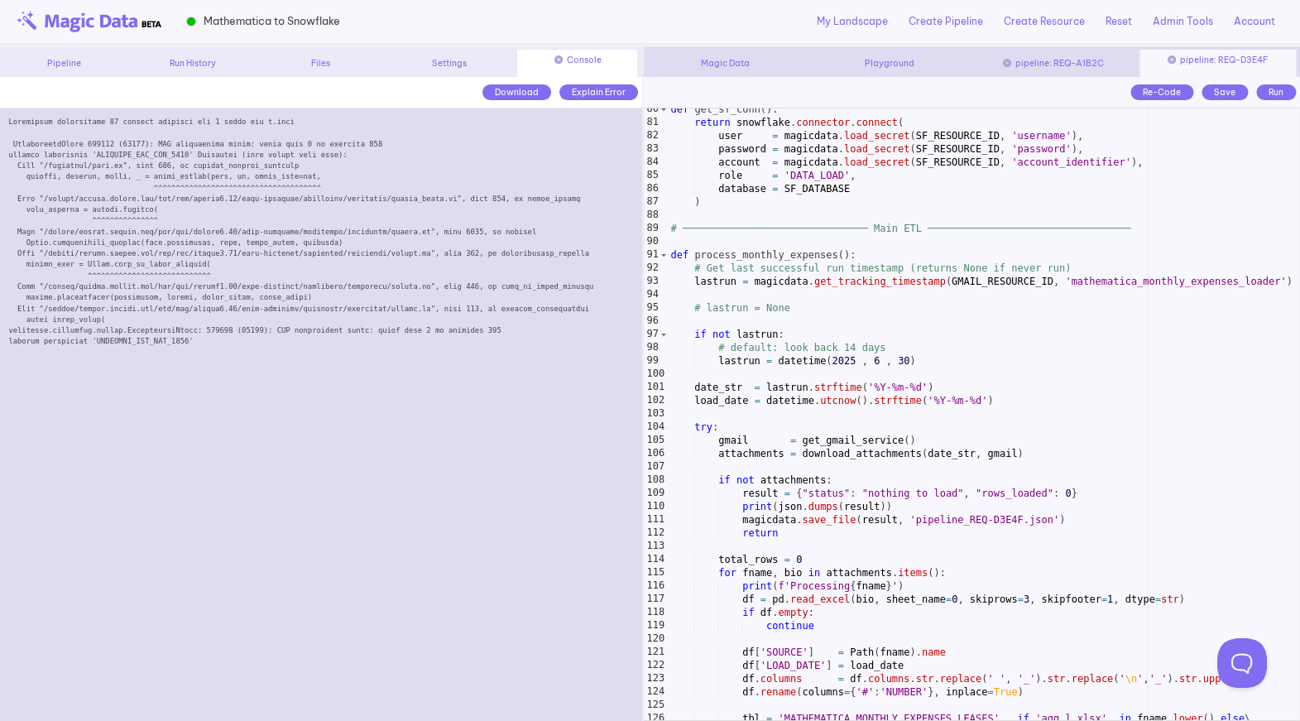
scroll to position [1065, 0]
click at [805, 558] on div "def get_sf_conn ( ) : return snowflake . connector . connect ( user = magicdata…" at bounding box center [984, 422] width 632 height 638
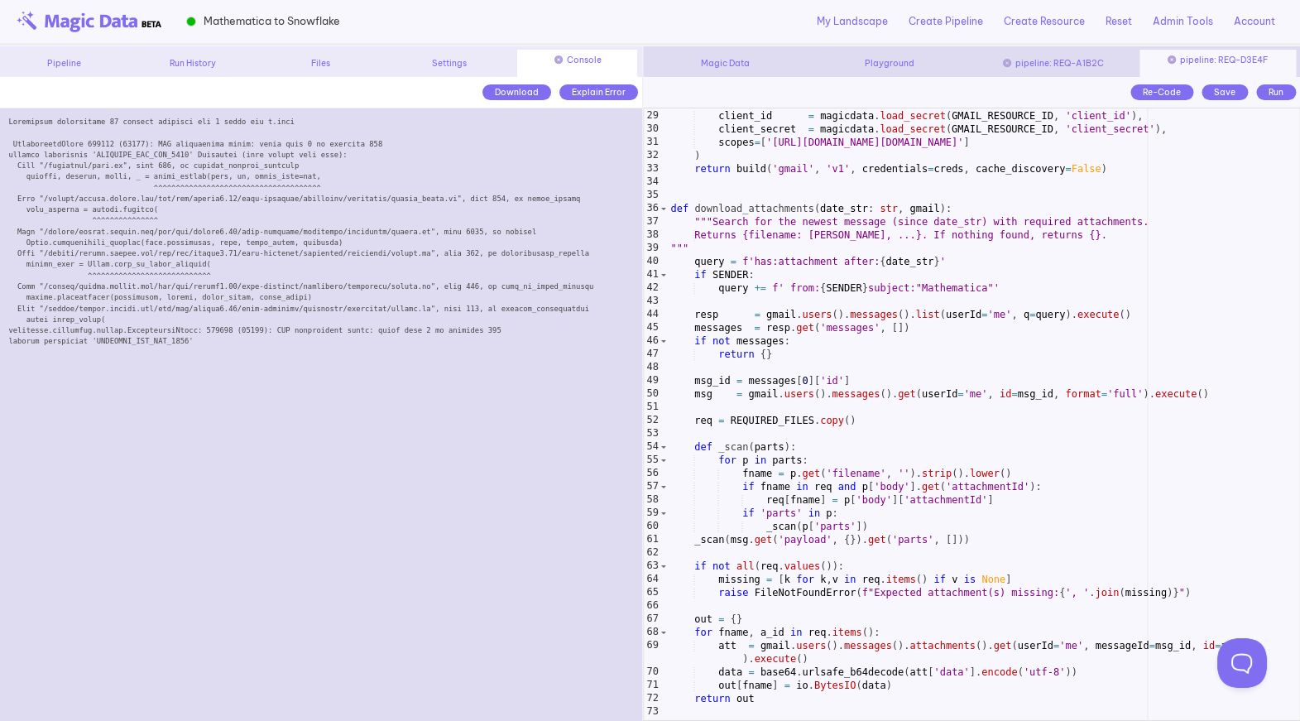
scroll to position [0, 0]
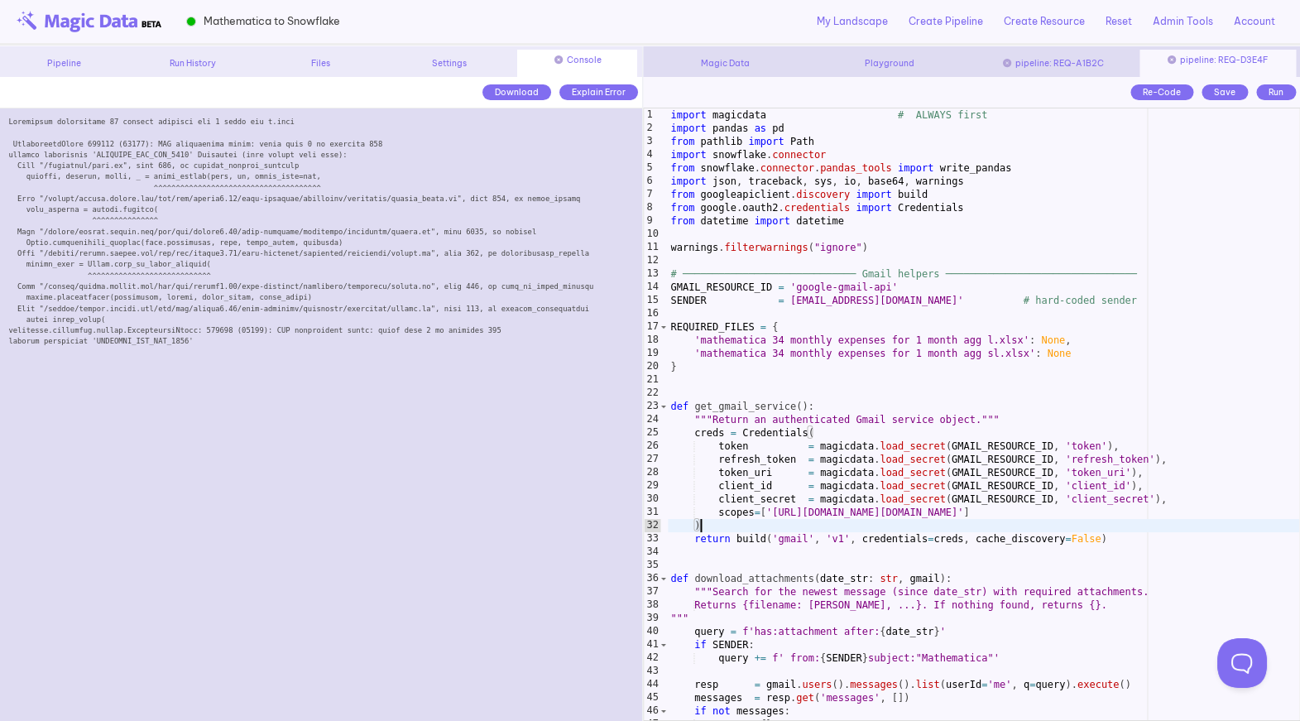
click at [807, 531] on div "import magicdata # ALWAYS first import pandas as pd from pathlib import Path im…" at bounding box center [984, 427] width 632 height 638
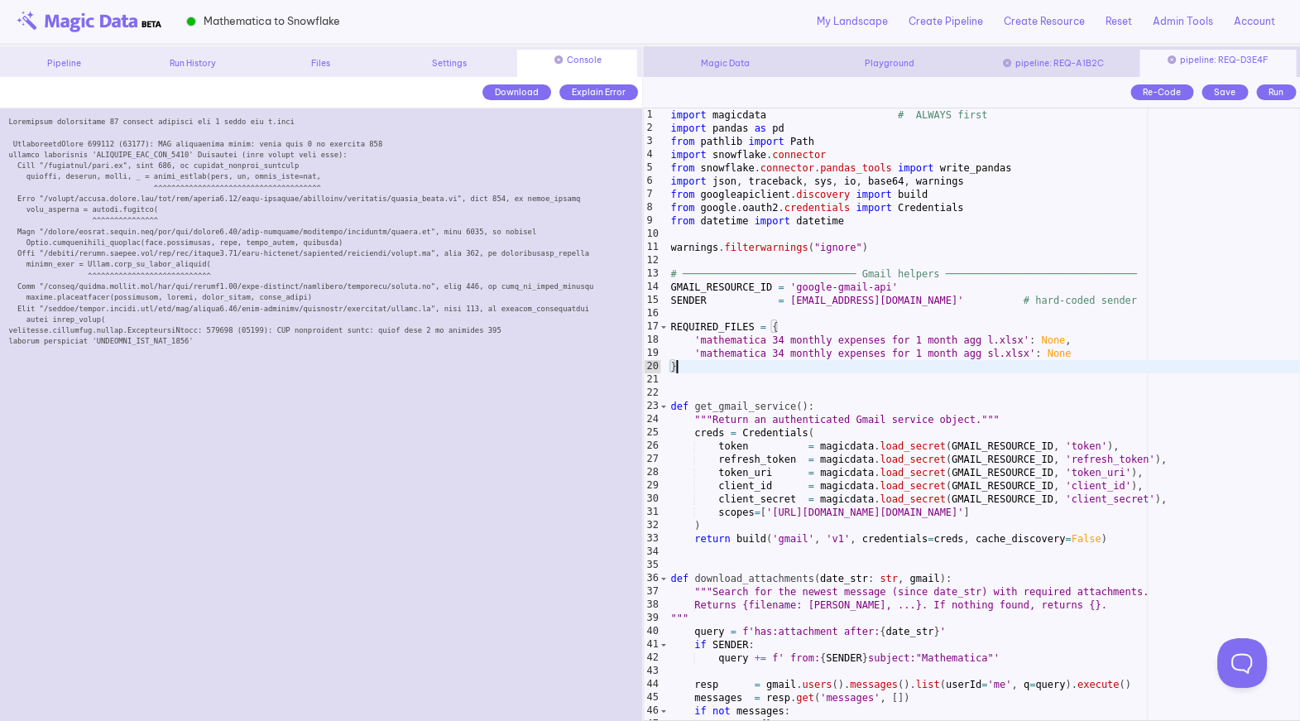
click at [844, 368] on div "import magicdata # ALWAYS first import pandas as pd from pathlib import Path im…" at bounding box center [984, 427] width 632 height 638
type textarea "*"
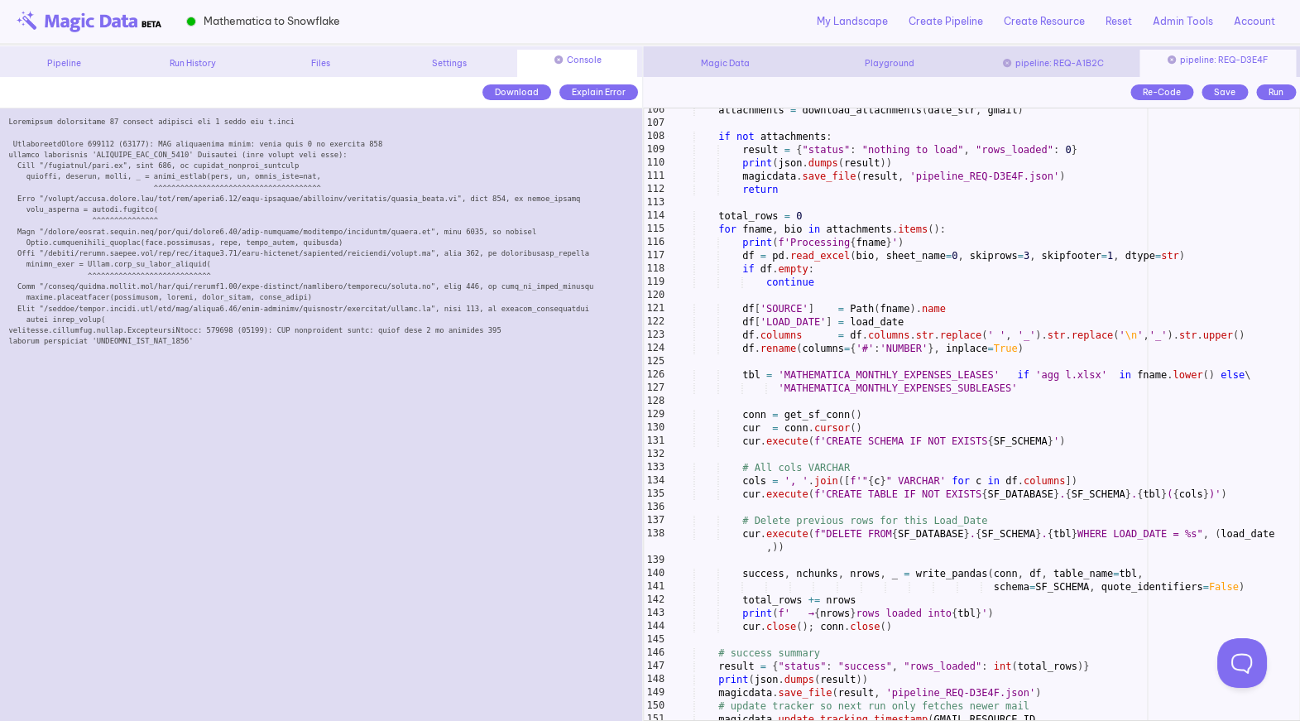
scroll to position [1412, 0]
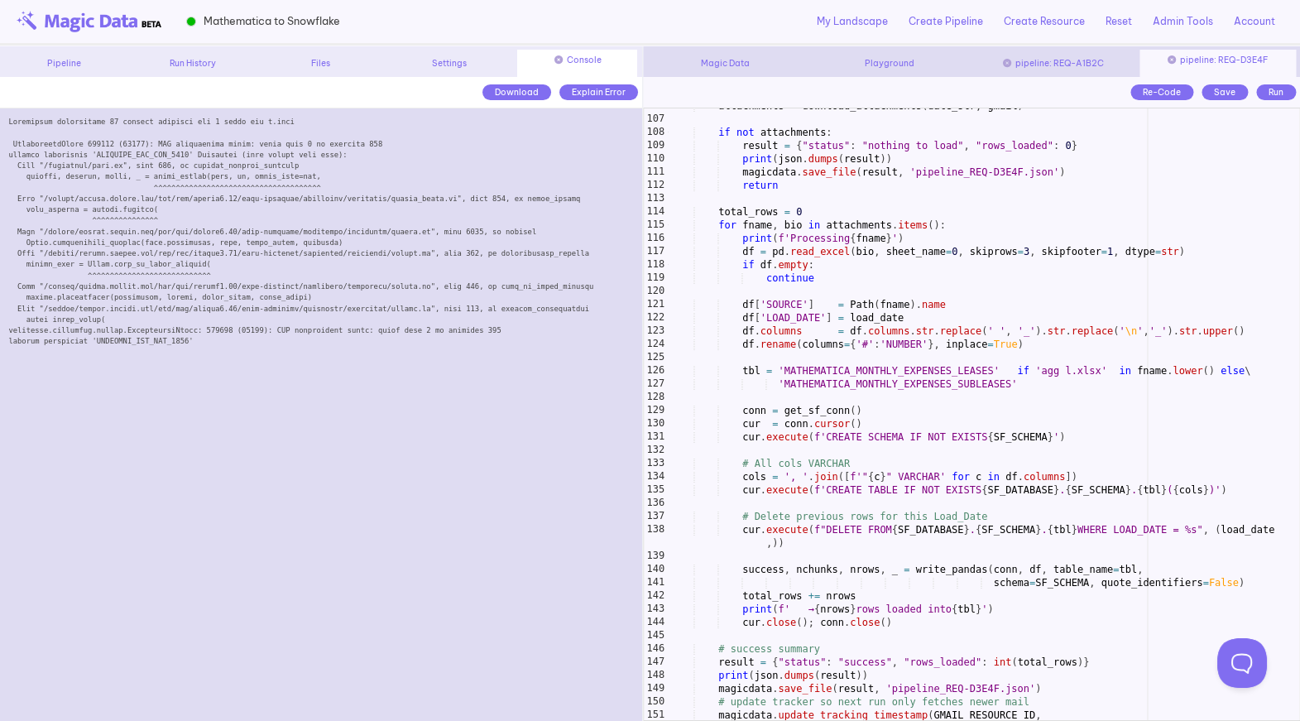
click at [995, 200] on div "attachments = download_attachments ( date_str , gmail ) if not attachments : re…" at bounding box center [984, 418] width 632 height 638
click at [1209, 91] on div "Save" at bounding box center [1224, 92] width 46 height 16
click at [1266, 92] on div "Run" at bounding box center [1276, 92] width 40 height 16
click at [951, 209] on div "attachments = download_attachments ( date_str , gmail ) if not attachments : re…" at bounding box center [984, 418] width 632 height 638
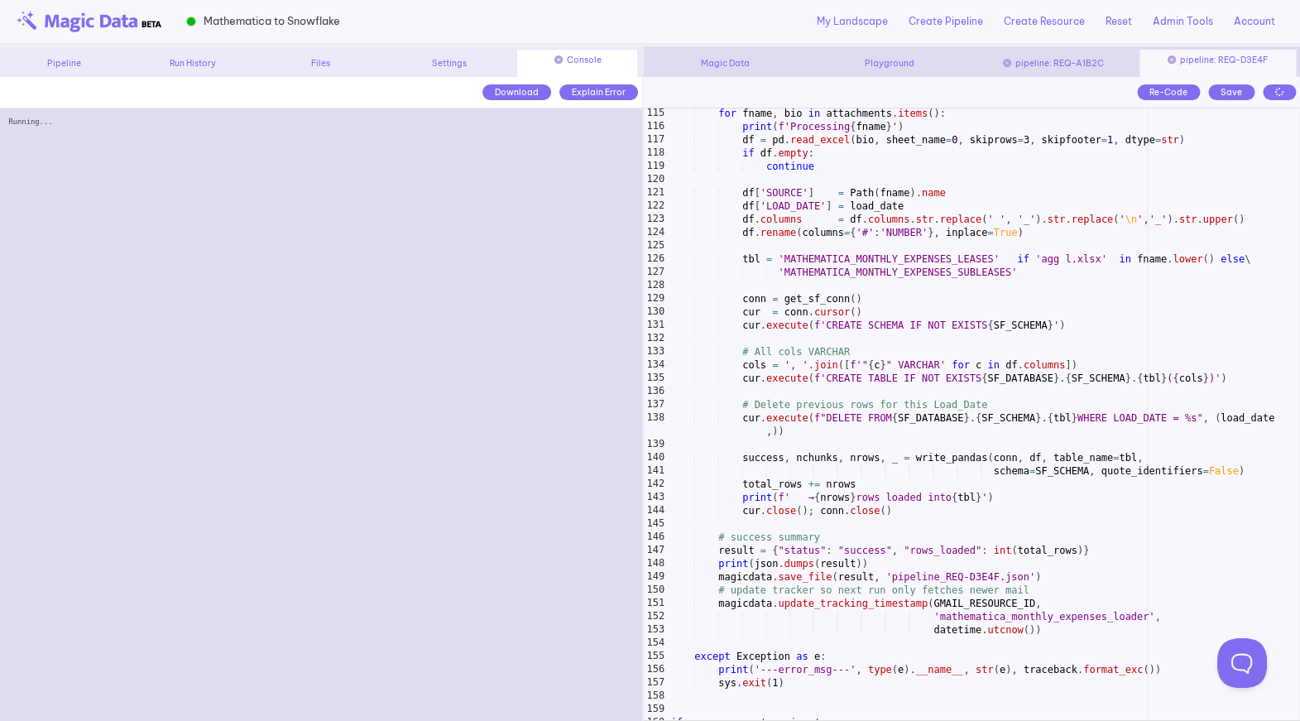
scroll to position [1524, 0]
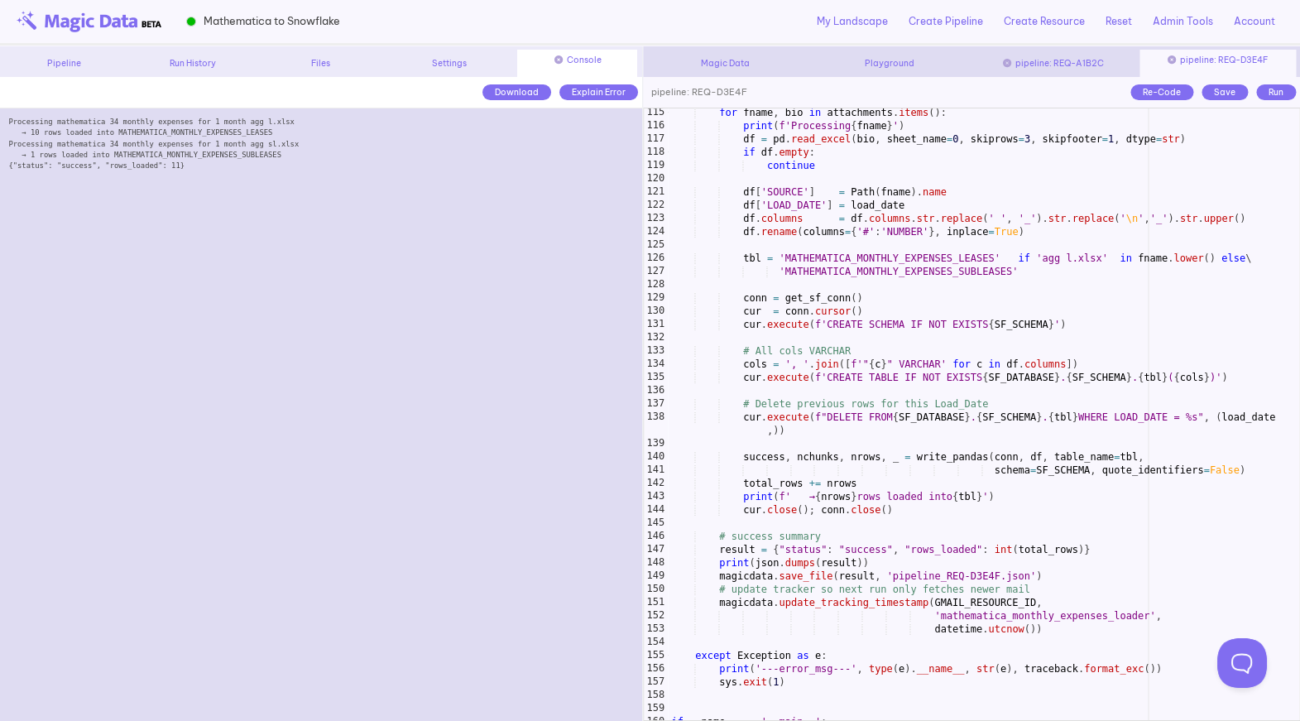
click at [1264, 93] on div "Run" at bounding box center [1276, 92] width 40 height 16
click at [93, 67] on div "Pipeline" at bounding box center [64, 63] width 120 height 12
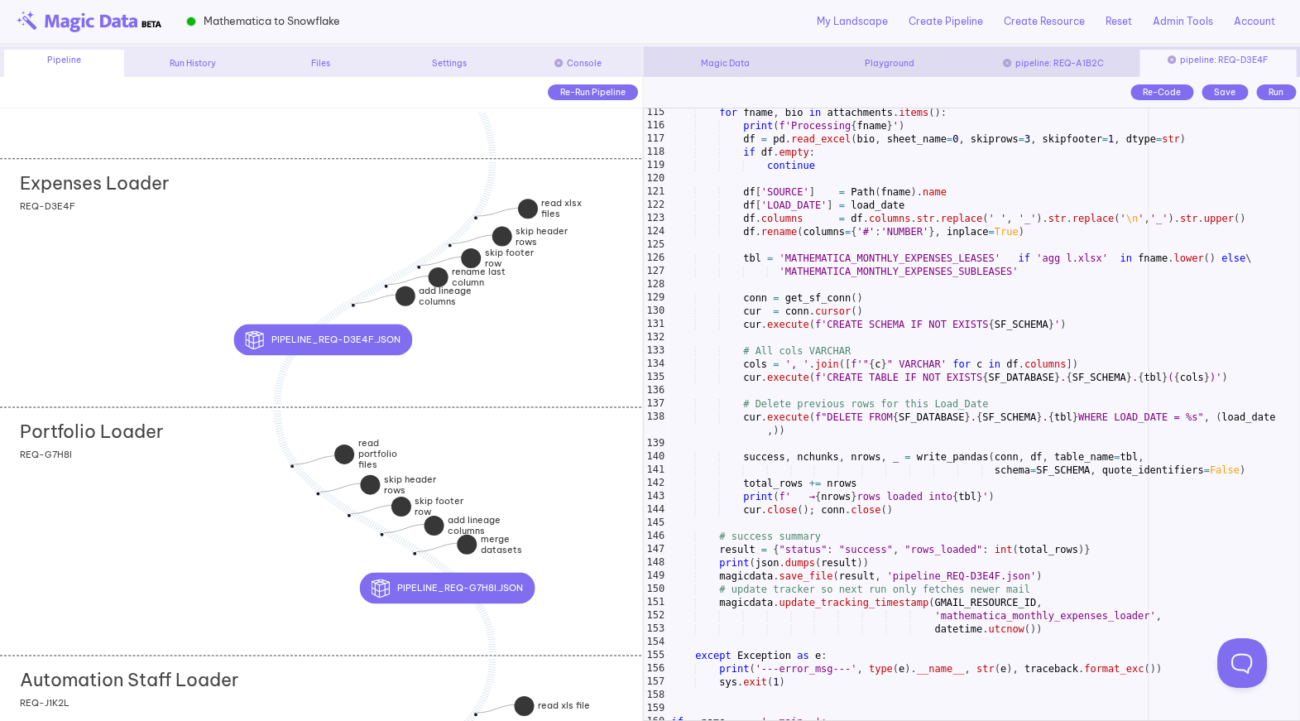
click at [160, 537] on div "Portfolio Loader add section adding new section REQ-G7H8I" at bounding box center [320, 530] width 641 height 248
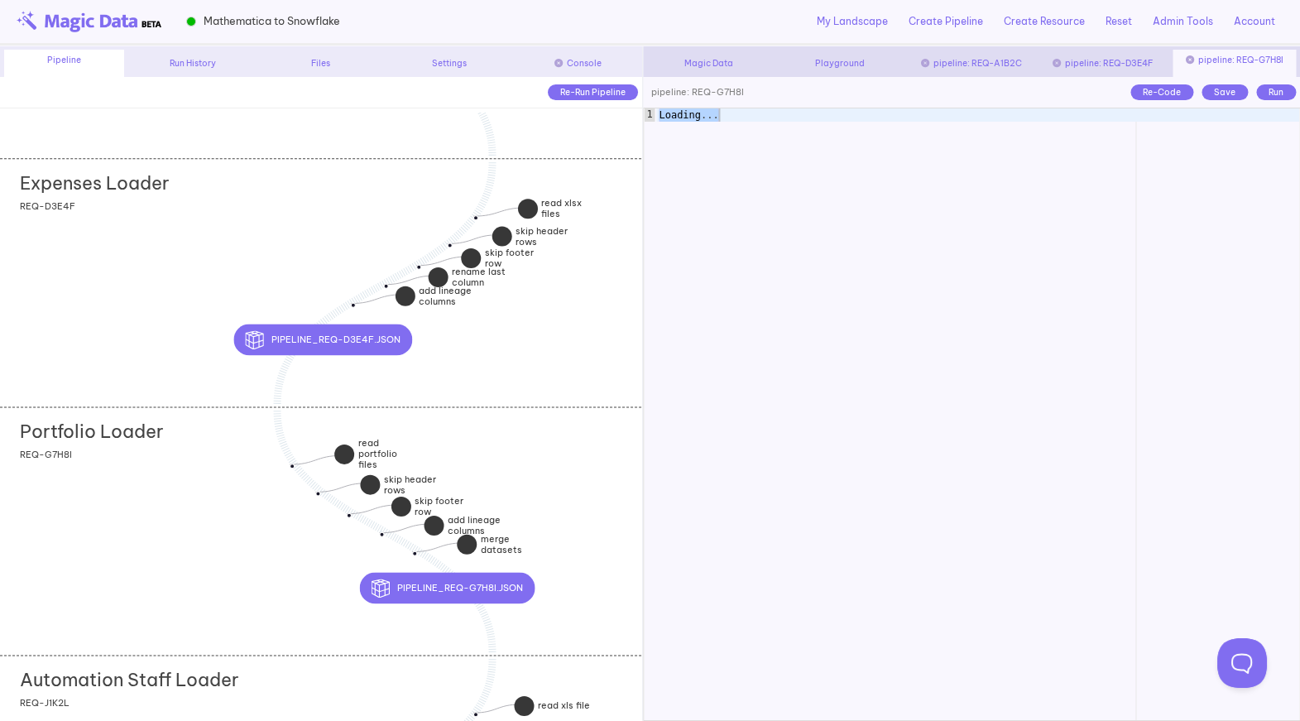
scroll to position [1373, 0]
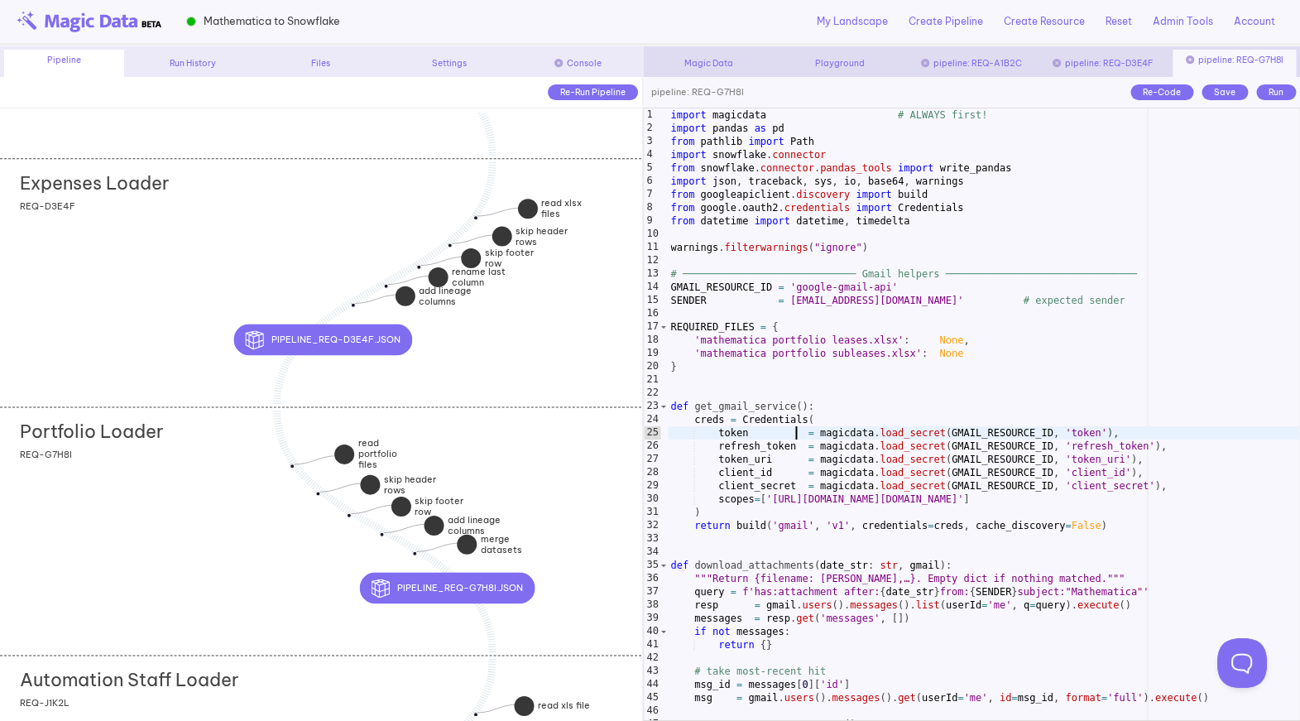
click at [794, 434] on div "import magicdata # ALWAYS first! import pandas as pd from pathlib import Path i…" at bounding box center [984, 427] width 632 height 638
click at [1217, 87] on div "Save" at bounding box center [1224, 92] width 46 height 16
click at [1272, 92] on div "Run" at bounding box center [1276, 92] width 40 height 16
click at [610, 63] on div "Console" at bounding box center [577, 63] width 120 height 12
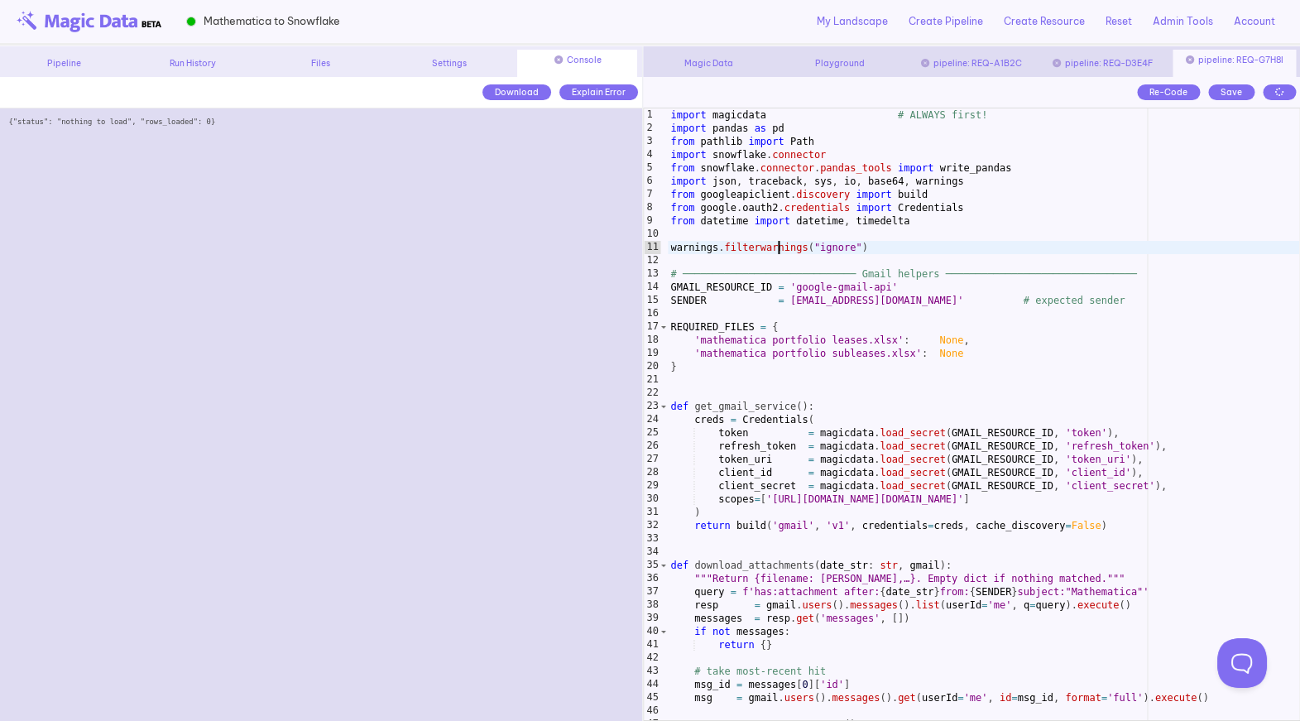
click at [775, 247] on div "import magicdata # ALWAYS first! import pandas as pd from pathlib import Path i…" at bounding box center [984, 427] width 632 height 638
click at [873, 249] on div "import magicdata # ALWAYS first! import pandas as pd from pathlib import Path i…" at bounding box center [984, 427] width 632 height 638
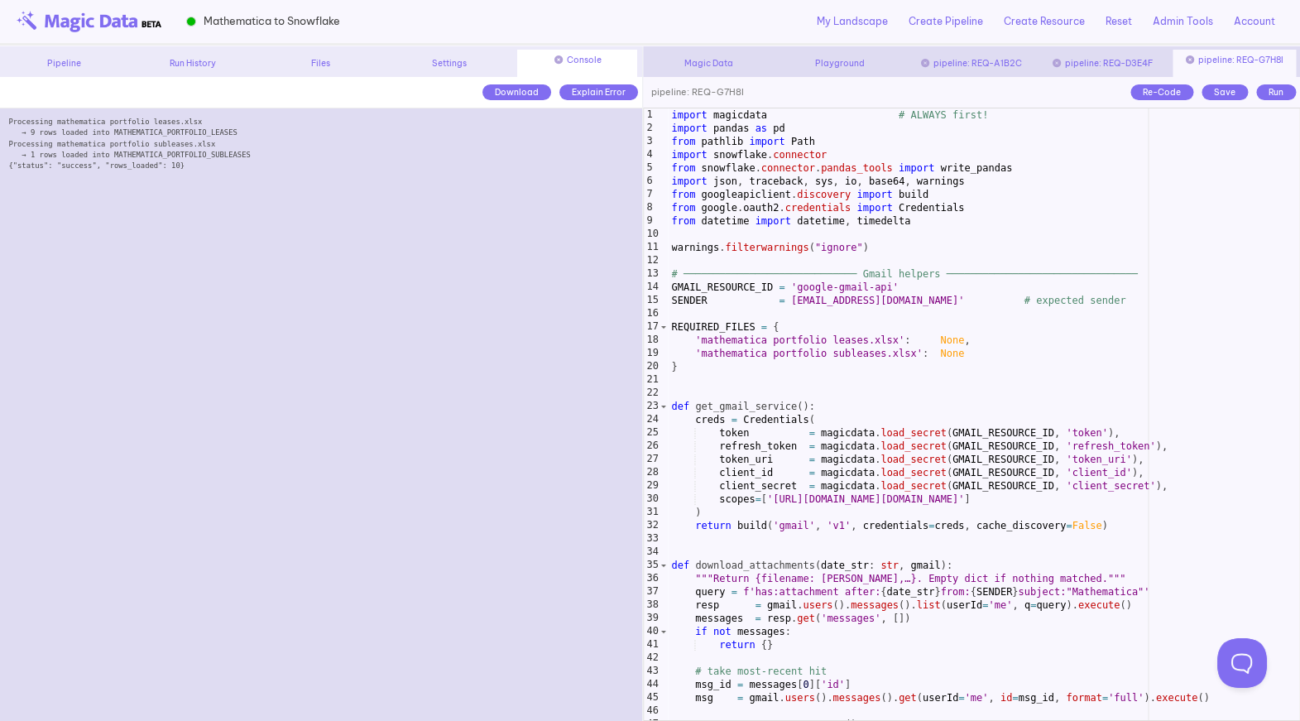
scroll to position [0, 0]
click at [562, 58] on icon at bounding box center [558, 59] width 8 height 8
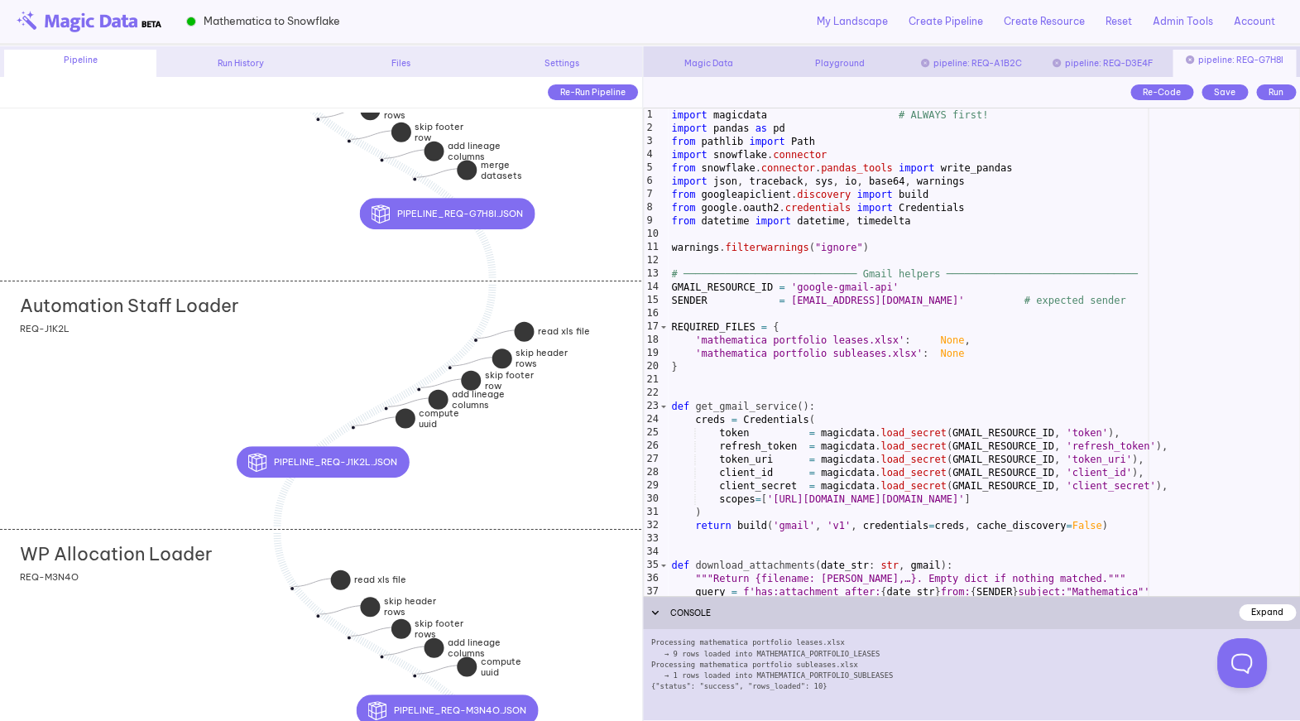
click at [177, 390] on div "Automation Staff Loader add section adding new section REQ-J1K2L" at bounding box center [320, 404] width 641 height 248
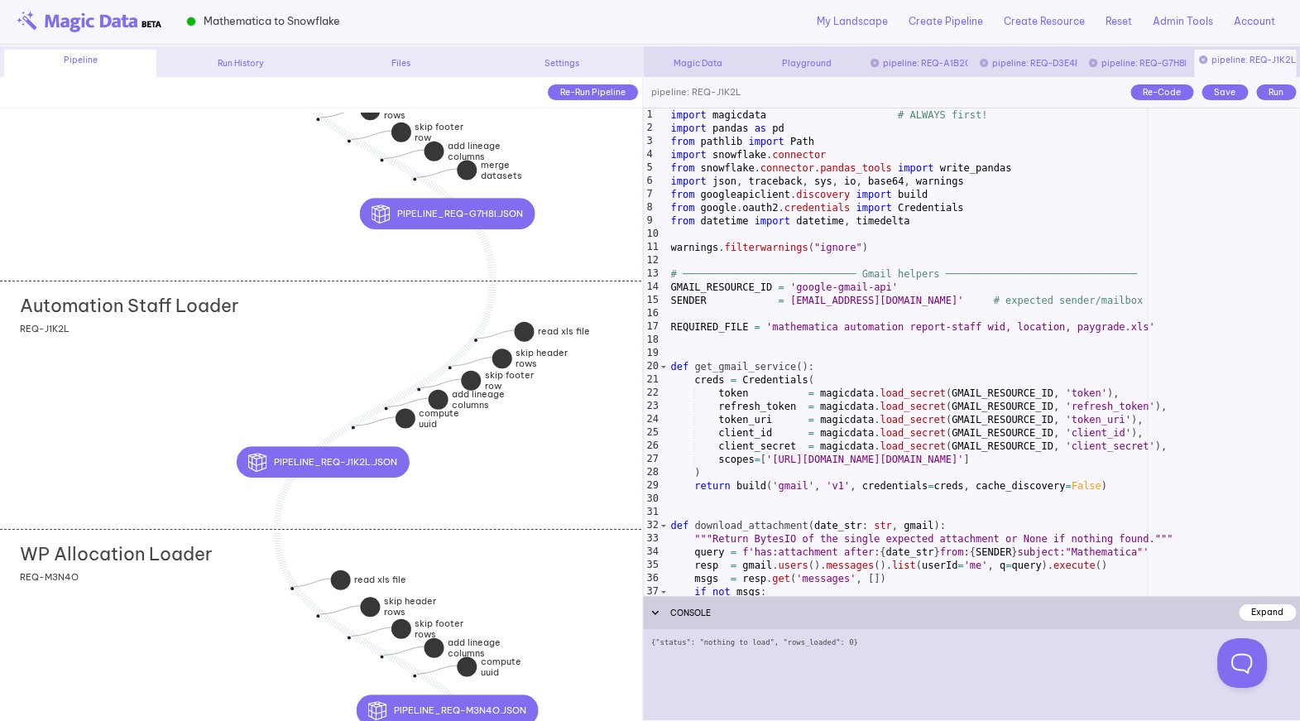
type textarea "**********"
click at [761, 411] on div "import magicdata # ALWAYS first! import pandas as pd from pathlib import Path i…" at bounding box center [984, 365] width 632 height 514
click at [1216, 97] on div "Save" at bounding box center [1224, 92] width 46 height 16
click at [1264, 94] on div "Run" at bounding box center [1276, 92] width 40 height 16
click at [1058, 316] on div "import magicdata # ALWAYS first! import pandas as pd from pathlib import Path i…" at bounding box center [984, 365] width 632 height 514
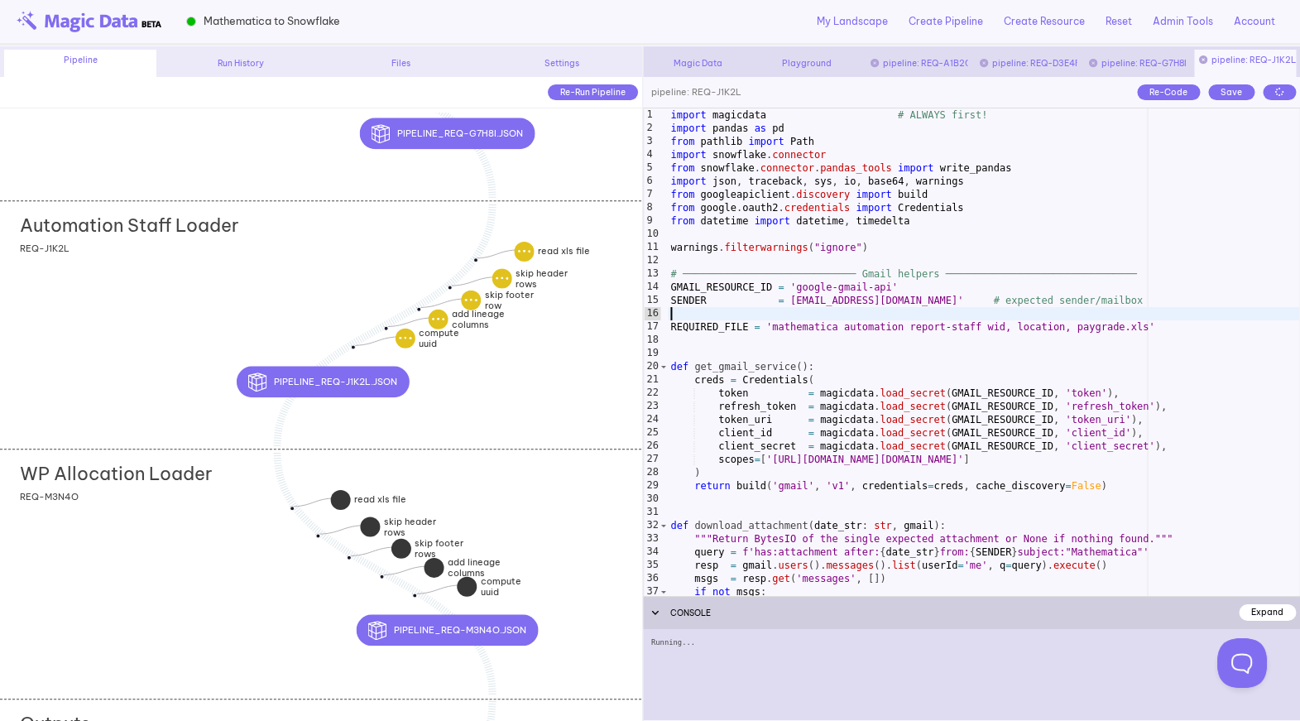
type textarea "**********"
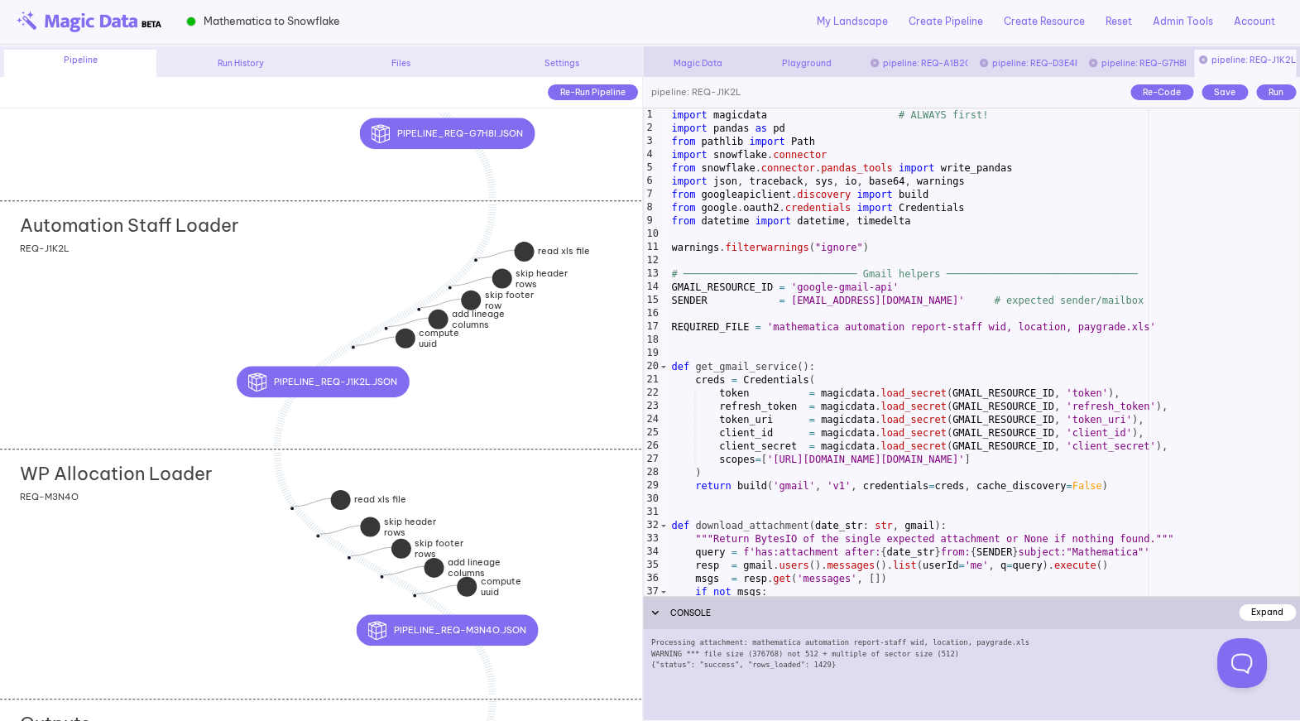
click at [315, 643] on div "WP Allocation Loader add section adding new section REQ-M3N4O" at bounding box center [320, 572] width 641 height 248
click at [1276, 98] on div "Run" at bounding box center [1276, 92] width 40 height 16
click at [1054, 349] on div "import magicdata # ALWAYS first! import pandas as pd from pathlib import Path i…" at bounding box center [983, 365] width 631 height 514
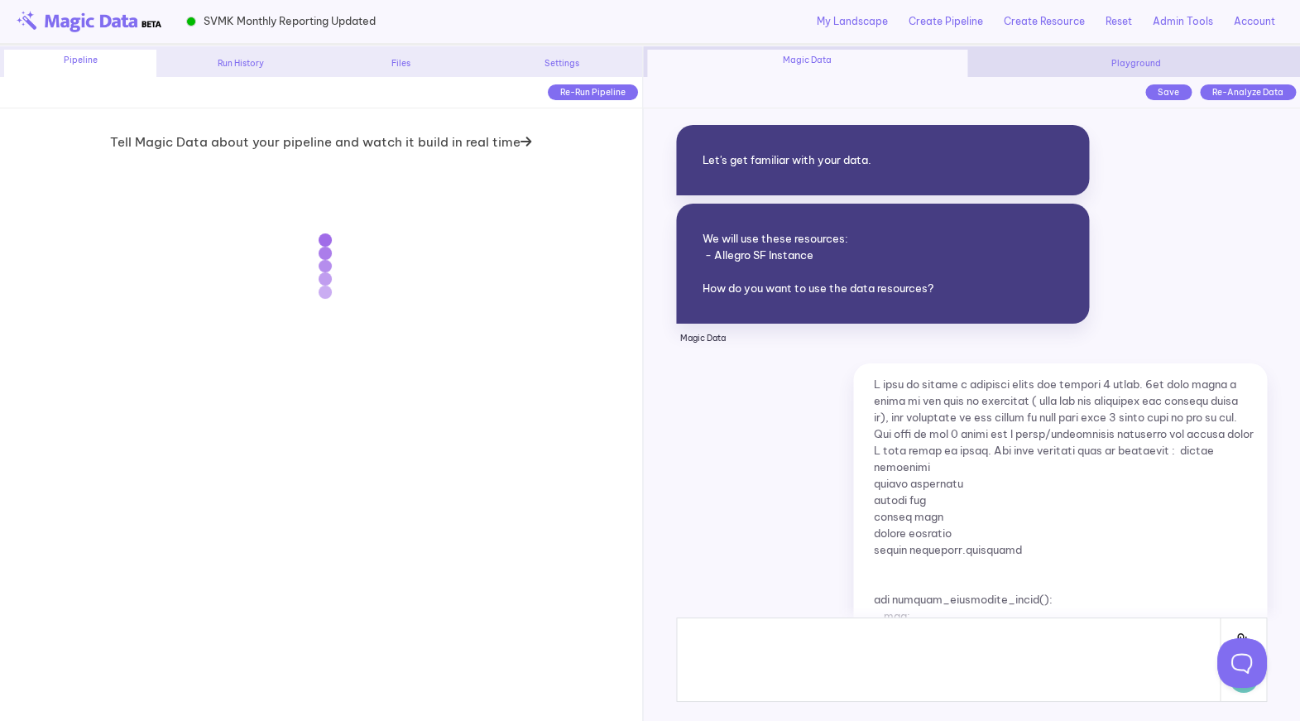
scroll to position [15253, 0]
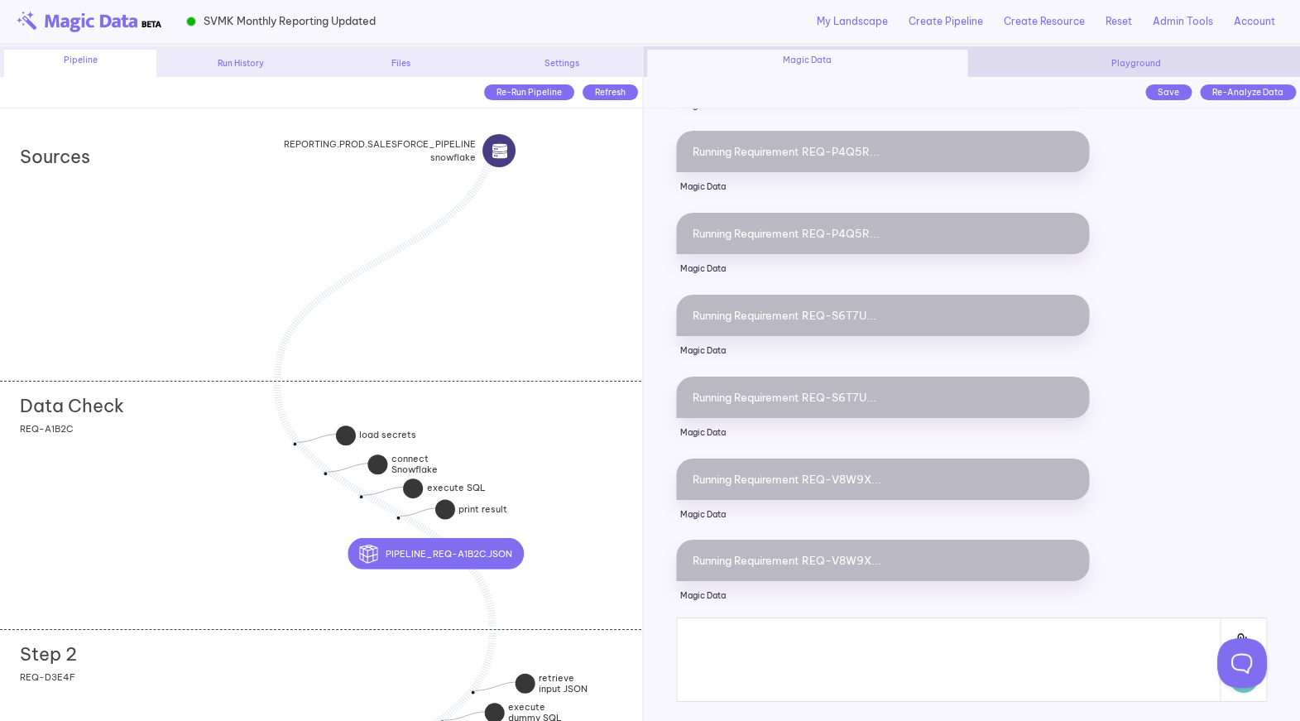
click at [225, 427] on div "Data Check add section adding new section REQ-A1B2C" at bounding box center [320, 505] width 641 height 248
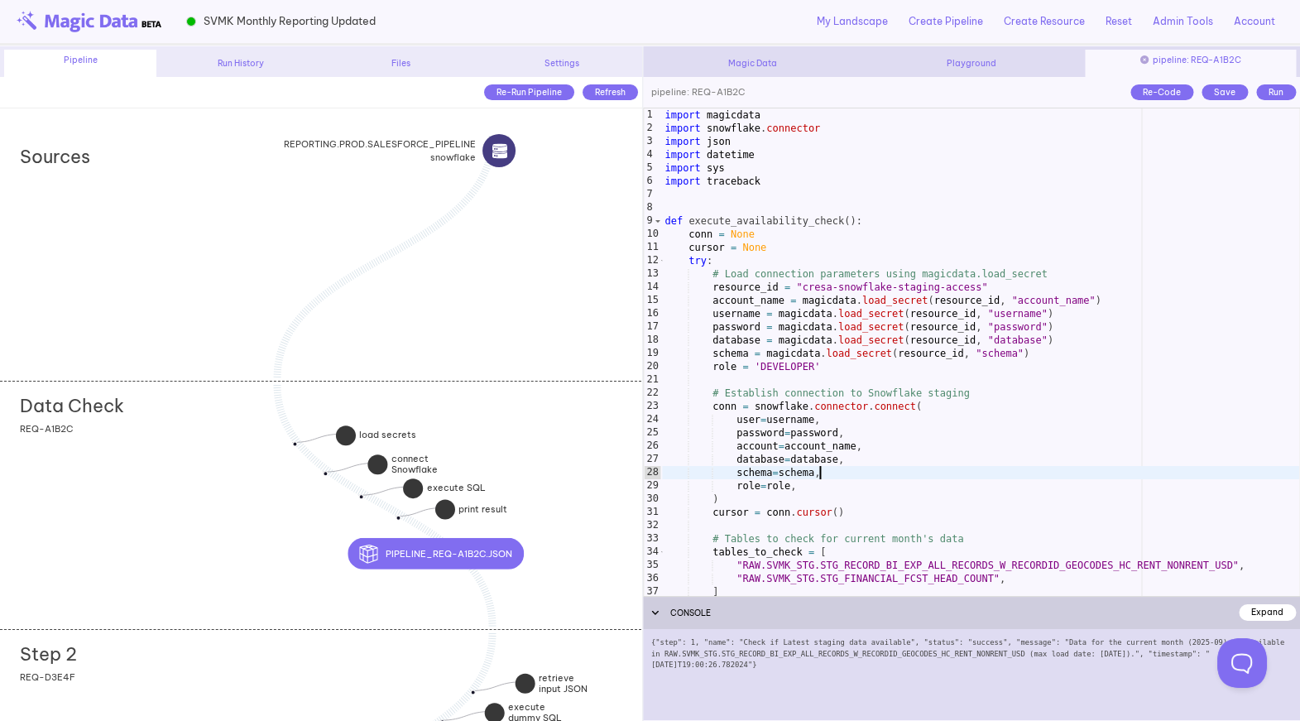
click at [980, 474] on div "import magicdata import snowflake . connector import json import datetime impor…" at bounding box center [980, 365] width 638 height 514
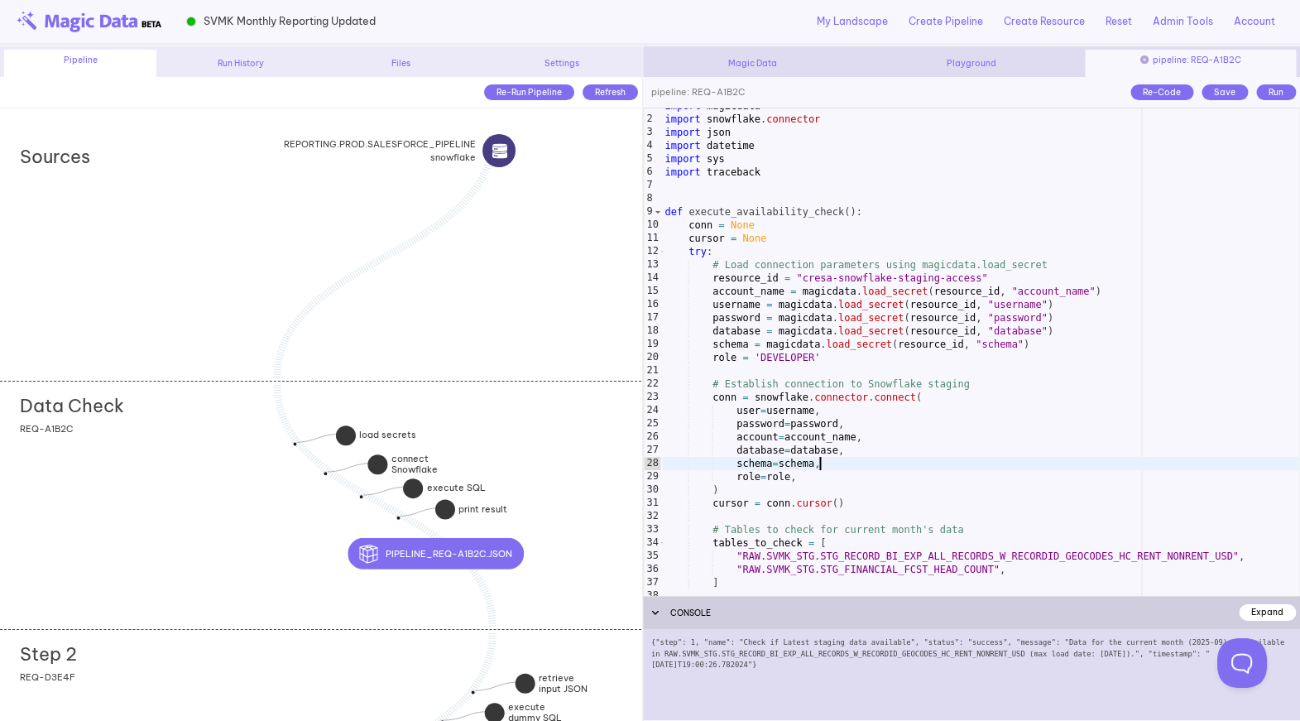
scroll to position [9, 0]
click at [1272, 616] on div "Expand" at bounding box center [1267, 612] width 57 height 16
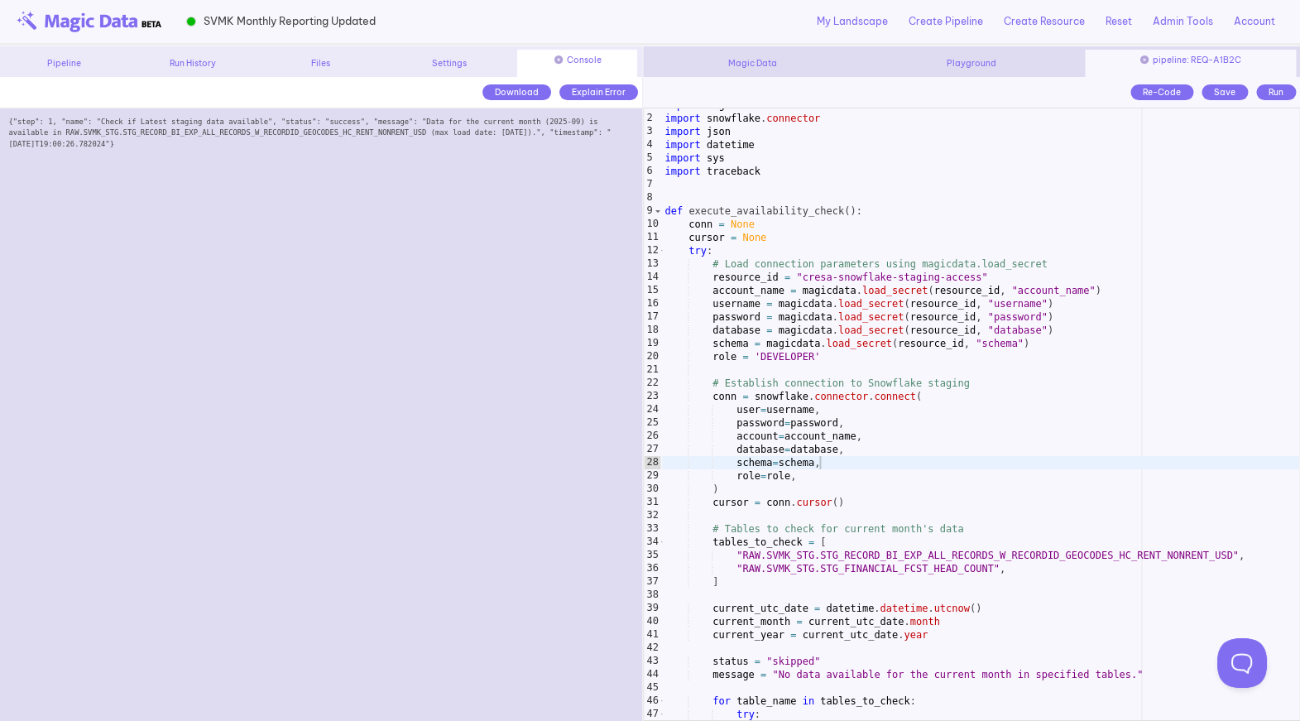
click at [559, 60] on icon at bounding box center [558, 59] width 8 height 8
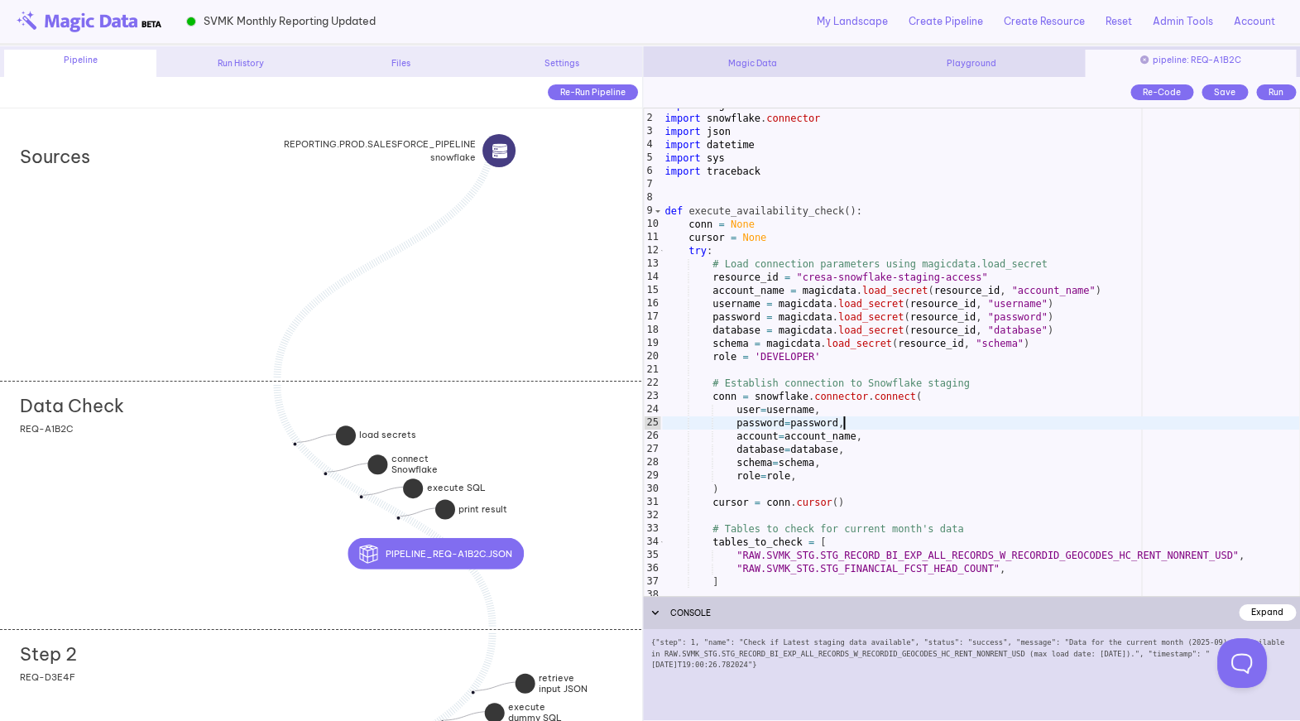
click at [868, 423] on div "import magicdata import snowflake . connector import json import datetime impor…" at bounding box center [980, 355] width 638 height 514
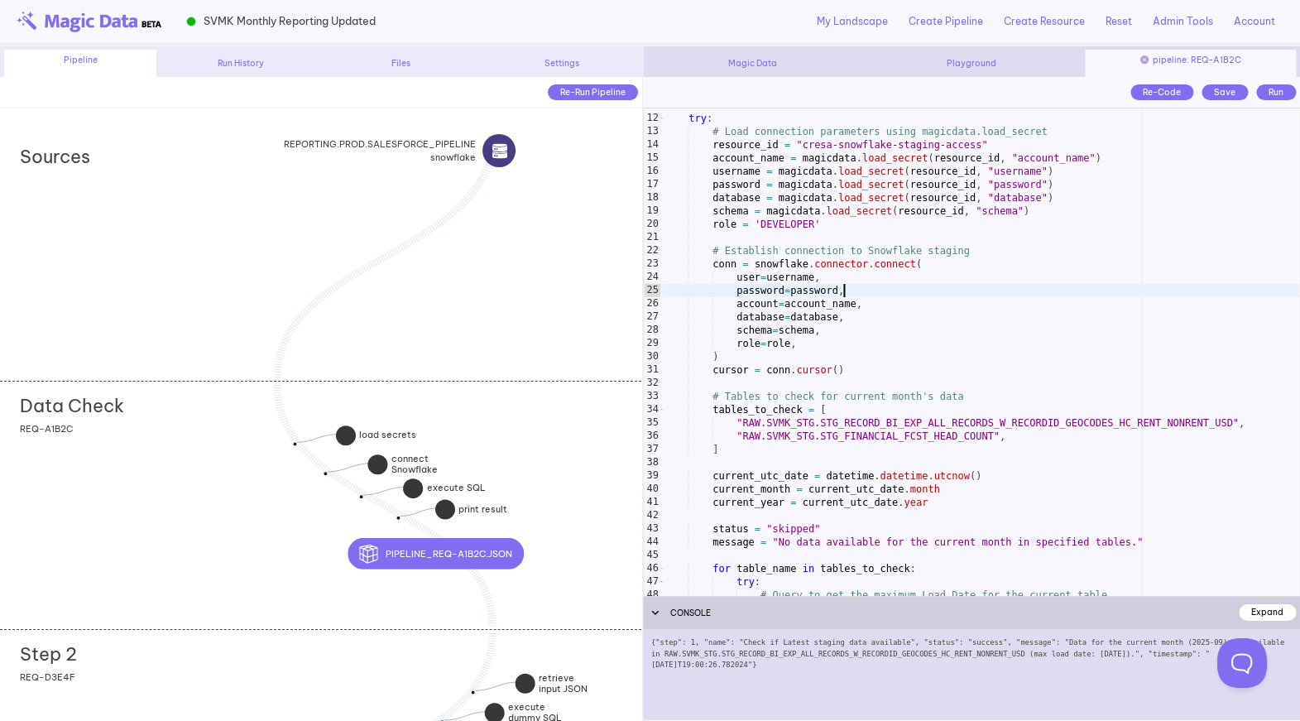
scroll to position [157, 0]
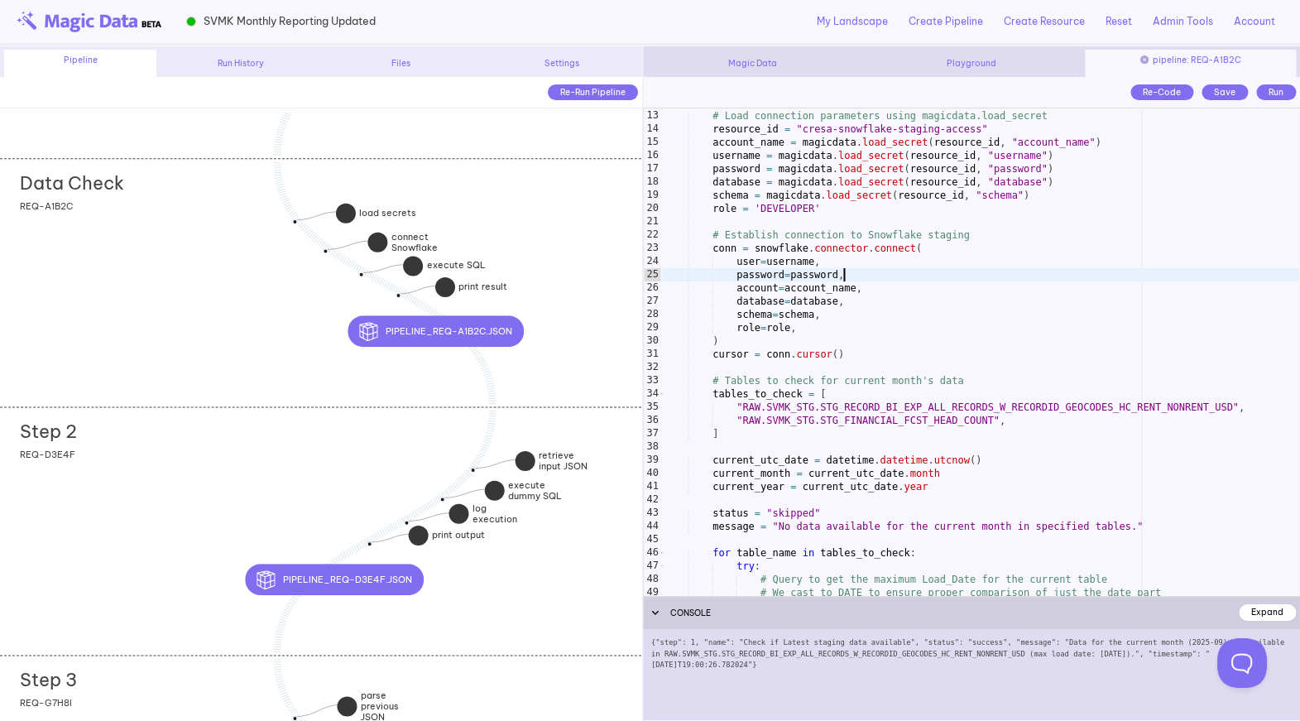
click at [192, 476] on div "Step 2 add section adding new section REQ-D3E4F" at bounding box center [320, 530] width 641 height 248
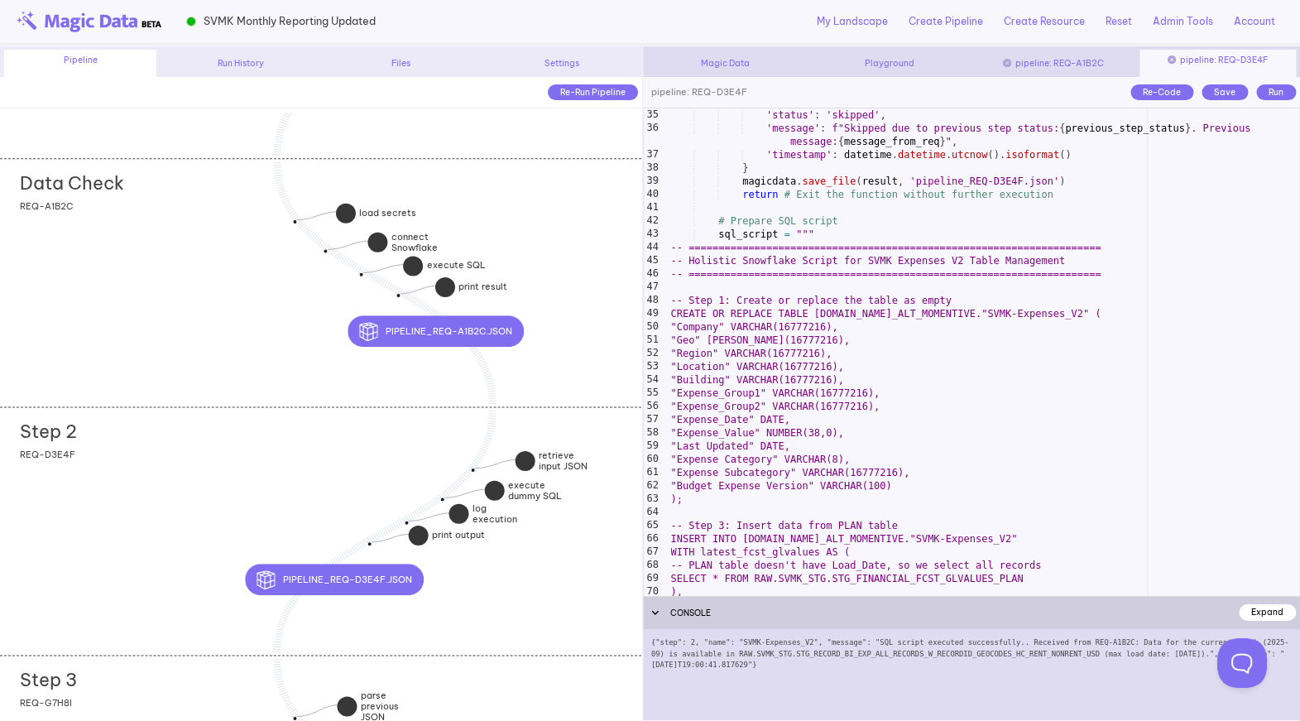
scroll to position [465, 0]
click at [883, 255] on div "'status' : 'skipped' , 'message' : f"Skipped due to previous step status: { pre…" at bounding box center [984, 364] width 632 height 514
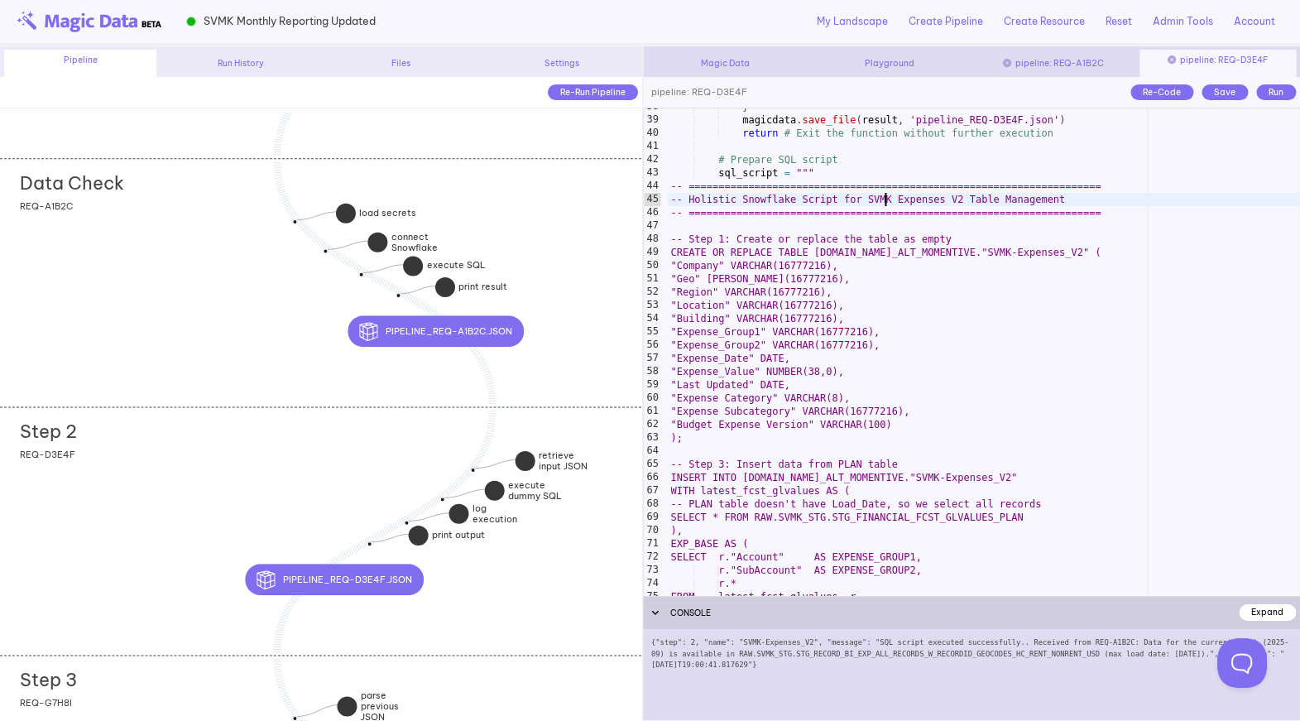
scroll to position [518, 0]
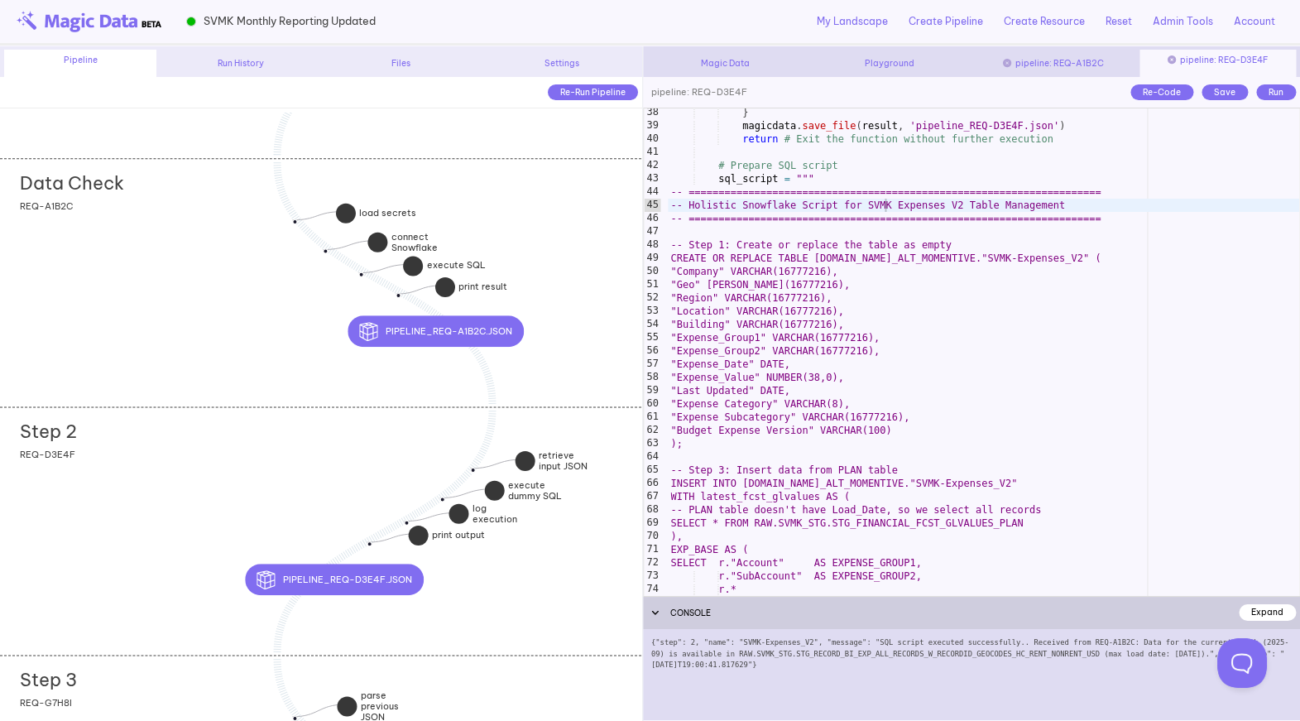
click at [712, 250] on div "} magicdata . save_file ( result , 'pipeline_REQ-D3E4F.json' ) return # Exit th…" at bounding box center [984, 363] width 632 height 514
click at [723, 250] on div "} magicdata . save_file ( result , 'pipeline_REQ-D3E4F.json' ) return # Exit th…" at bounding box center [984, 363] width 632 height 514
click at [827, 364] on div "} magicdata . save_file ( result , 'pipeline_REQ-D3E4F.json' ) return # Exit th…" at bounding box center [984, 363] width 632 height 514
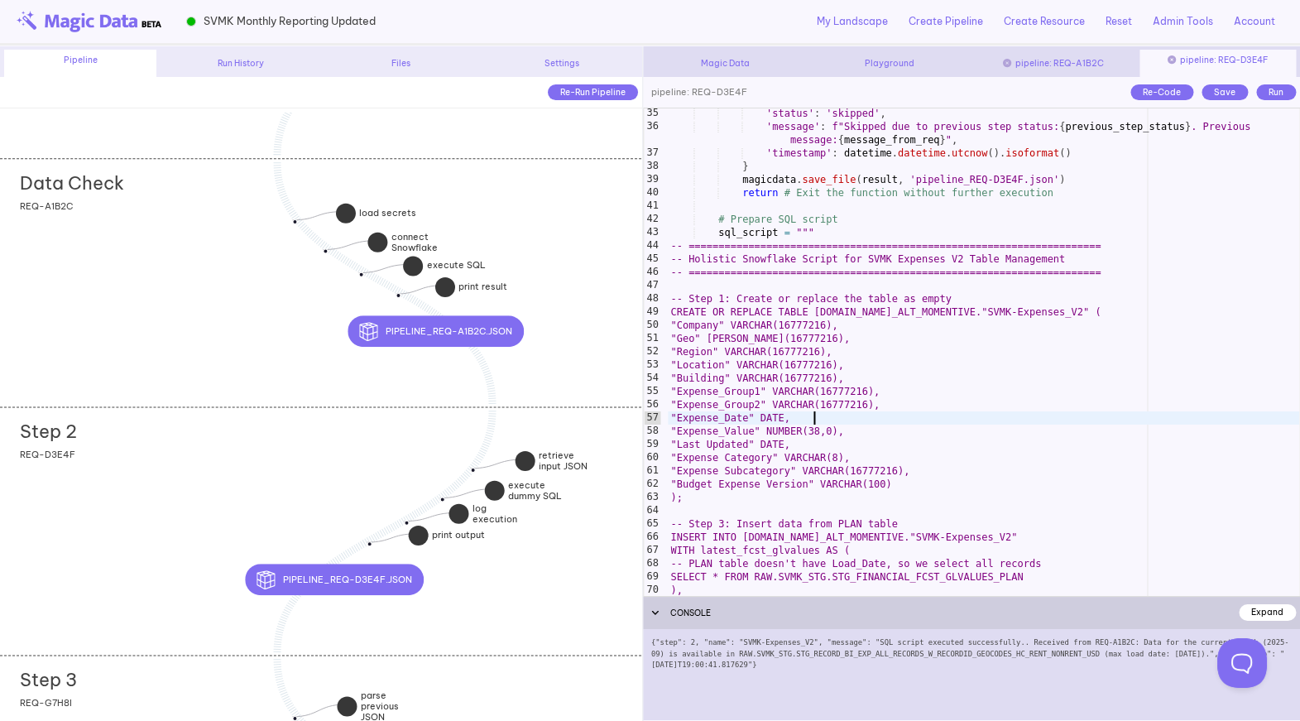
scroll to position [472, 0]
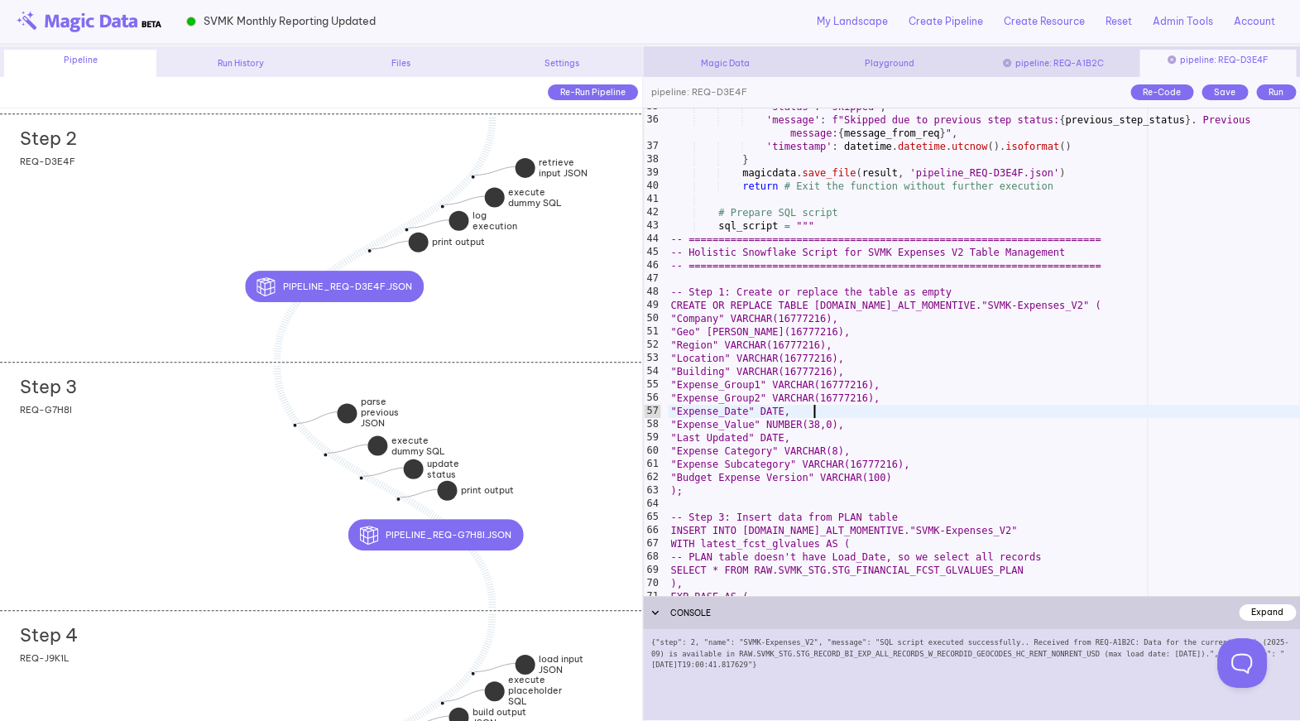
click at [237, 483] on div "Step 3 add section adding new section REQ-G7H8I" at bounding box center [320, 486] width 641 height 248
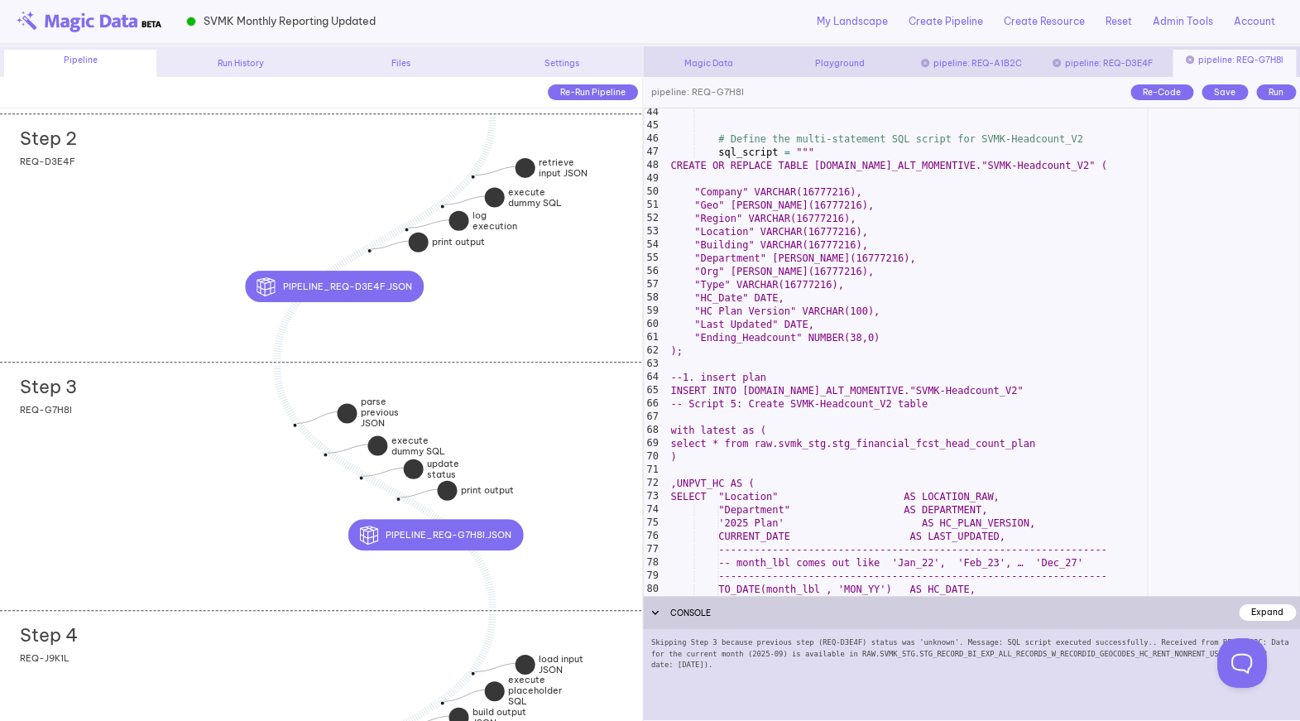
scroll to position [611, 0]
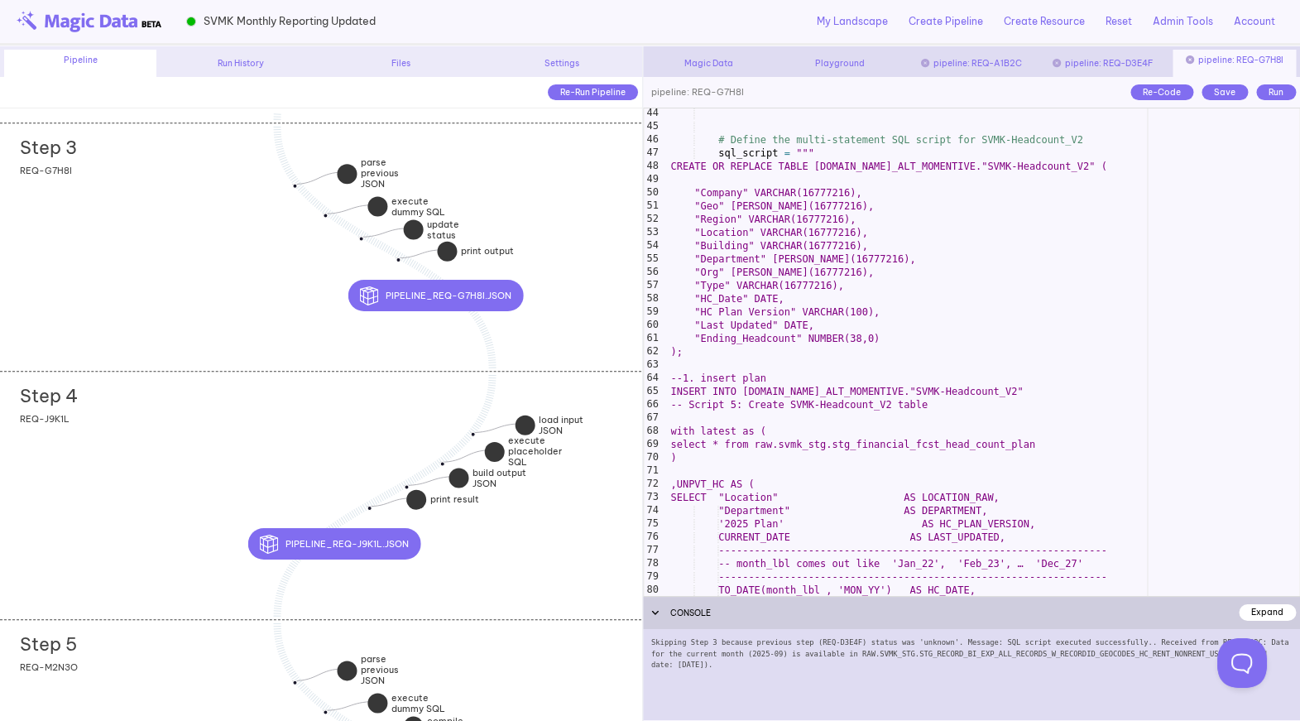
click at [226, 472] on div "Step 4 add section adding new section REQ-J9K1L" at bounding box center [320, 495] width 641 height 248
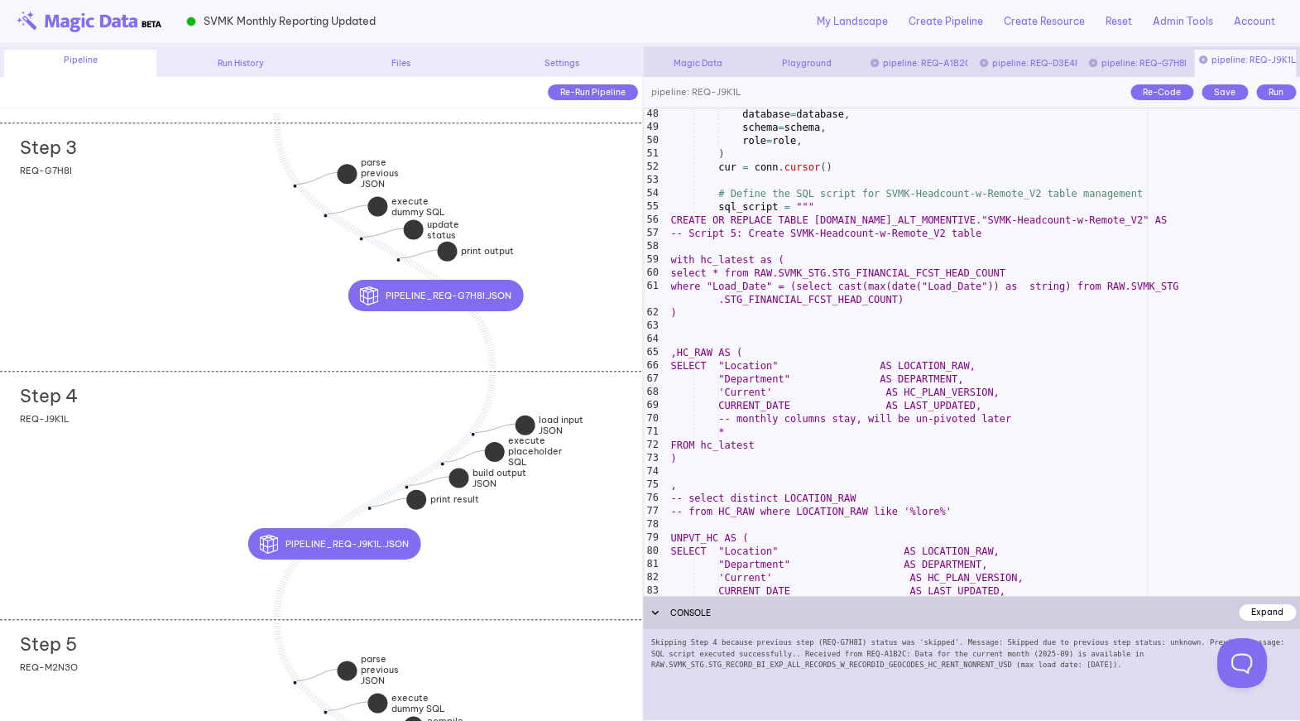
scroll to position [649, 0]
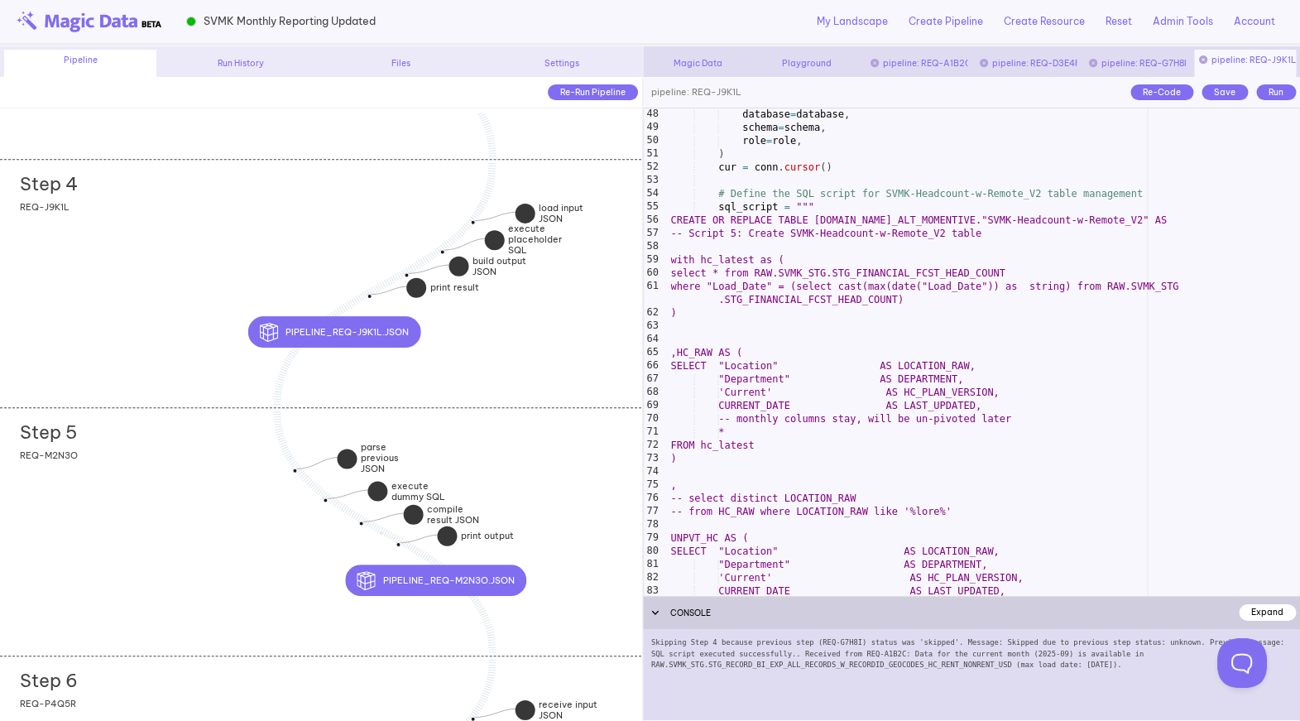
click at [152, 506] on div "Step 5 add section adding new section REQ-M2N3O" at bounding box center [320, 531] width 641 height 248
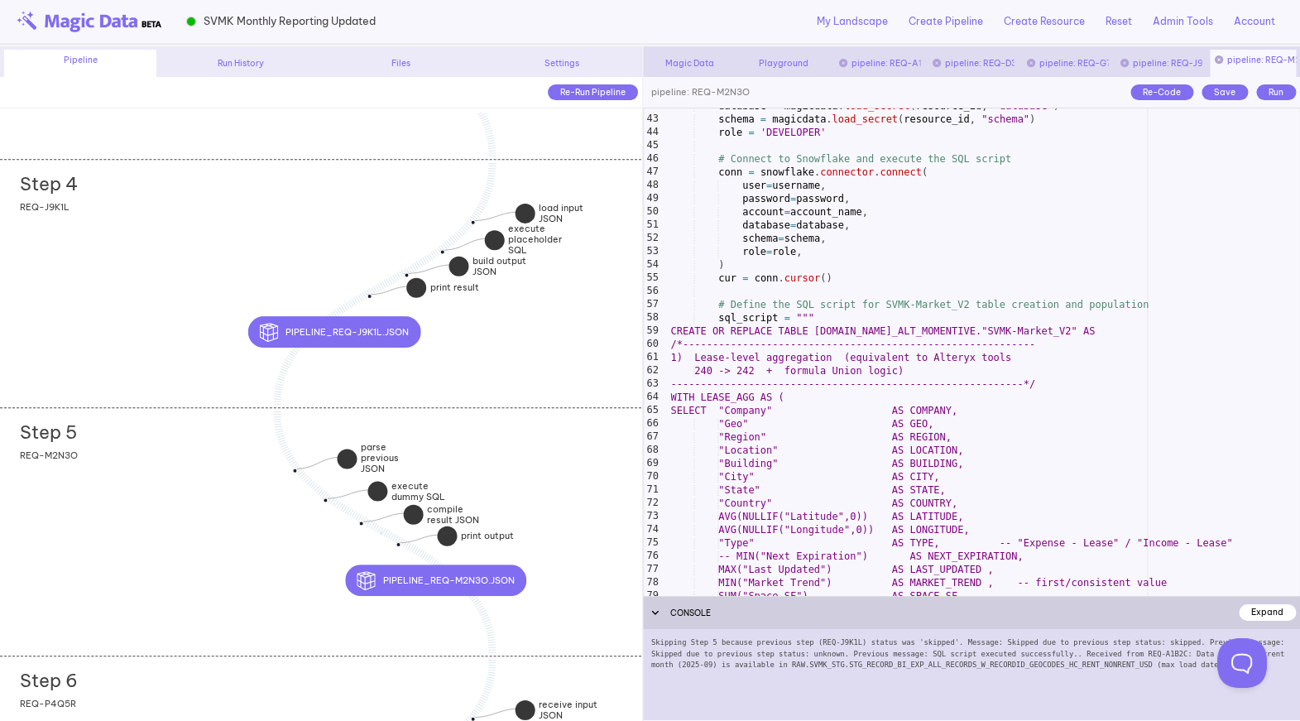
scroll to position [591, 0]
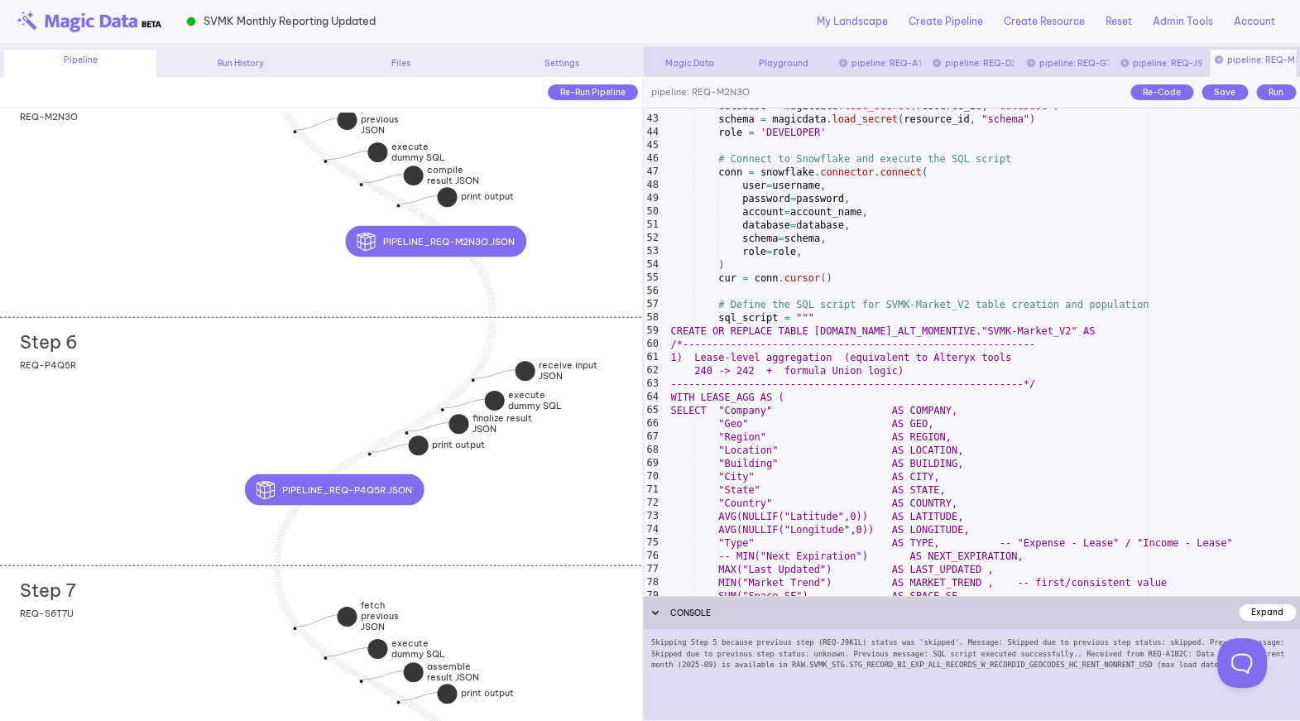
click at [201, 482] on div "Step 6 add section adding new section REQ-P4Q5R" at bounding box center [320, 441] width 641 height 248
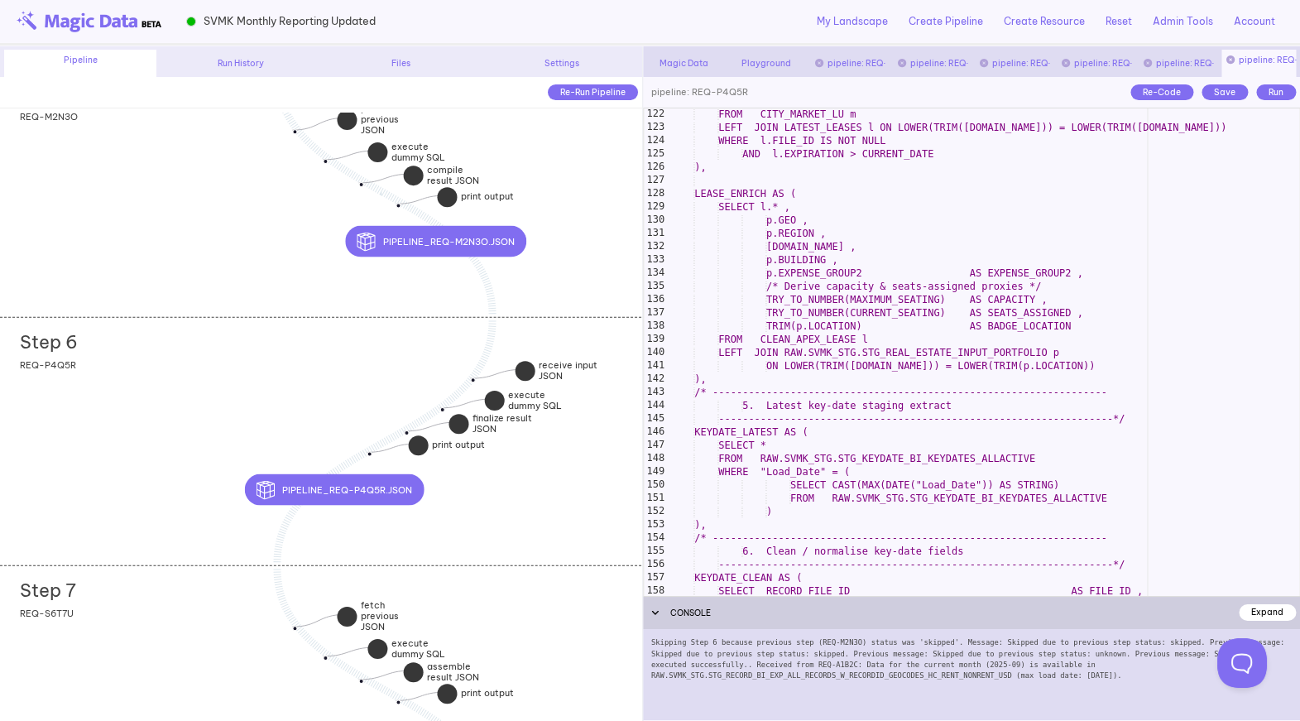
scroll to position [1668, 0]
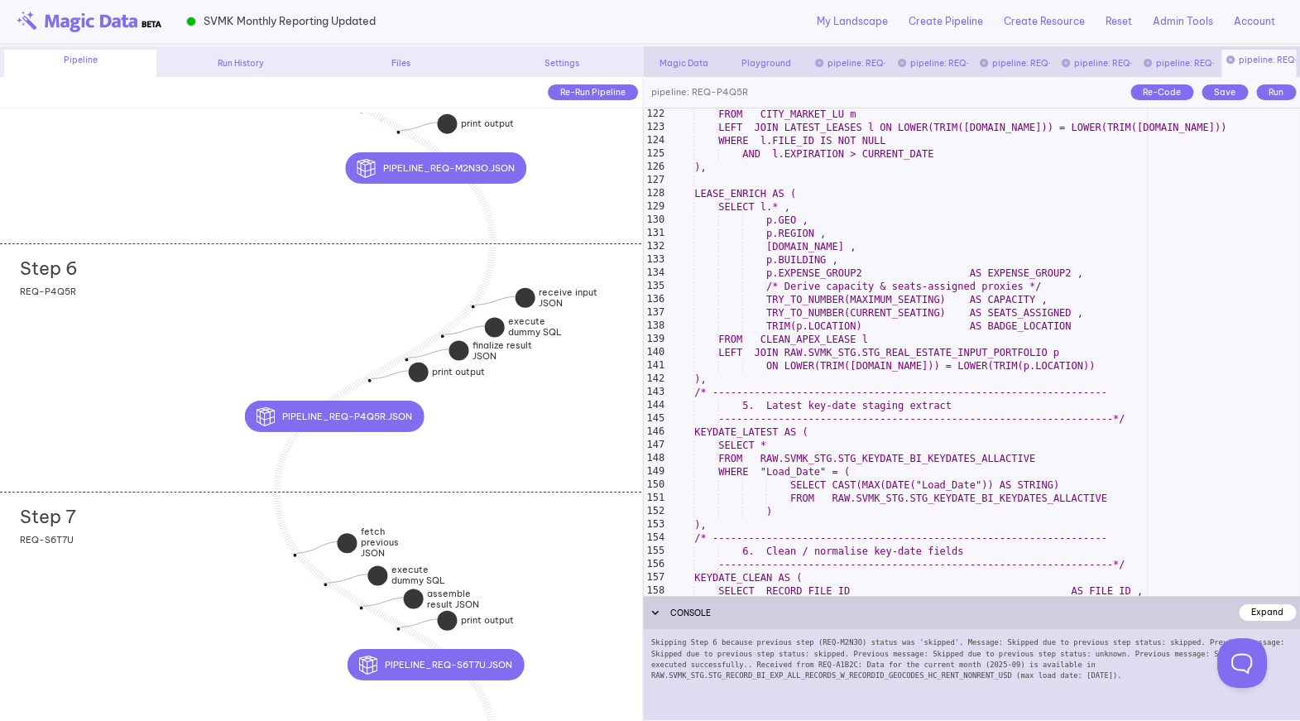
click at [172, 547] on div "Step 7 add section adding new section REQ-S6T7U" at bounding box center [320, 615] width 641 height 248
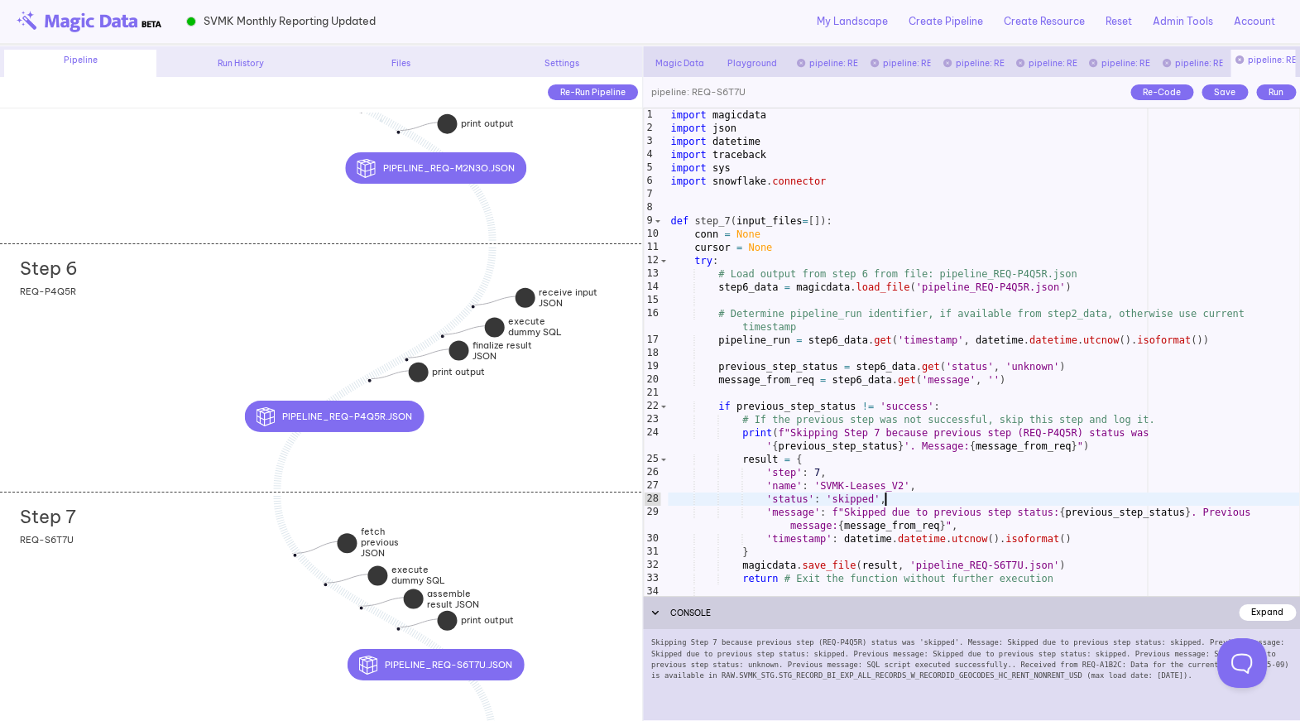
click at [909, 500] on div "import magicdata import json import datetime import traceback import sys import…" at bounding box center [984, 365] width 632 height 514
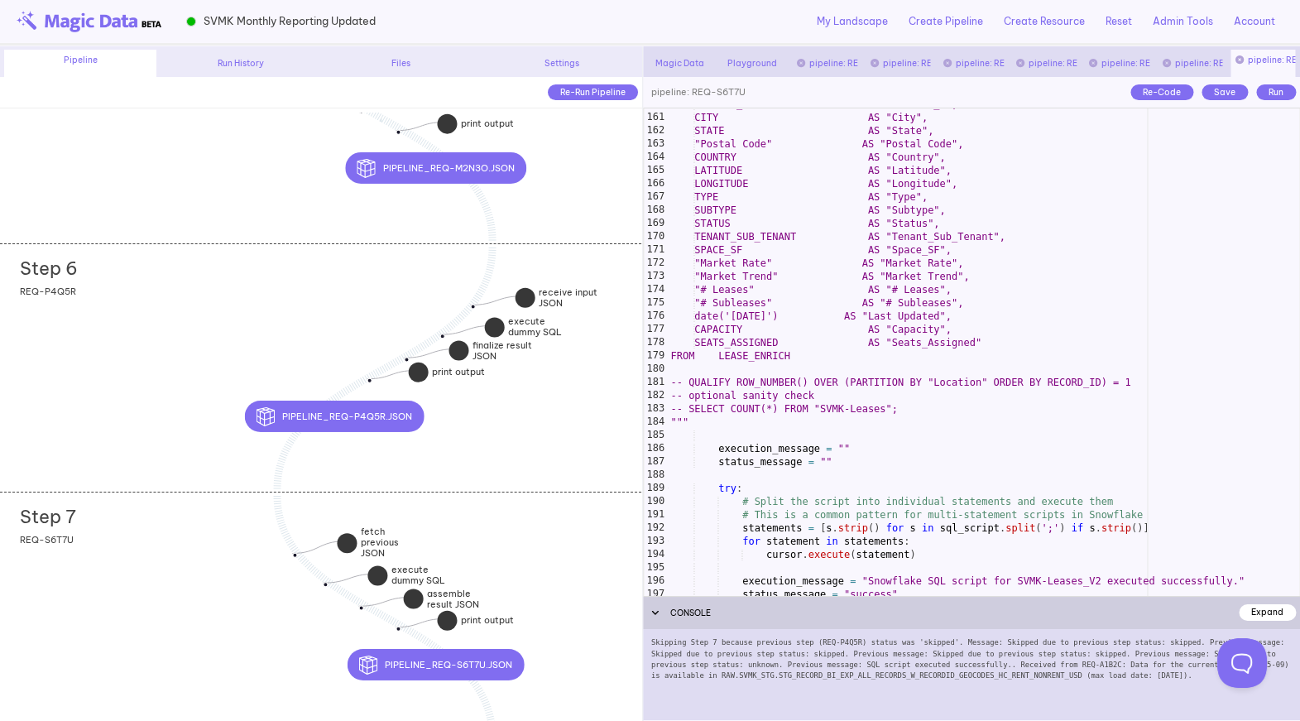
scroll to position [2169, 0]
click at [798, 286] on div "ADDRESS_2 AS "Address_2", CITY AS "City", STATE AS "State", "Postal Code" AS "P…" at bounding box center [984, 355] width 632 height 514
click at [218, 359] on div "Step 6 add section adding new section REQ-P4Q5R" at bounding box center [320, 367] width 641 height 248
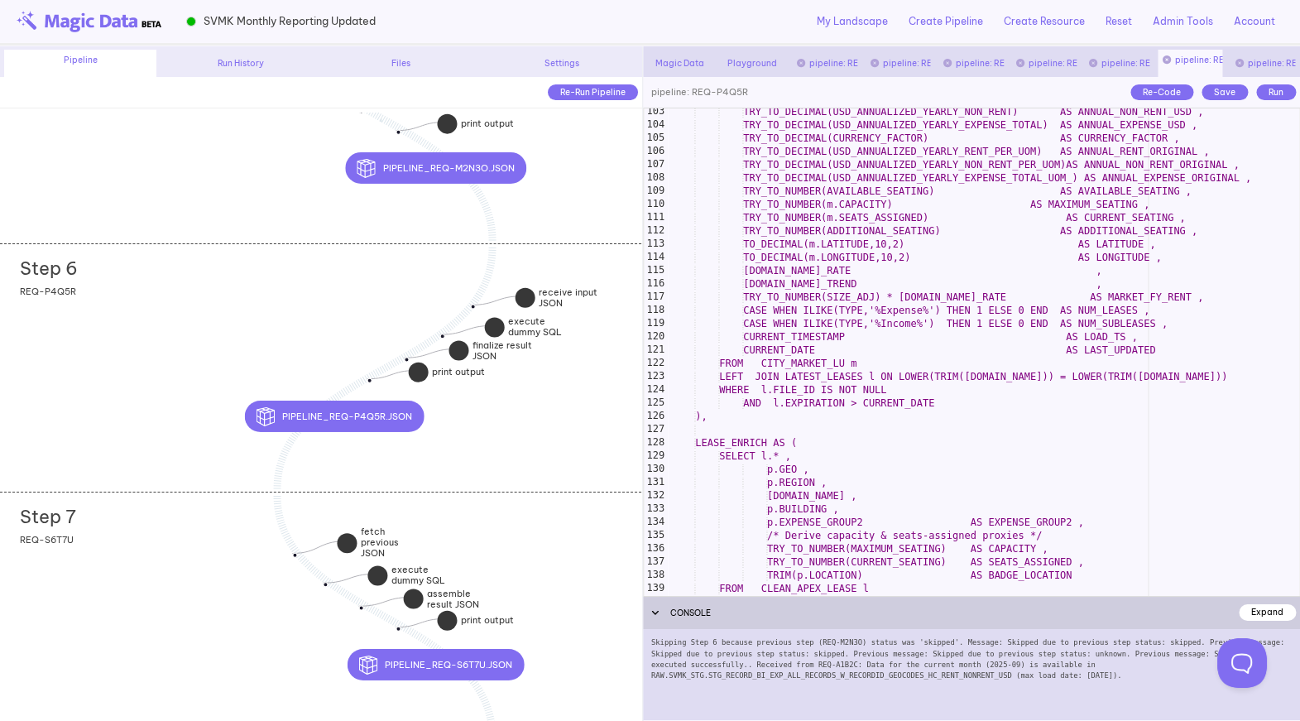
scroll to position [1568, 0]
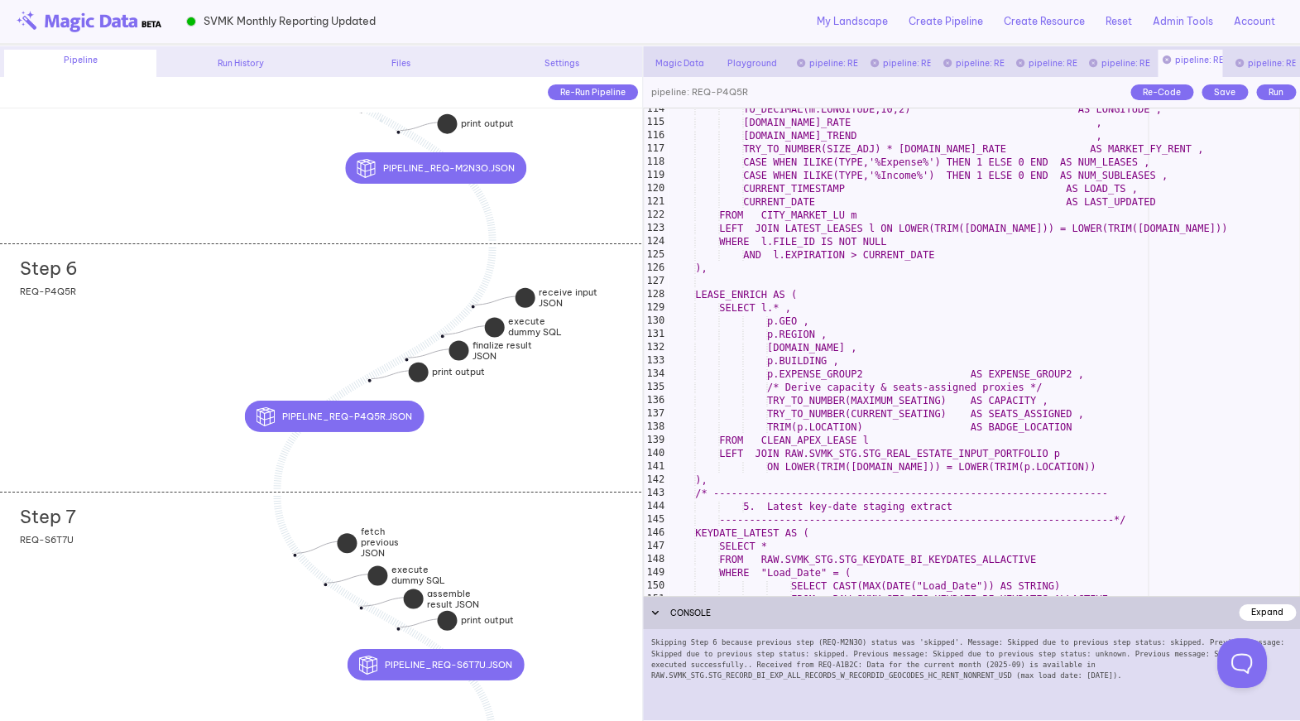
click at [89, 593] on div "Step 7 add section adding new section REQ-S6T7U" at bounding box center [320, 615] width 641 height 248
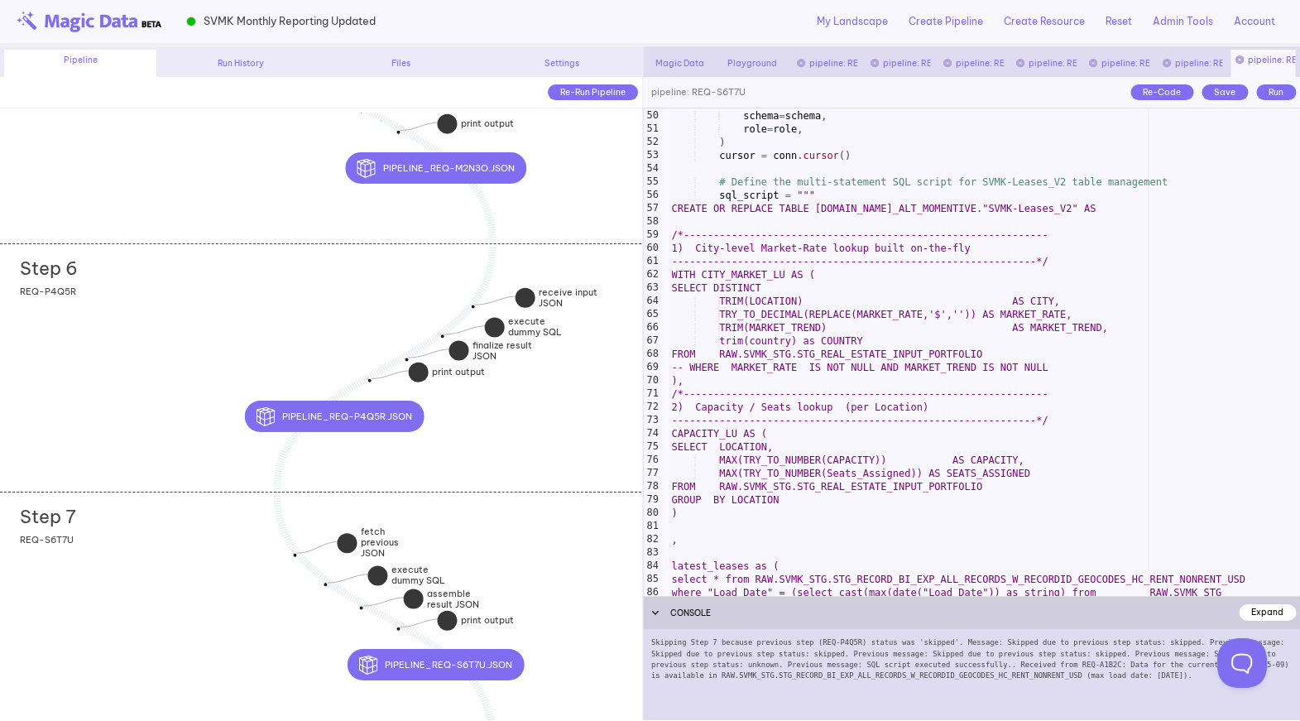
scroll to position [686, 0]
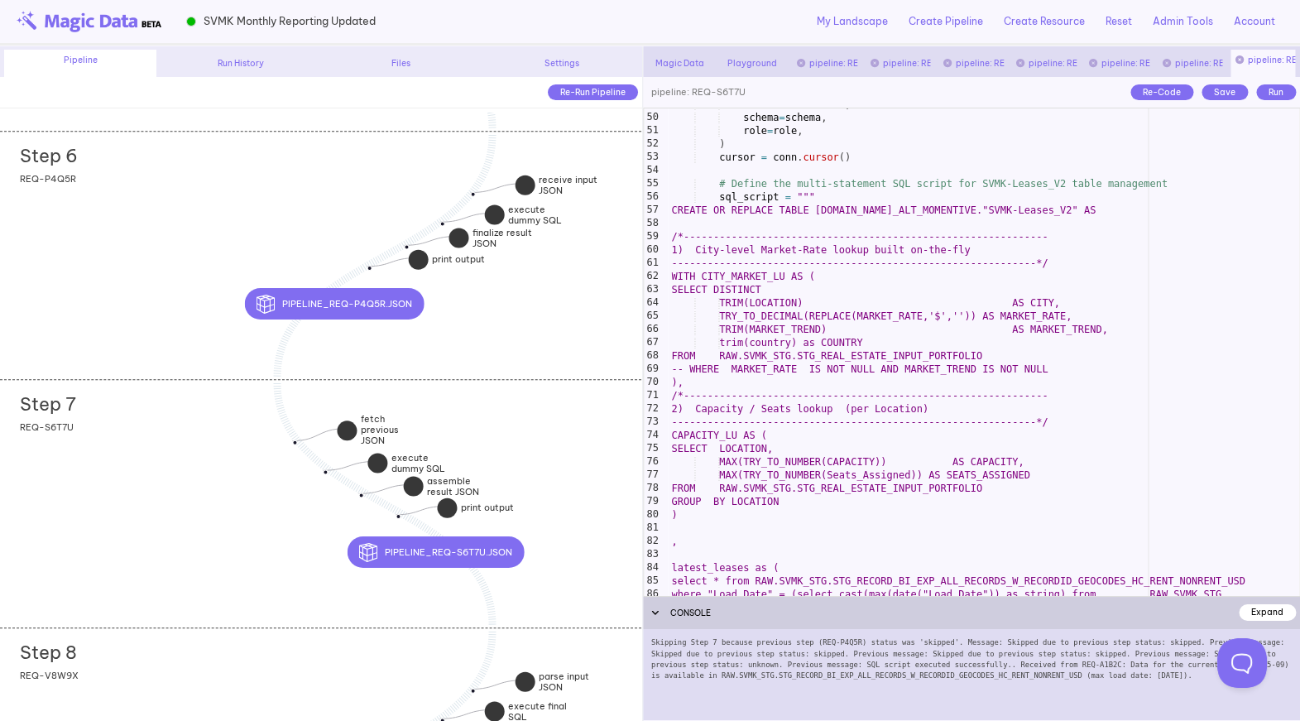
click at [241, 556] on div "Step 7 add section adding new section REQ-S6T7U" at bounding box center [320, 503] width 641 height 248
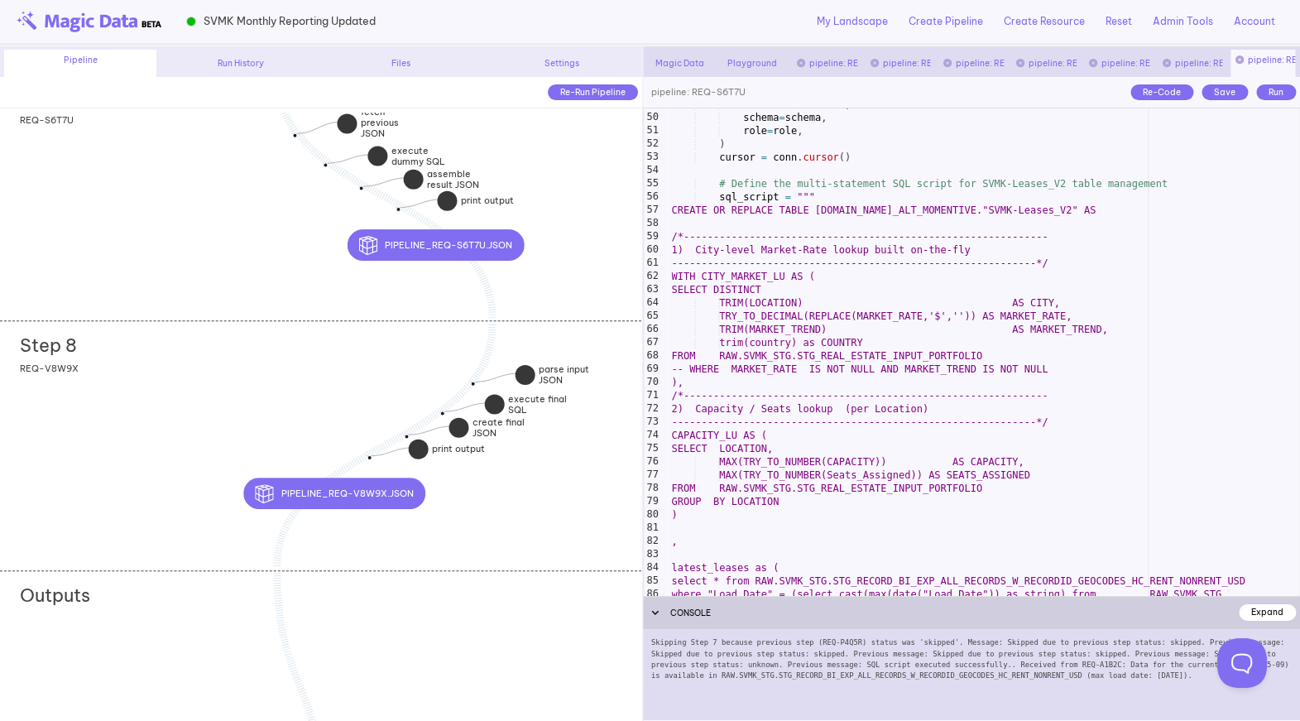
click at [157, 512] on div "Step 8 add section adding new section REQ-V8W9X" at bounding box center [320, 444] width 641 height 248
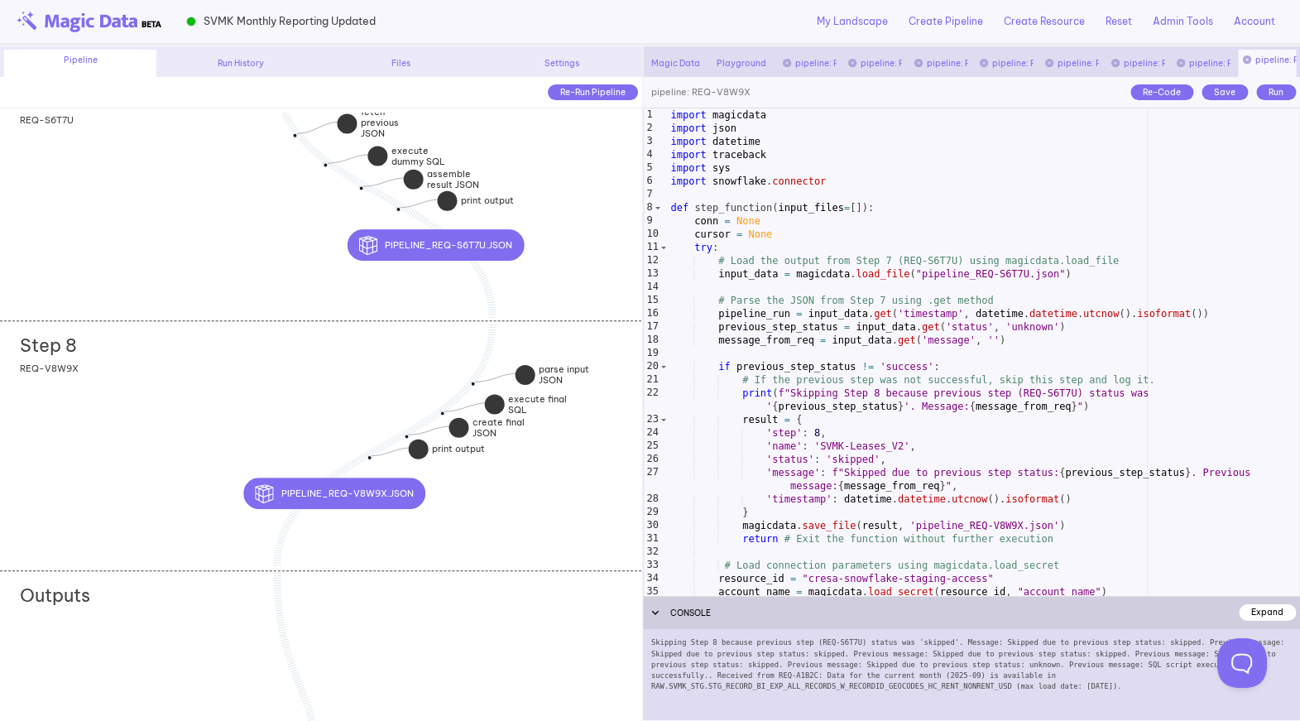
click at [937, 463] on div "import magicdata import json import datetime import traceback import sys import…" at bounding box center [984, 365] width 632 height 514
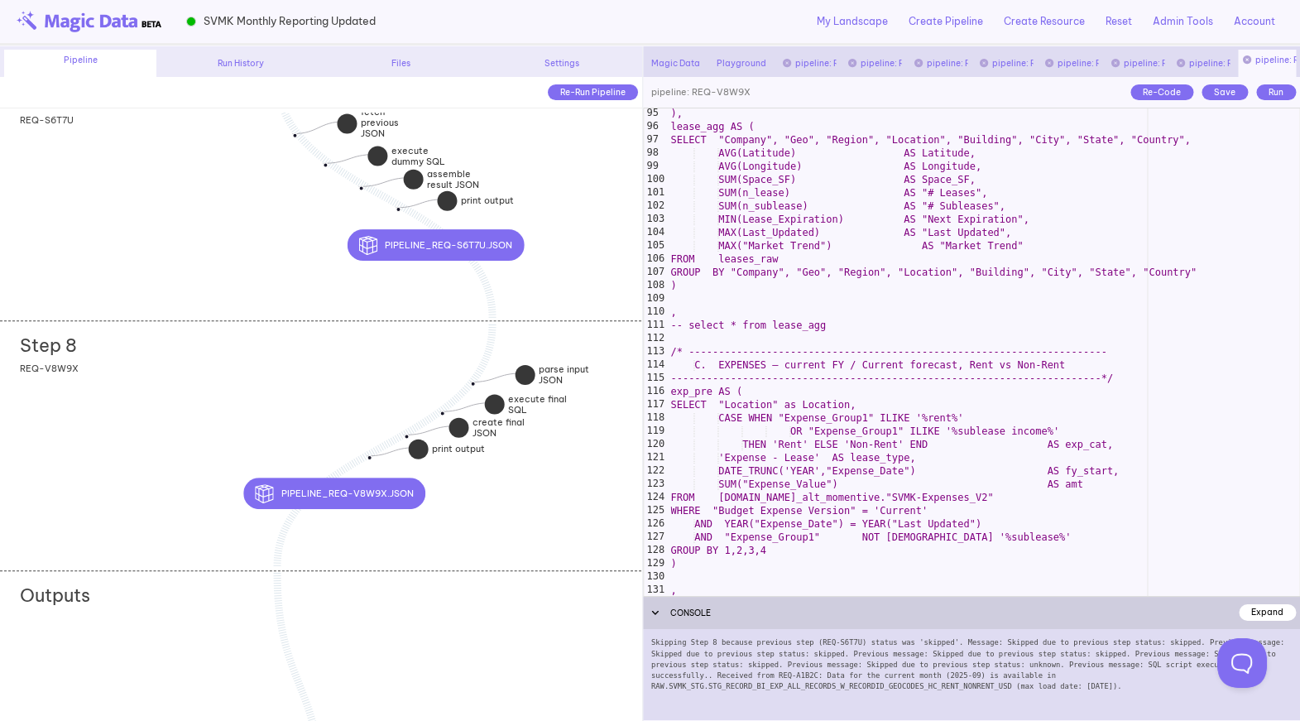
scroll to position [1266, 0]
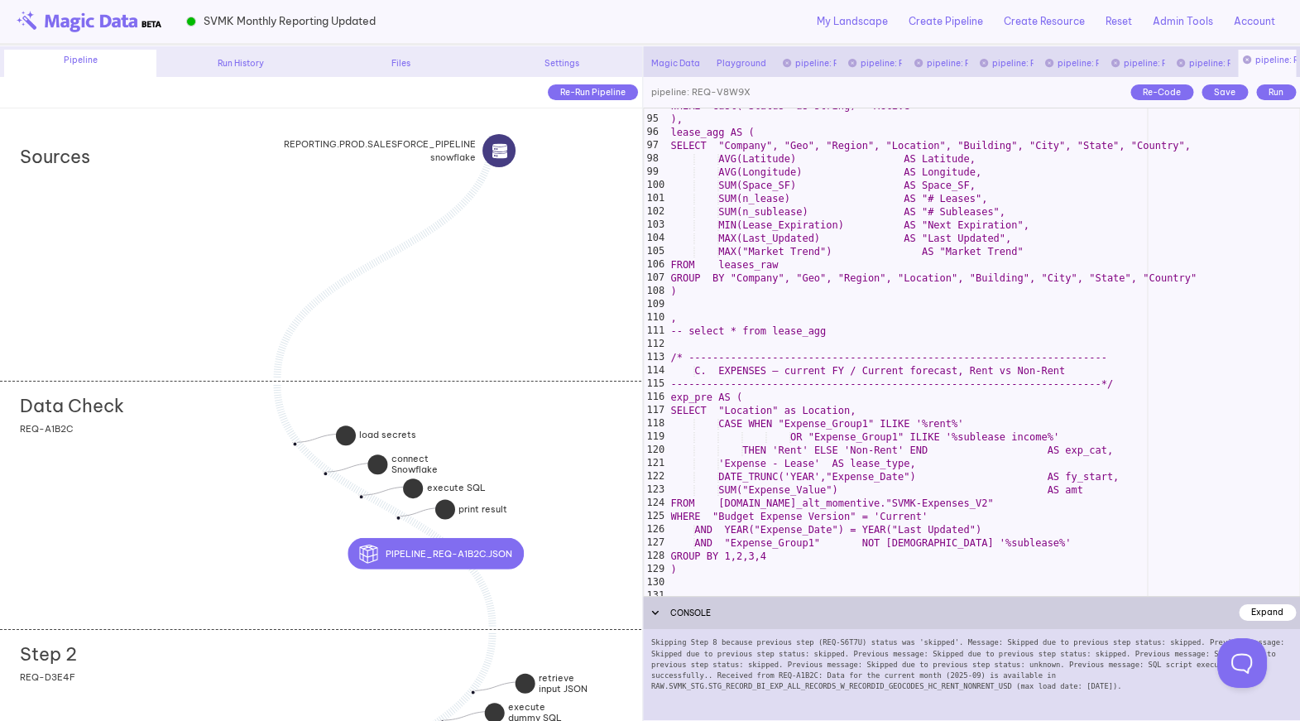
click at [272, 484] on div "Data Check add section adding new section REQ-A1B2C" at bounding box center [320, 505] width 641 height 248
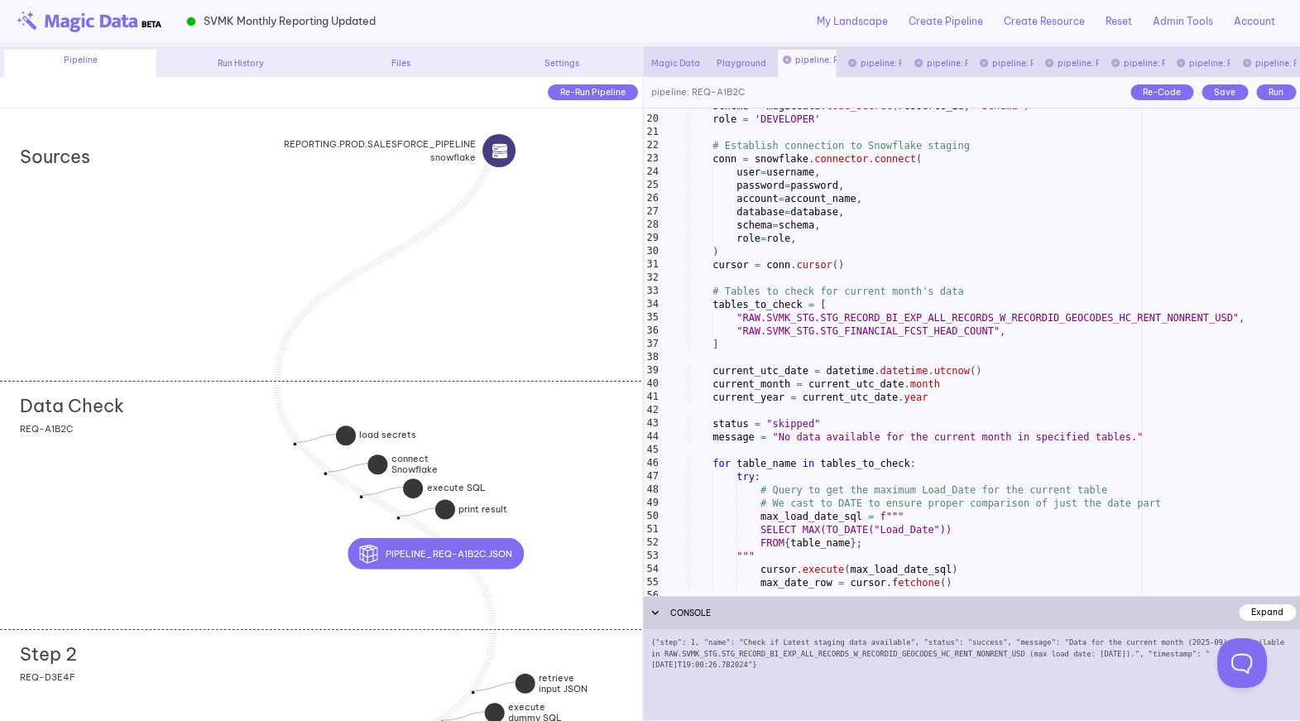
scroll to position [238, 0]
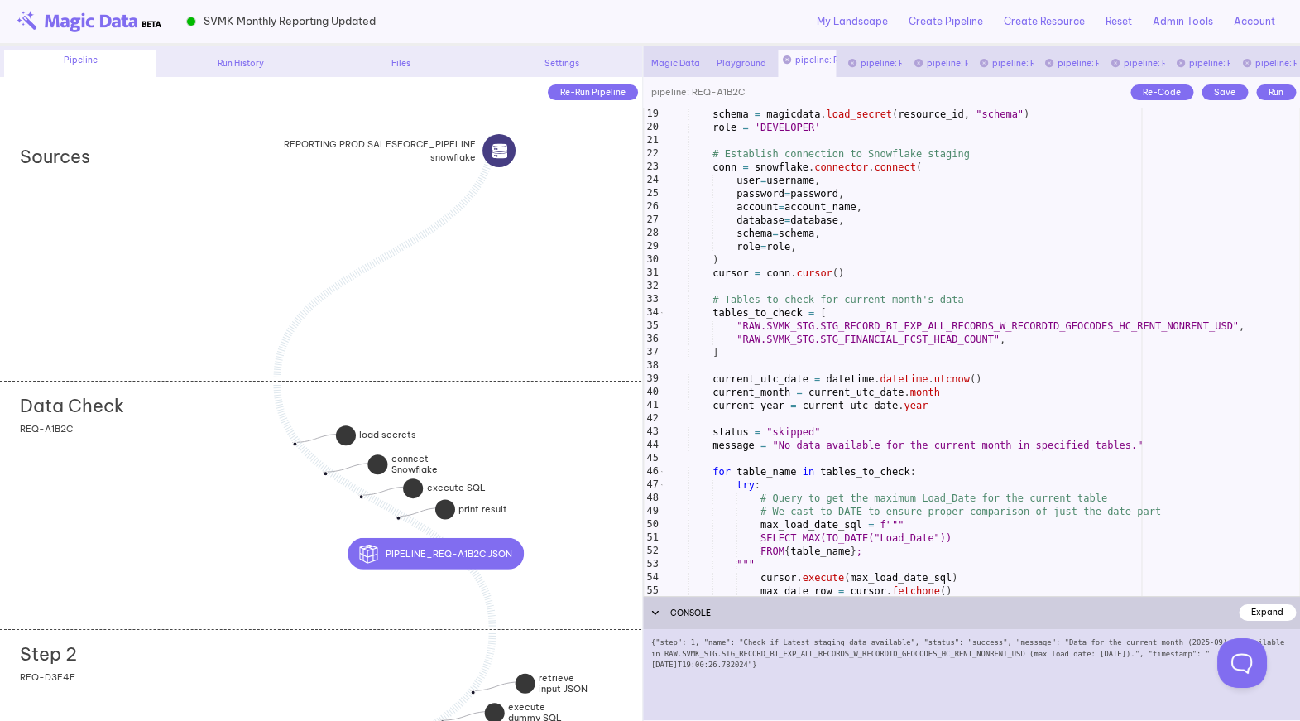
type textarea "**********"
click at [943, 450] on div "schema = magicdata . load_secret ( resource_id , "schema" ) role = 'DEVELOPER' …" at bounding box center [980, 365] width 638 height 514
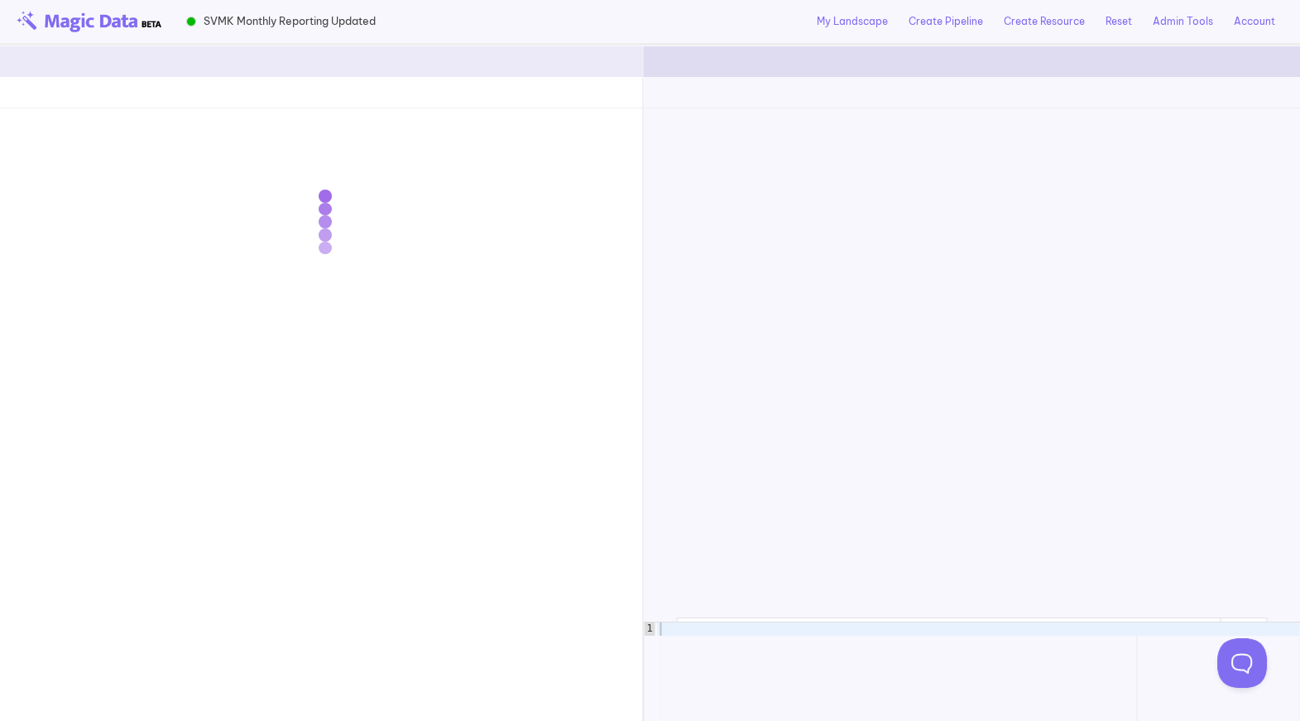
scroll to position [15253, 0]
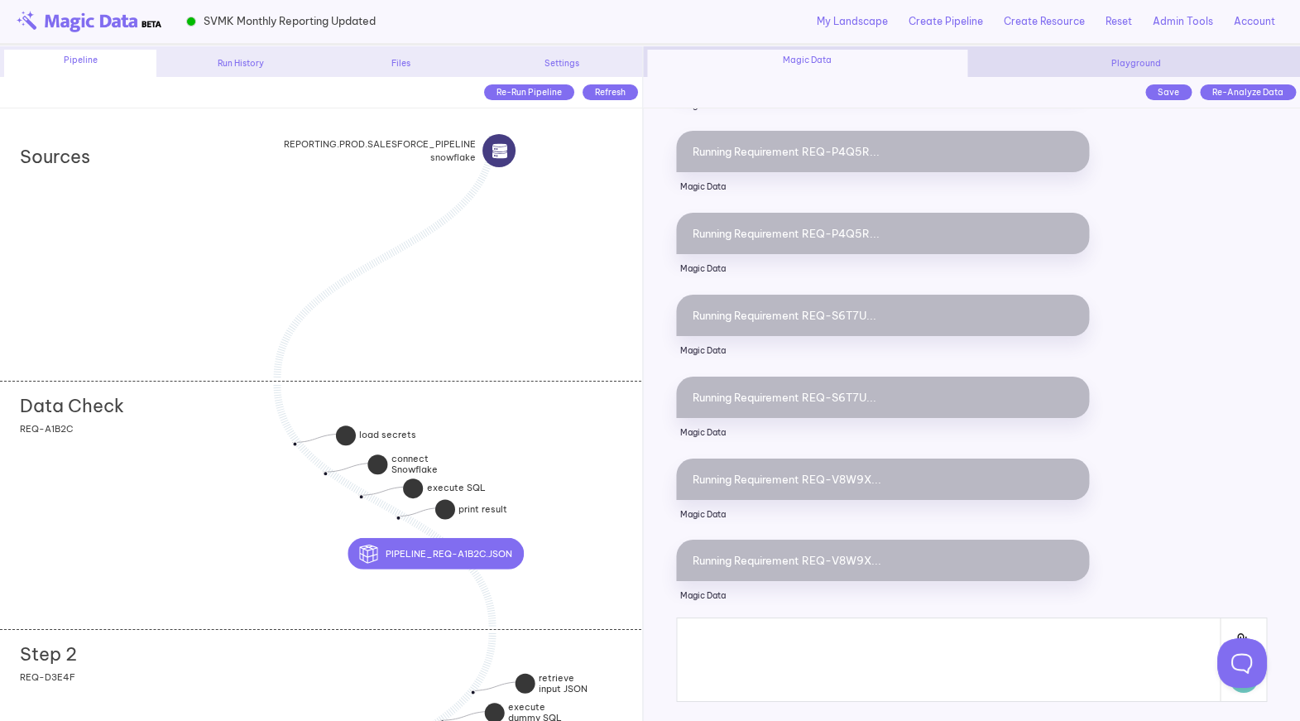
click at [197, 484] on div "Data Check add section adding new section REQ-A1B2C" at bounding box center [320, 505] width 641 height 248
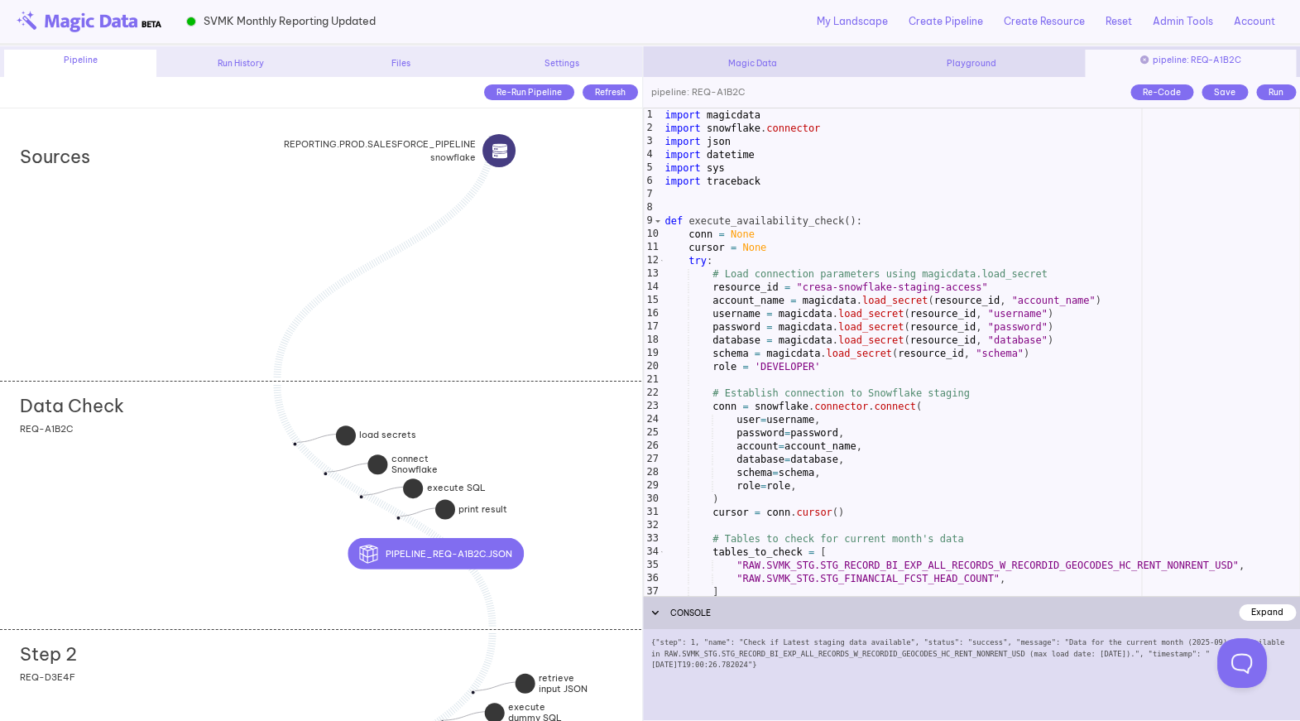
click at [953, 507] on div "import magicdata import snowflake . connector import json import datetime impor…" at bounding box center [980, 365] width 638 height 514
click at [922, 283] on div "import magicdata import snowflake . connector import json import datetime impor…" at bounding box center [980, 365] width 638 height 514
click at [738, 258] on div "import magicdata import snowflake . connector import json import datetime impor…" at bounding box center [980, 365] width 638 height 514
type textarea "****"
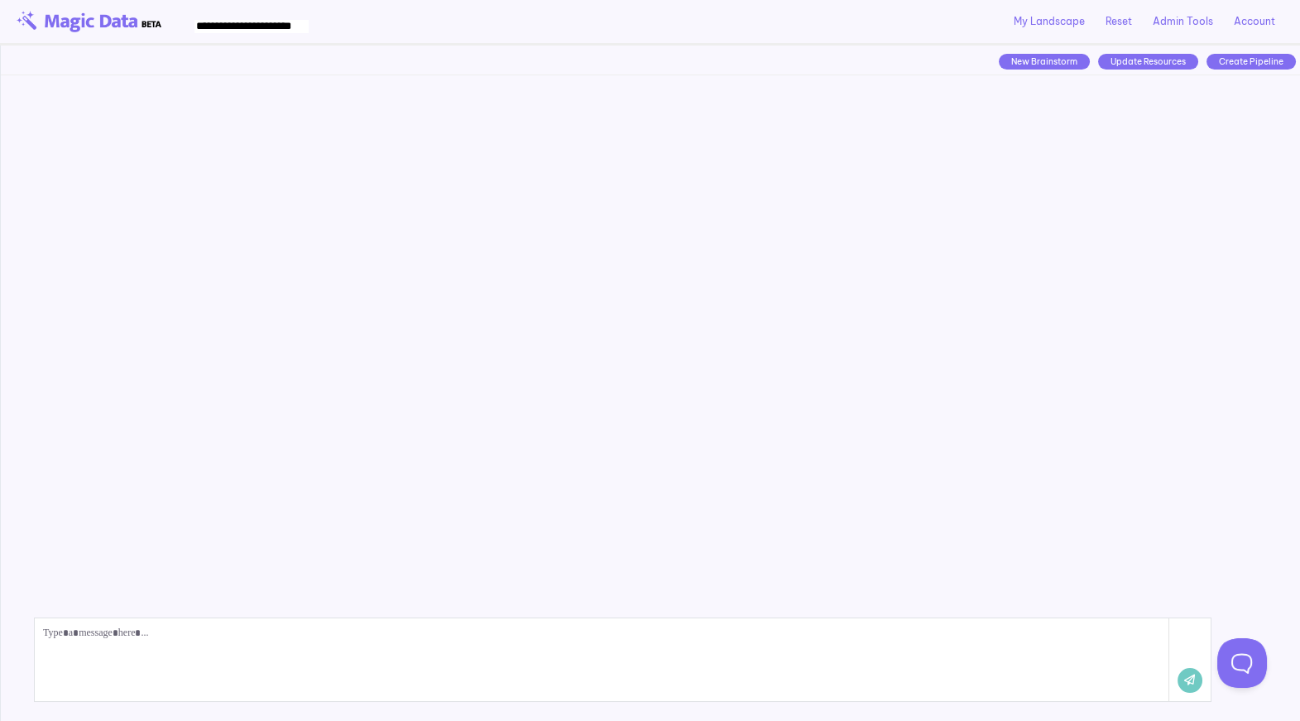
scroll to position [6209, 0]
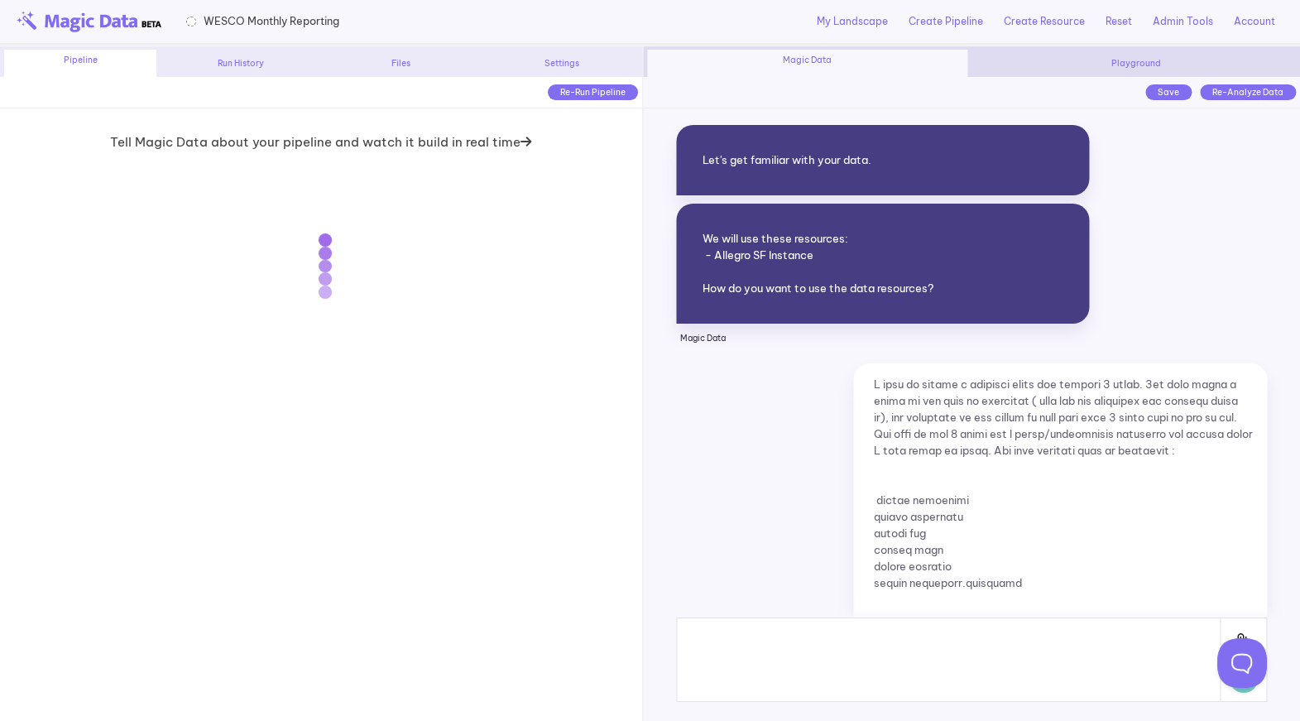
scroll to position [9332, 0]
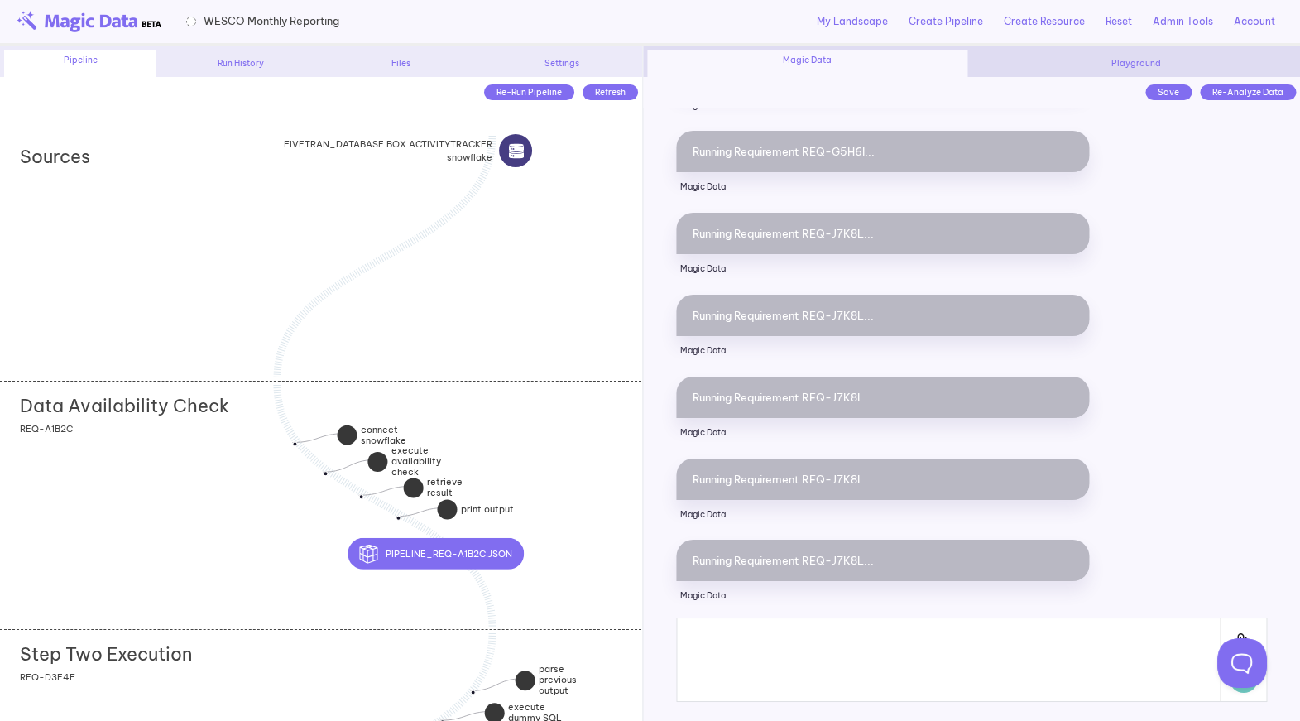
click at [214, 476] on div "Data Availability Check add section adding new section REQ-A1B2C" at bounding box center [320, 505] width 641 height 248
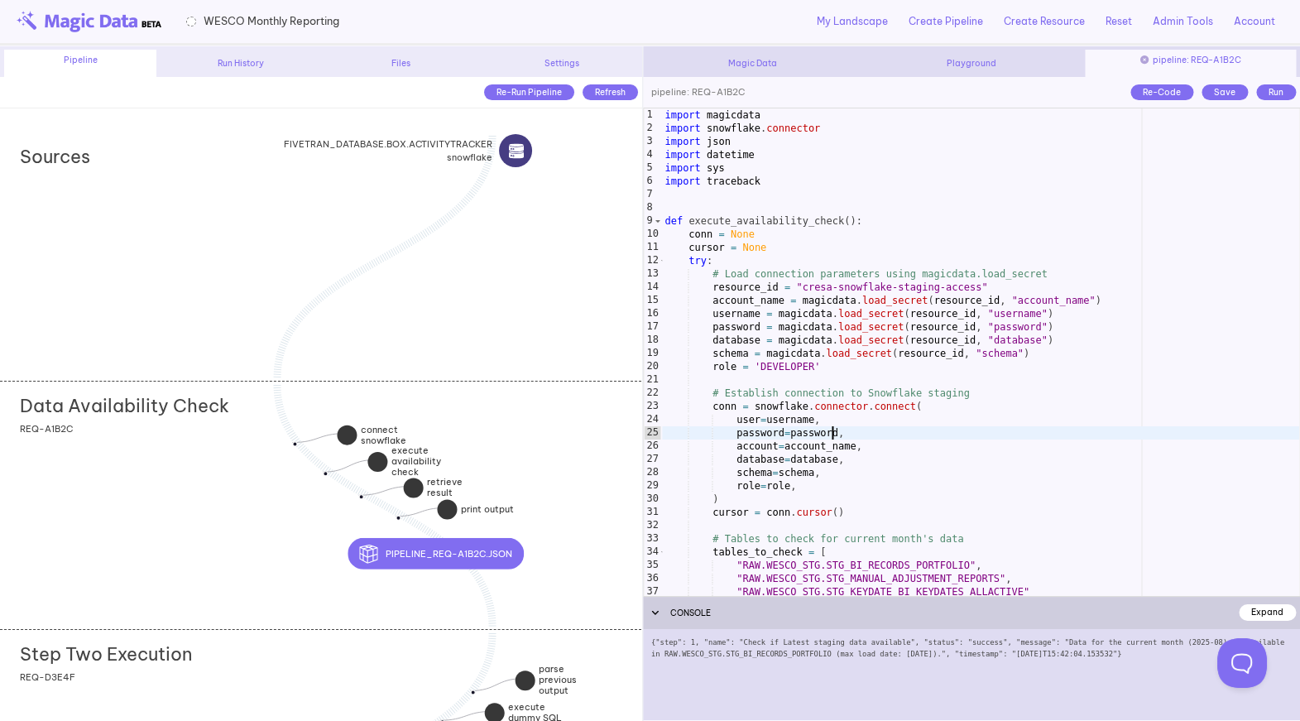
click at [834, 439] on div "import magicdata import snowflake . connector import json import datetime impor…" at bounding box center [980, 365] width 638 height 514
click at [1276, 92] on div "Run" at bounding box center [1276, 92] width 40 height 16
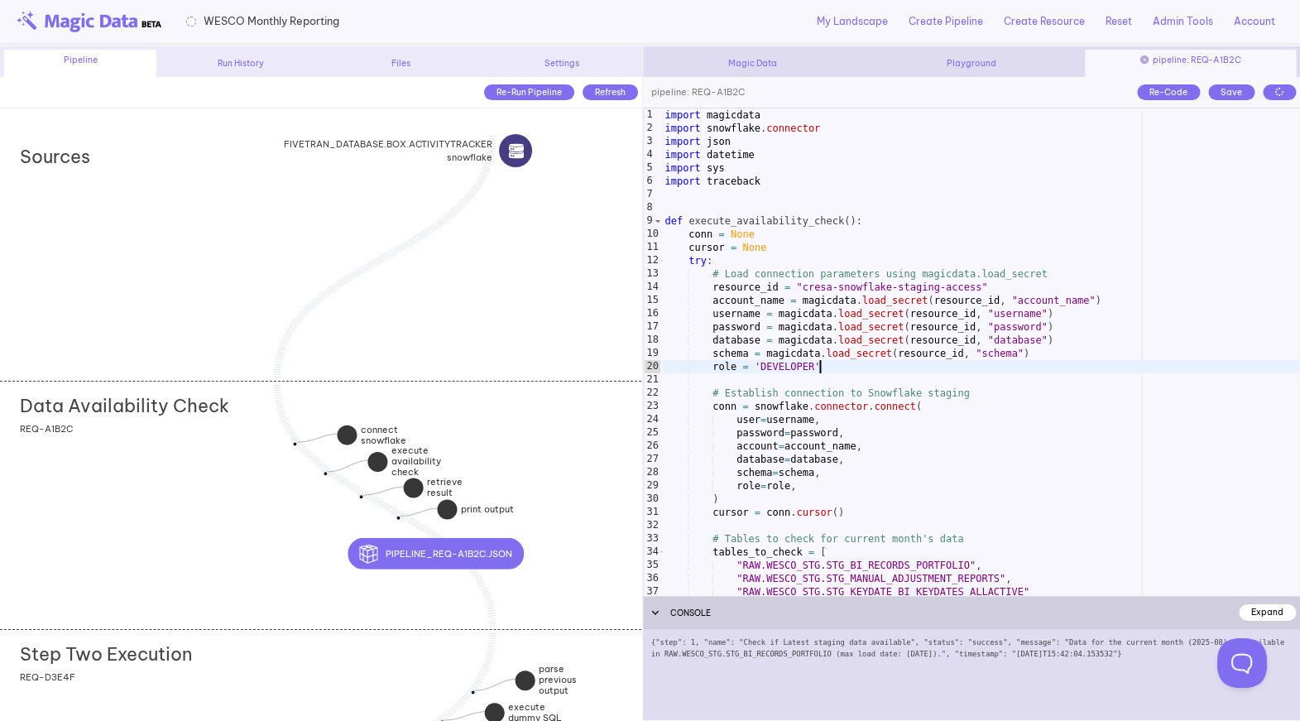
click at [958, 360] on div "import magicdata import snowflake . connector import json import datetime impor…" at bounding box center [980, 365] width 638 height 514
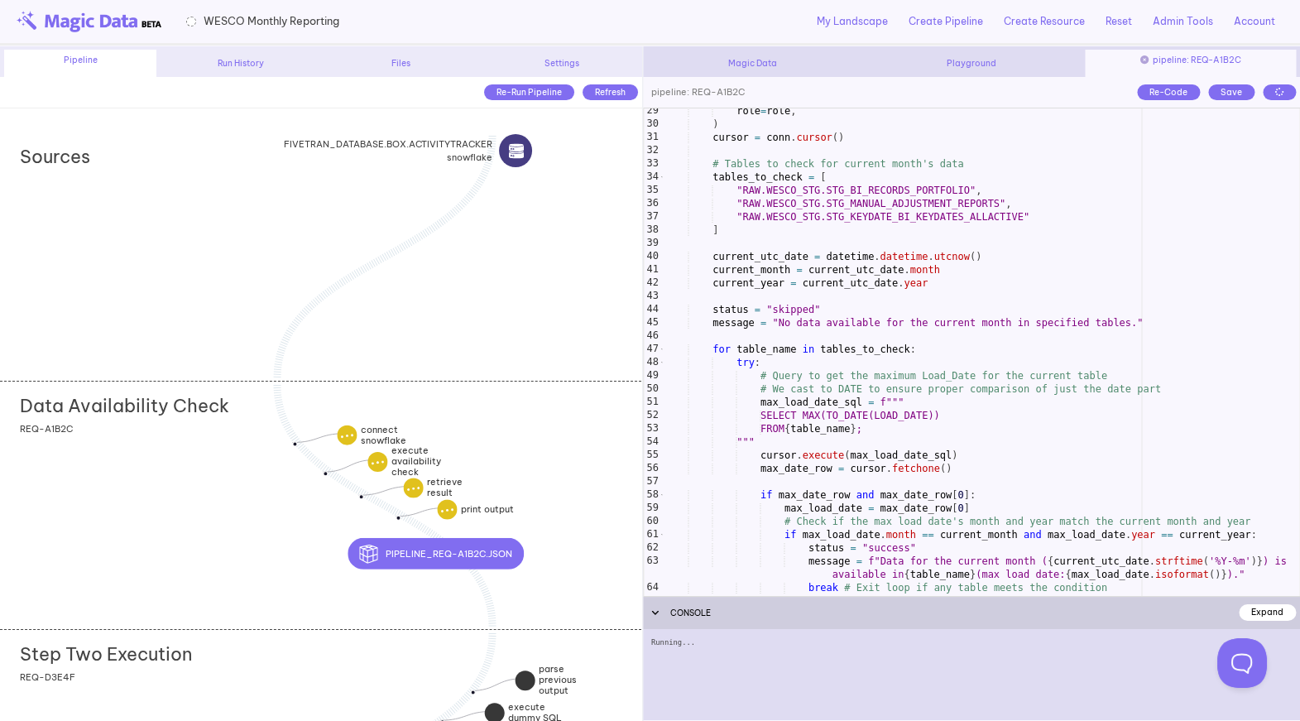
scroll to position [376, 0]
type textarea "**********"
